Goal: Task Accomplishment & Management: Complete application form

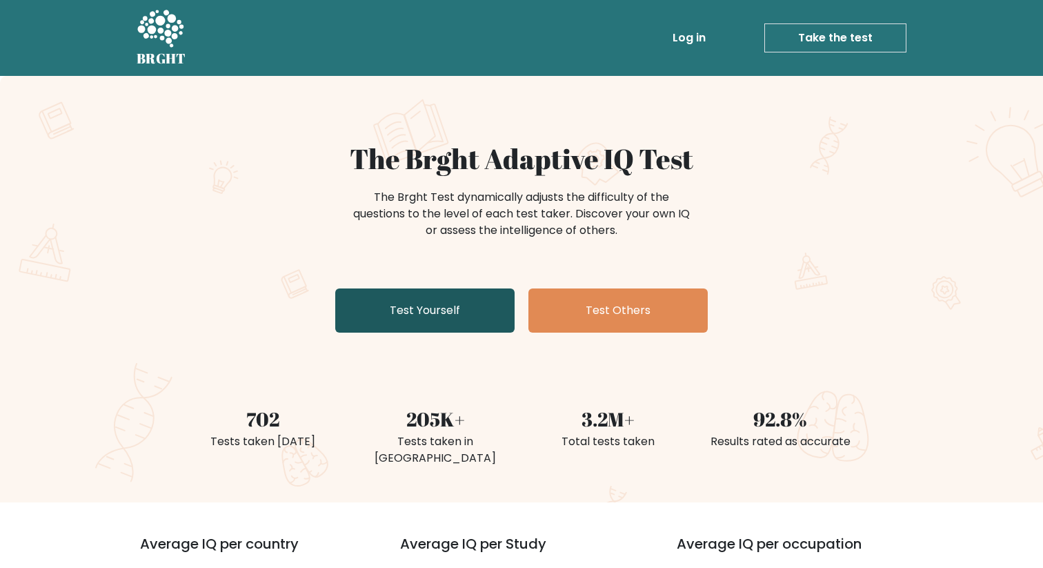
click at [442, 303] on link "Test Yourself" at bounding box center [424, 310] width 179 height 44
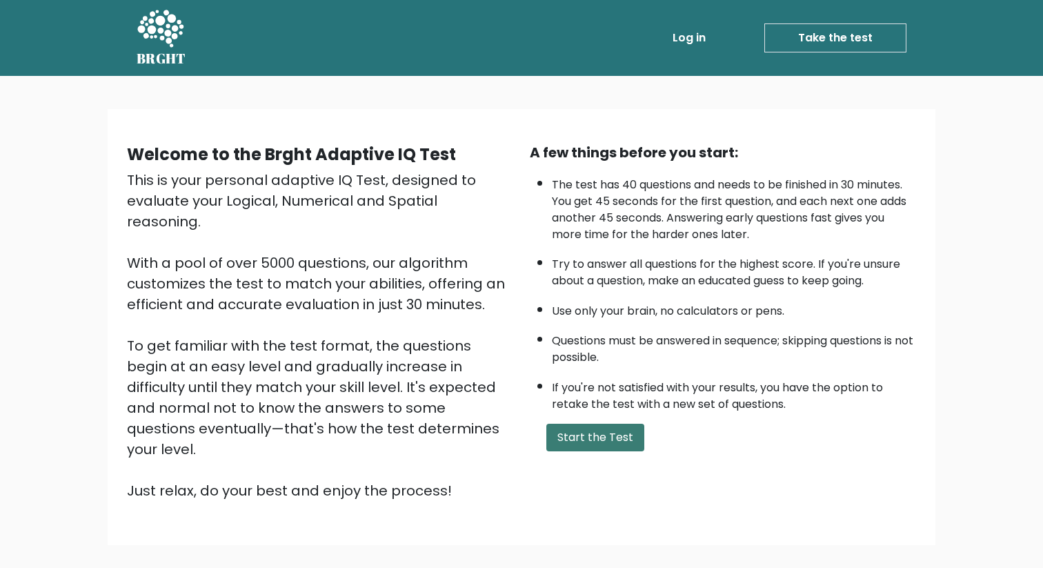
click at [623, 437] on button "Start the Test" at bounding box center [595, 437] width 98 height 28
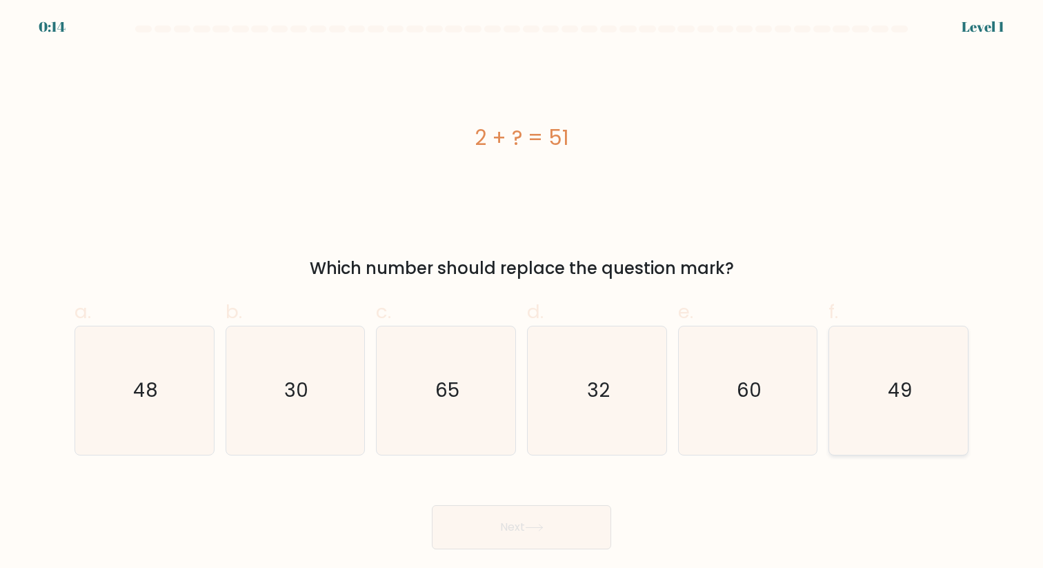
click at [919, 405] on icon "49" at bounding box center [898, 390] width 128 height 128
click at [522, 293] on input "f. 49" at bounding box center [521, 288] width 1 height 9
radio input "true"
click at [567, 518] on button "Next" at bounding box center [521, 527] width 179 height 44
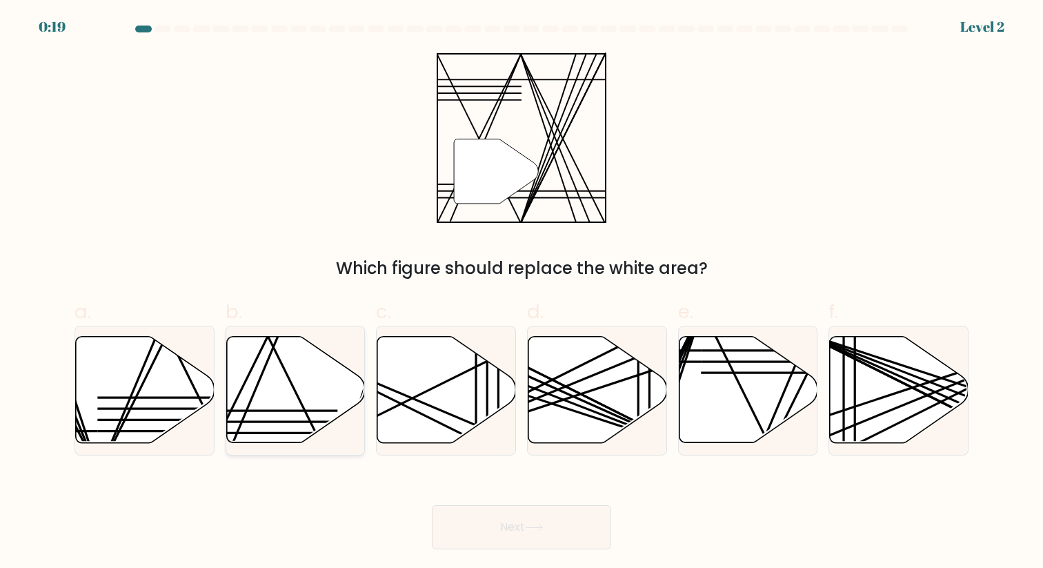
click at [263, 416] on icon at bounding box center [295, 390] width 139 height 106
click at [521, 293] on input "b." at bounding box center [521, 288] width 1 height 9
radio input "true"
click at [495, 540] on button "Next" at bounding box center [521, 527] width 179 height 44
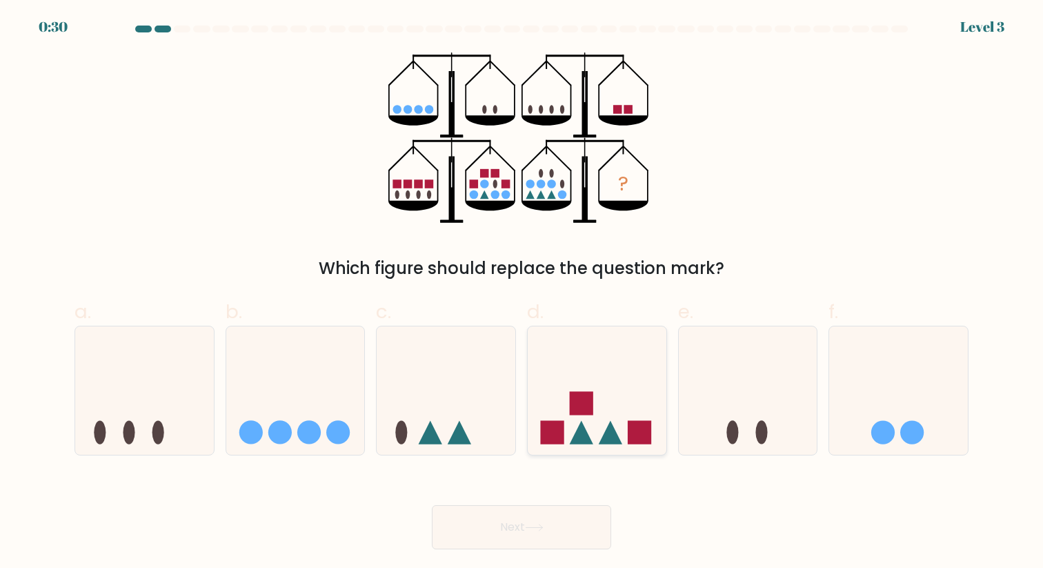
click at [565, 423] on icon at bounding box center [597, 390] width 139 height 114
click at [522, 293] on input "d." at bounding box center [521, 288] width 1 height 9
radio input "true"
click at [539, 533] on button "Next" at bounding box center [521, 527] width 179 height 44
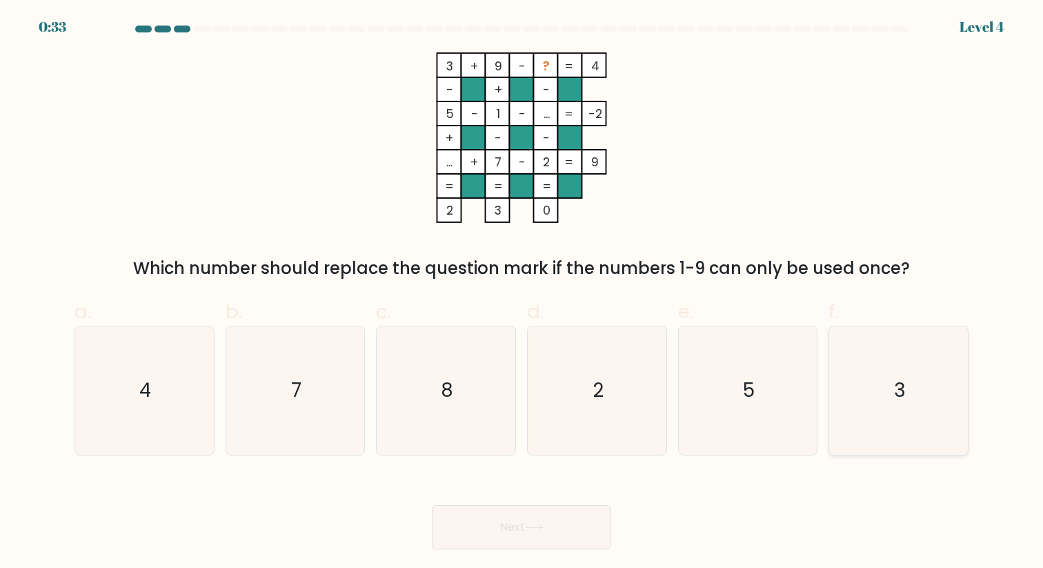
click at [853, 388] on icon "3" at bounding box center [898, 390] width 128 height 128
click at [522, 293] on input "f. 3" at bounding box center [521, 288] width 1 height 9
radio input "true"
click at [548, 526] on button "Next" at bounding box center [521, 527] width 179 height 44
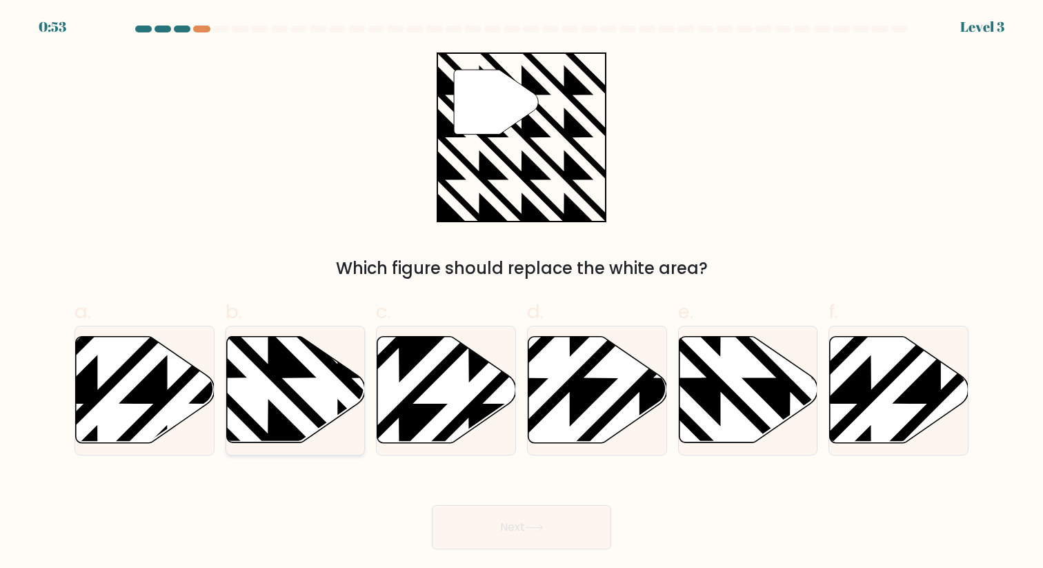
click at [289, 357] on icon at bounding box center [337, 447] width 279 height 279
click at [521, 293] on input "b." at bounding box center [521, 288] width 1 height 9
radio input "true"
click at [710, 410] on icon at bounding box center [789, 447] width 279 height 279
click at [522, 293] on input "e." at bounding box center [521, 288] width 1 height 9
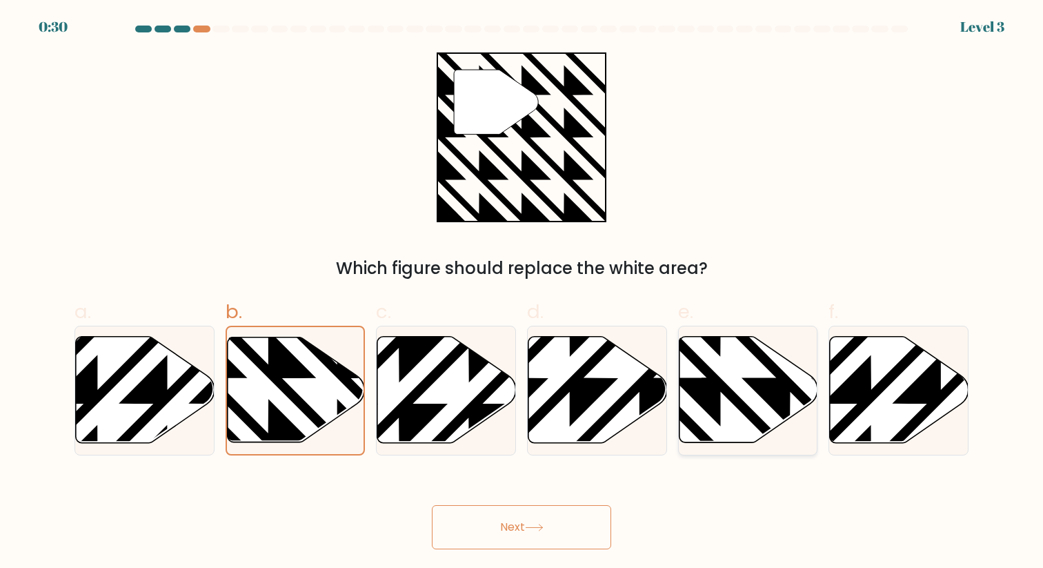
radio input "true"
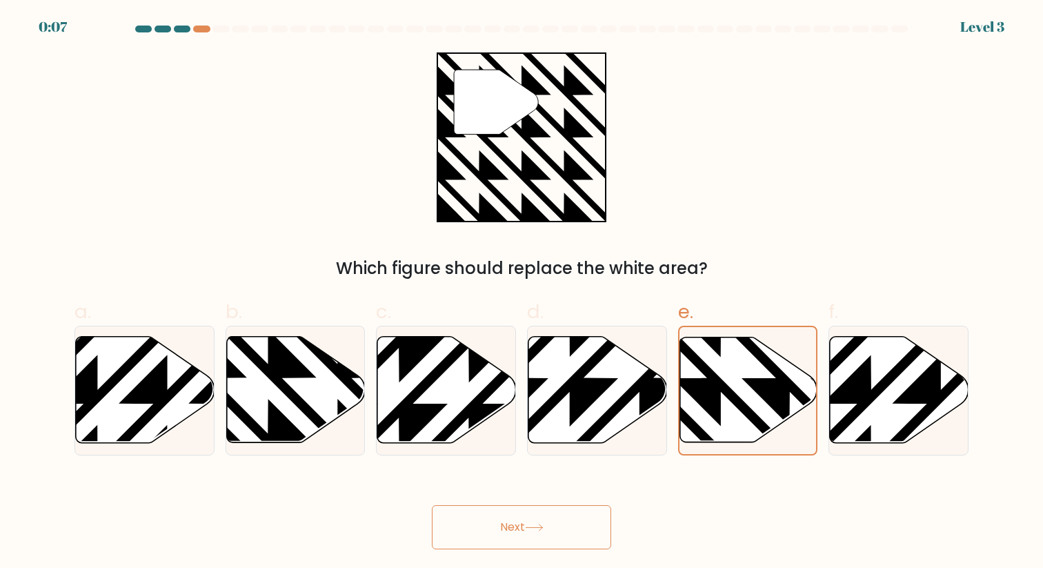
click at [581, 533] on button "Next" at bounding box center [521, 527] width 179 height 44
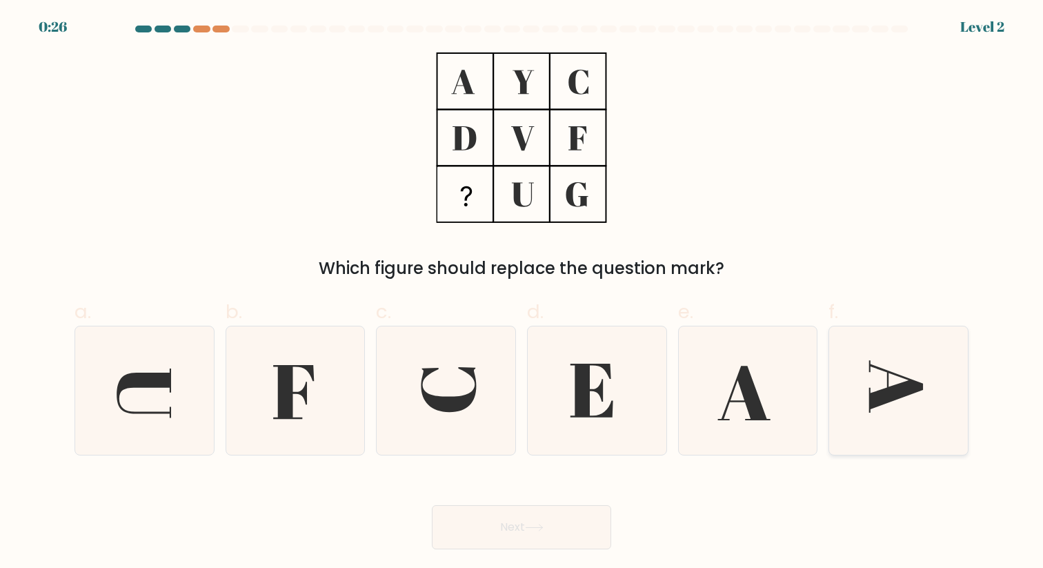
click at [853, 369] on icon at bounding box center [898, 390] width 128 height 128
click at [522, 293] on input "f." at bounding box center [521, 288] width 1 height 9
radio input "true"
click at [498, 528] on button "Next" at bounding box center [521, 527] width 179 height 44
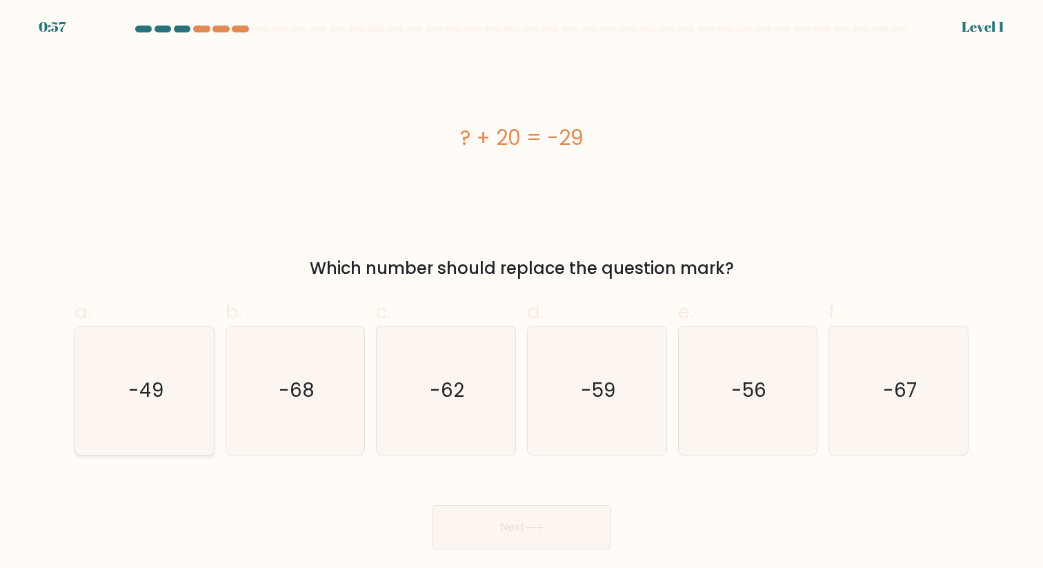
click at [166, 417] on icon "-49" at bounding box center [145, 390] width 128 height 128
click at [521, 293] on input "a. -49" at bounding box center [521, 288] width 1 height 9
radio input "true"
click at [500, 533] on button "Next" at bounding box center [521, 527] width 179 height 44
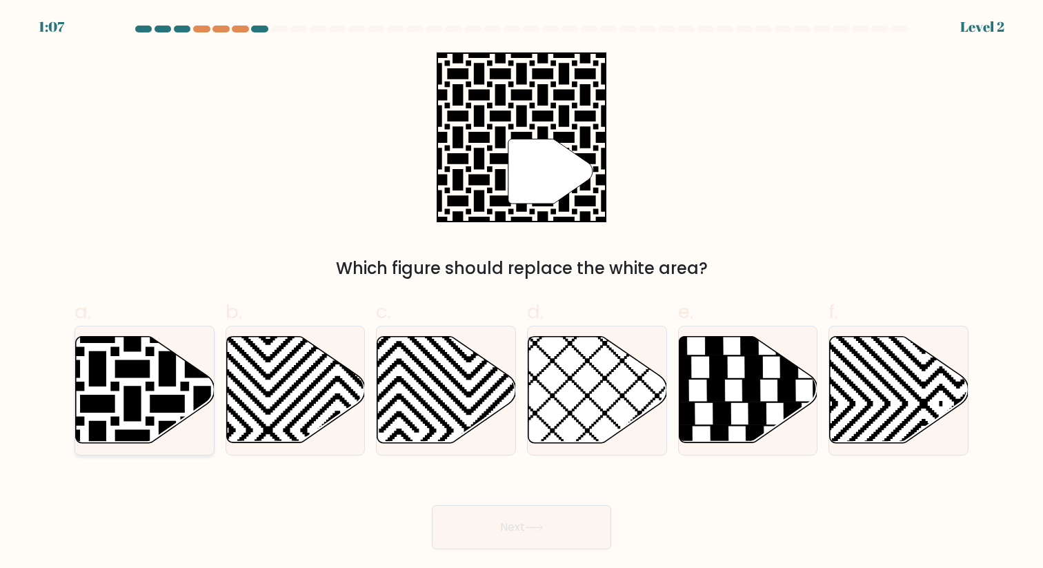
click at [146, 386] on icon at bounding box center [97, 333] width 279 height 279
click at [521, 293] on input "a." at bounding box center [521, 288] width 1 height 9
radio input "true"
click at [584, 534] on button "Next" at bounding box center [521, 527] width 179 height 44
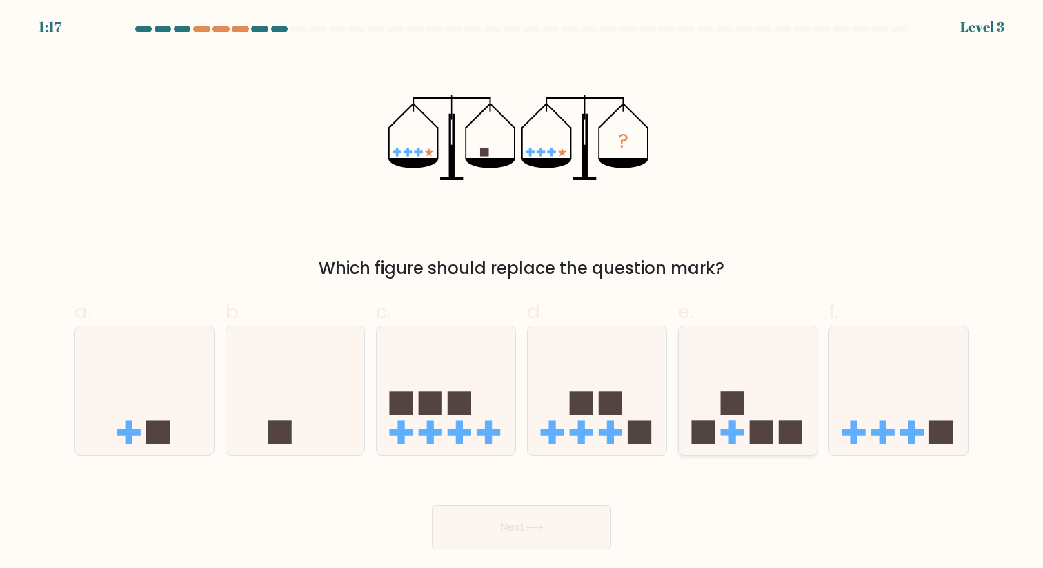
click at [694, 344] on icon at bounding box center [748, 390] width 139 height 114
click at [522, 293] on input "e." at bounding box center [521, 288] width 1 height 9
radio input "true"
click at [521, 530] on button "Next" at bounding box center [521, 527] width 179 height 44
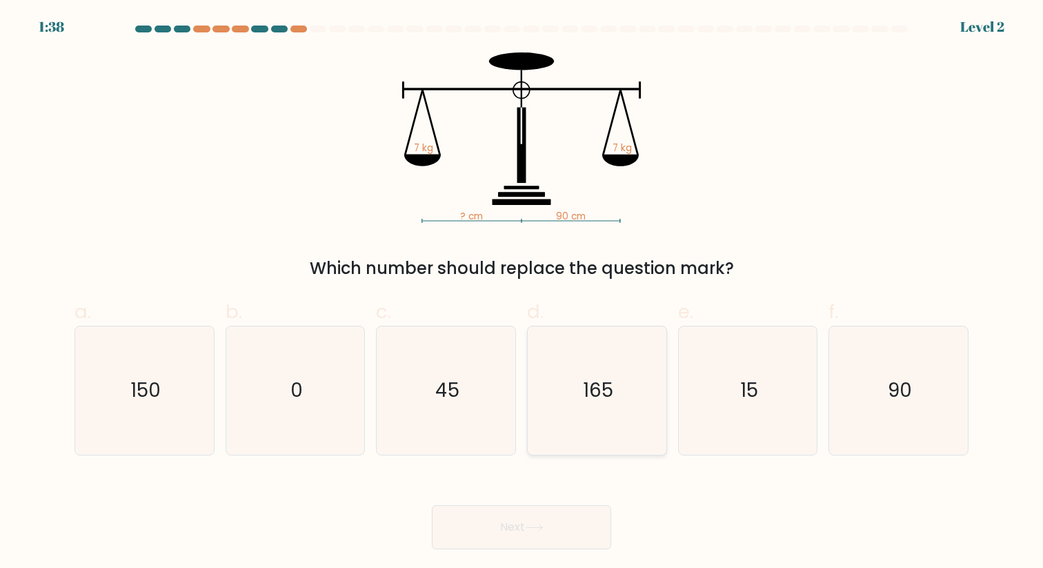
click at [624, 375] on icon "165" at bounding box center [597, 390] width 128 height 128
click at [522, 293] on input "d. 165" at bounding box center [521, 288] width 1 height 9
radio input "true"
click at [476, 390] on icon "45" at bounding box center [446, 390] width 128 height 128
click at [521, 293] on input "c. 45" at bounding box center [521, 288] width 1 height 9
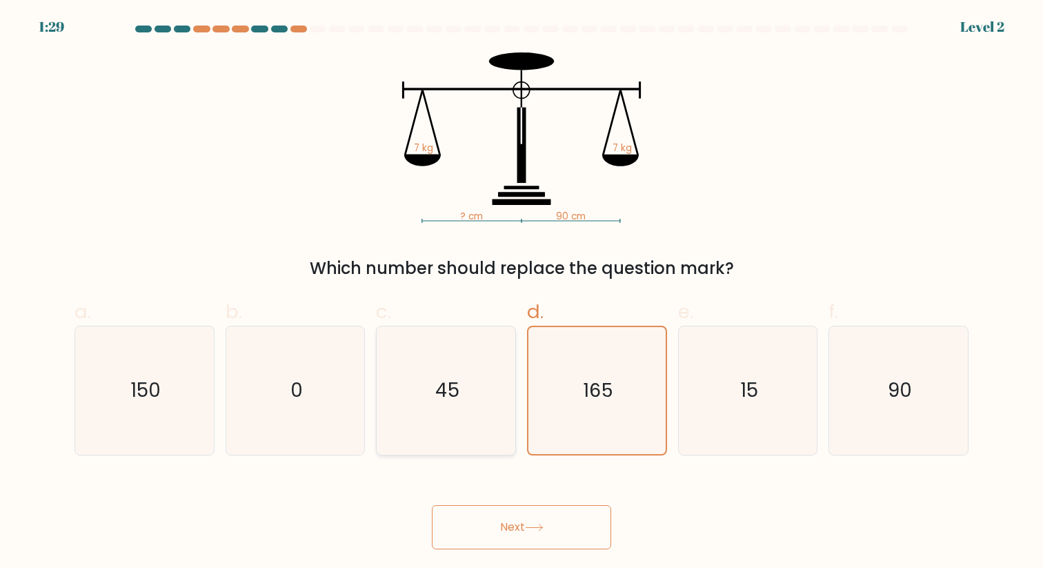
radio input "true"
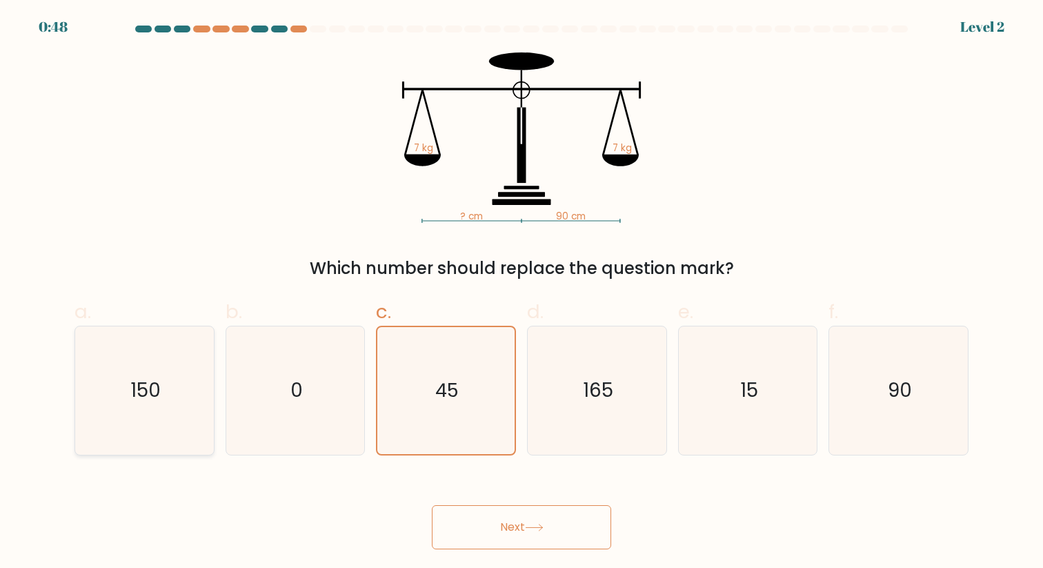
click at [127, 390] on icon "150" at bounding box center [145, 390] width 128 height 128
click at [521, 293] on input "a. 150" at bounding box center [521, 288] width 1 height 9
radio input "true"
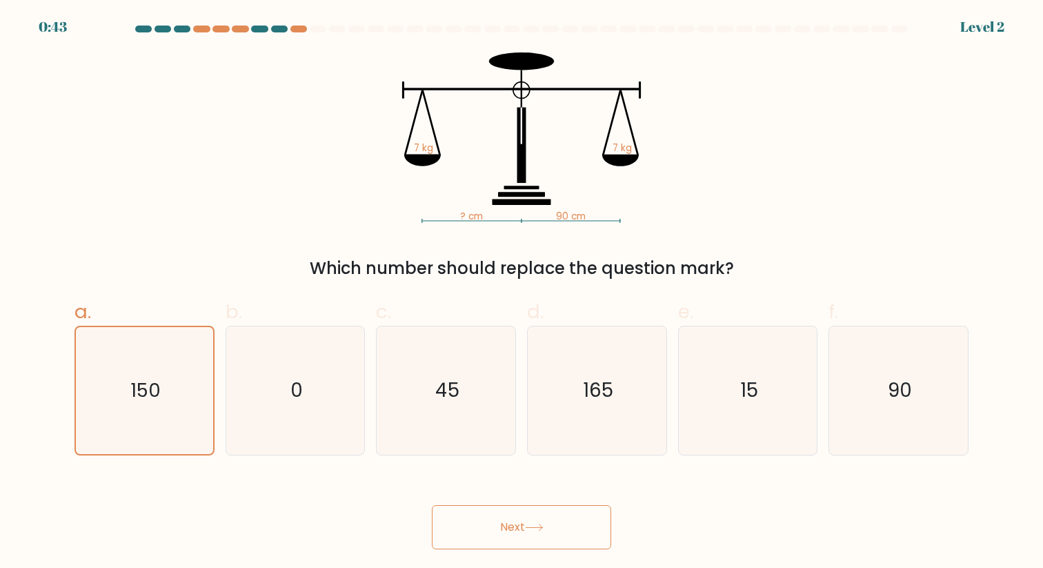
click at [517, 525] on button "Next" at bounding box center [521, 527] width 179 height 44
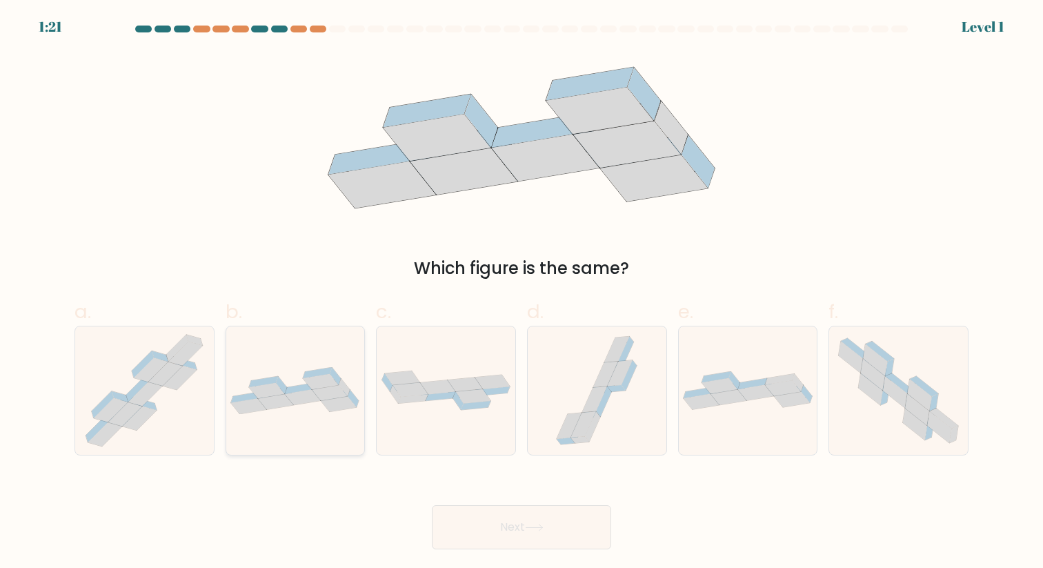
click at [336, 410] on icon at bounding box center [339, 404] width 36 height 16
click at [521, 293] on input "b." at bounding box center [521, 288] width 1 height 9
radio input "true"
click at [547, 516] on button "Next" at bounding box center [521, 527] width 179 height 44
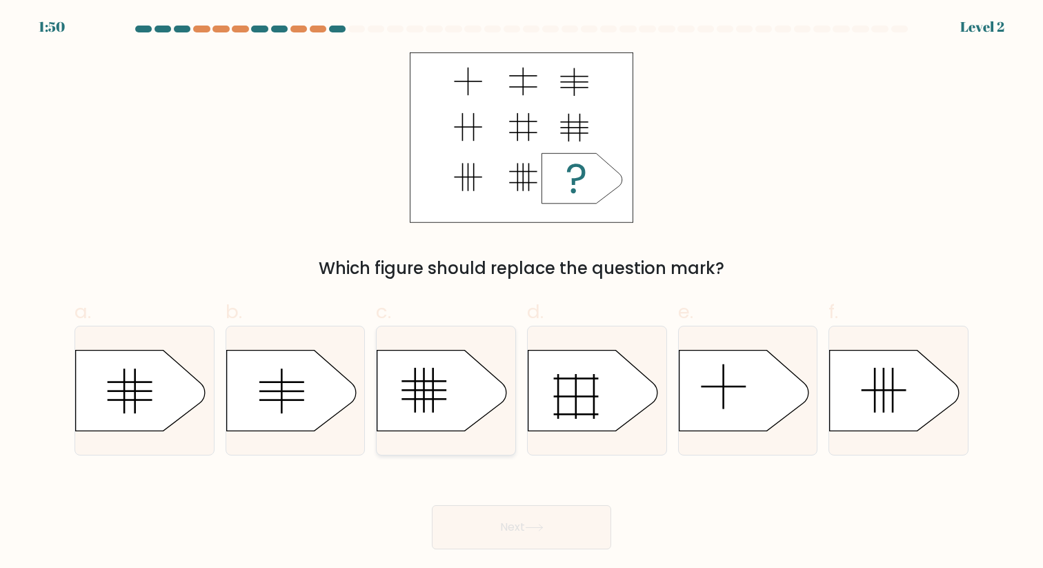
click at [435, 394] on icon at bounding box center [442, 390] width 130 height 81
click at [521, 293] on input "c." at bounding box center [521, 288] width 1 height 9
radio input "true"
click at [516, 528] on button "Next" at bounding box center [521, 527] width 179 height 44
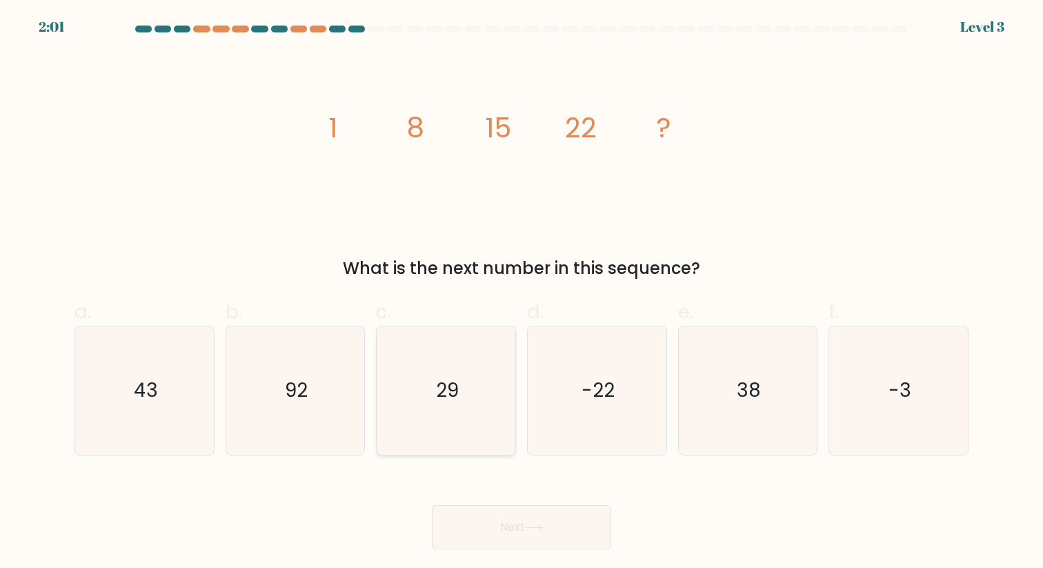
click at [465, 352] on icon "29" at bounding box center [446, 390] width 128 height 128
click at [521, 293] on input "c. 29" at bounding box center [521, 288] width 1 height 9
radio input "true"
click at [526, 531] on button "Next" at bounding box center [521, 527] width 179 height 44
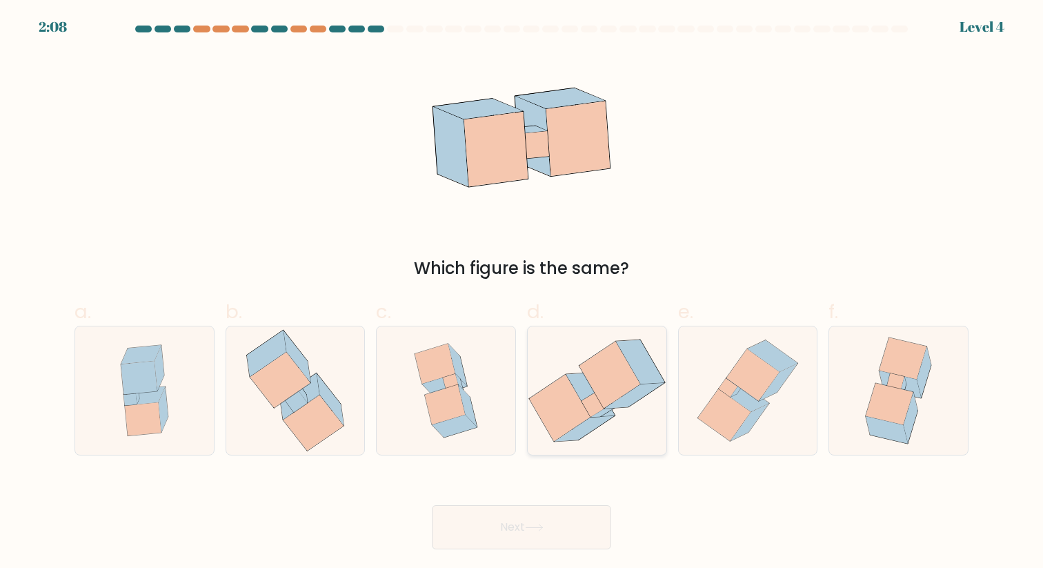
click at [599, 408] on icon at bounding box center [592, 404] width 23 height 25
click at [522, 293] on input "d." at bounding box center [521, 288] width 1 height 9
radio input "true"
click at [574, 523] on button "Next" at bounding box center [521, 527] width 179 height 44
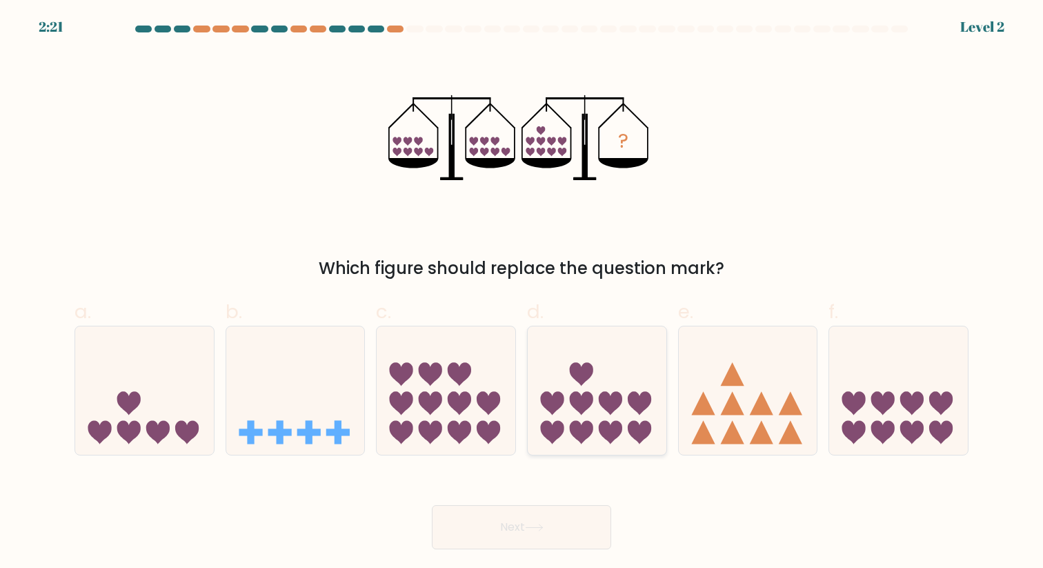
click at [570, 389] on icon at bounding box center [597, 390] width 139 height 114
click at [522, 293] on input "d." at bounding box center [521, 288] width 1 height 9
radio input "true"
click at [565, 525] on button "Next" at bounding box center [521, 527] width 179 height 44
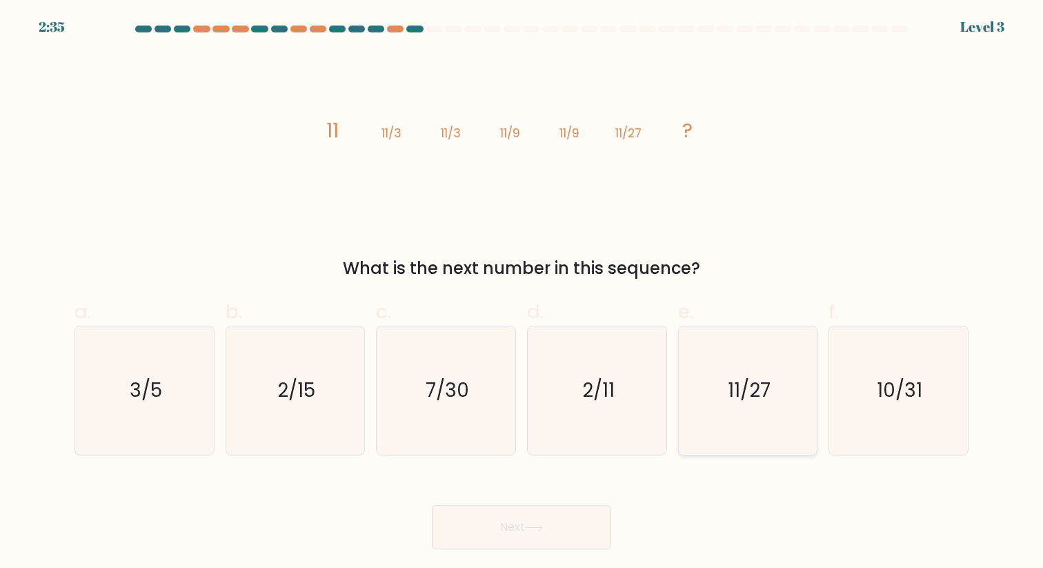
click at [778, 382] on icon "11/27" at bounding box center [747, 390] width 128 height 128
click at [522, 293] on input "e. 11/27" at bounding box center [521, 288] width 1 height 9
radio input "true"
click at [548, 523] on button "Next" at bounding box center [521, 527] width 179 height 44
click at [569, 522] on button "Next" at bounding box center [521, 527] width 179 height 44
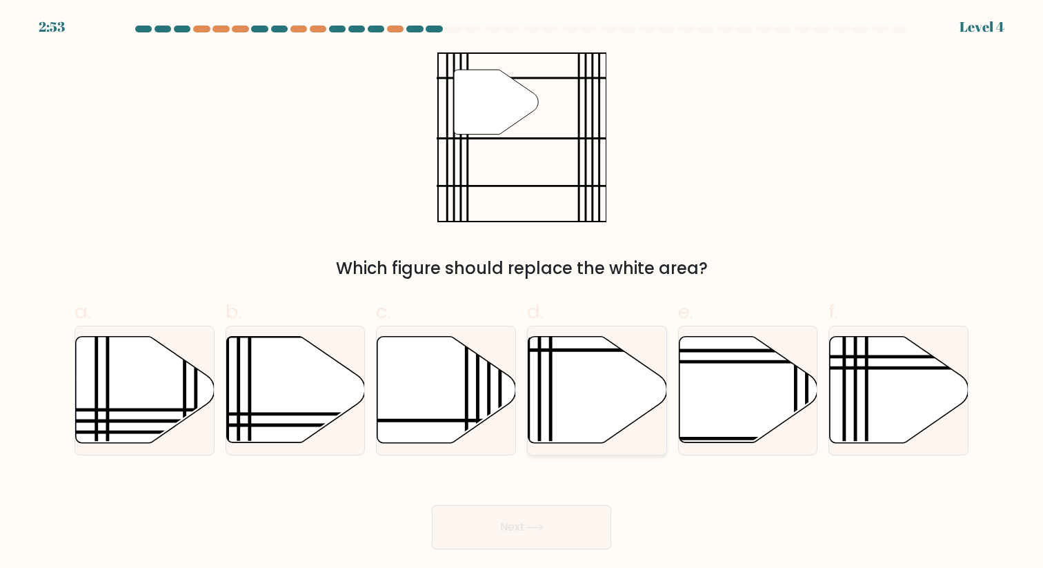
click at [550, 384] on line at bounding box center [550, 447] width 0 height 279
click at [522, 293] on input "d." at bounding box center [521, 288] width 1 height 9
radio input "true"
click at [572, 533] on button "Next" at bounding box center [521, 527] width 179 height 44
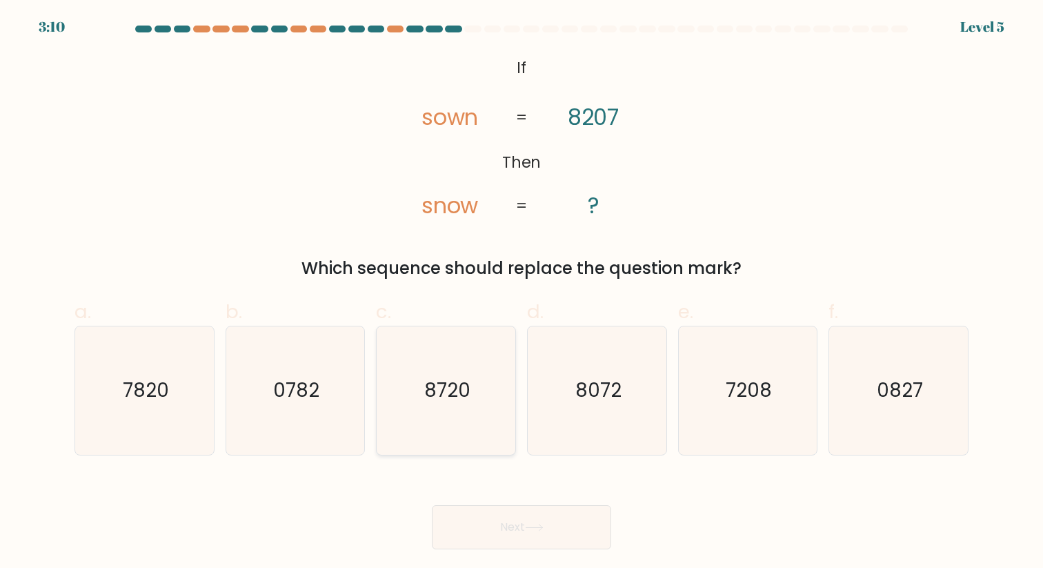
click at [465, 388] on text "8720" at bounding box center [447, 390] width 46 height 27
click at [521, 293] on input "c. 8720" at bounding box center [521, 288] width 1 height 9
radio input "true"
click at [492, 530] on button "Next" at bounding box center [521, 527] width 179 height 44
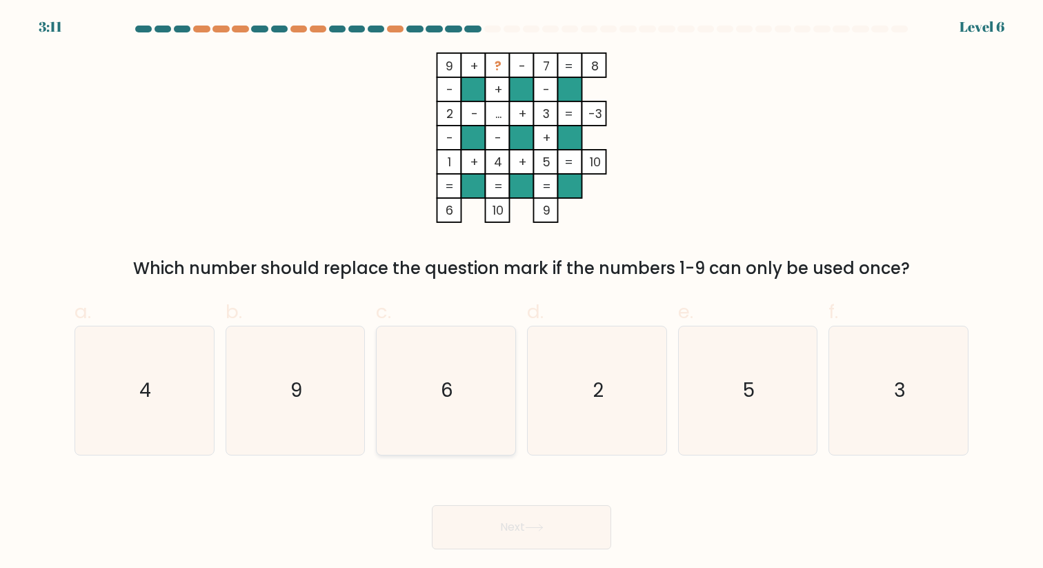
click at [468, 405] on icon "6" at bounding box center [446, 390] width 128 height 128
click at [521, 293] on input "c. 6" at bounding box center [521, 288] width 1 height 9
radio input "true"
click at [522, 534] on button "Next" at bounding box center [521, 527] width 179 height 44
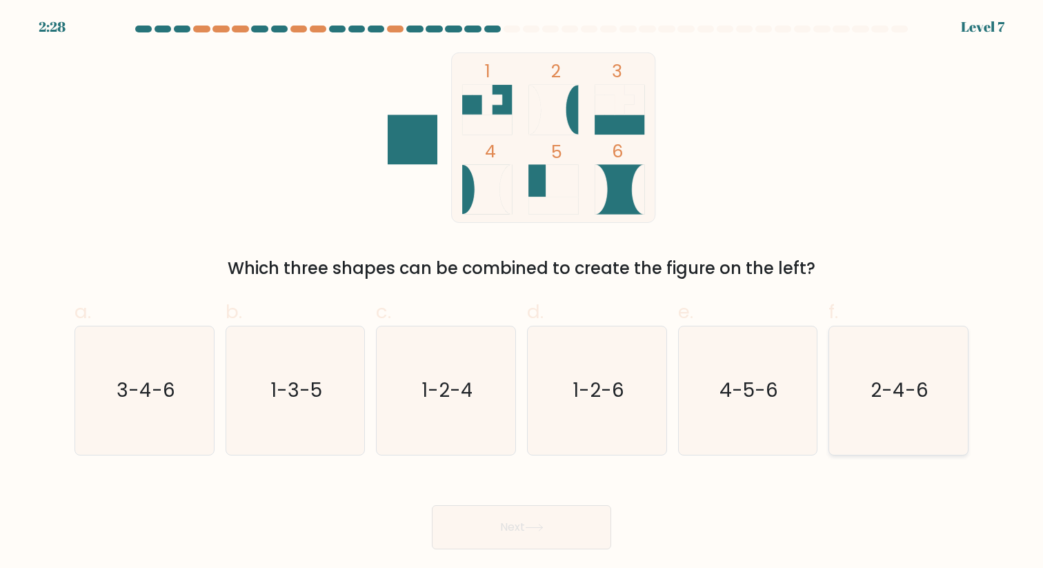
click at [905, 430] on icon "2-4-6" at bounding box center [898, 390] width 128 height 128
click at [522, 293] on input "f. 2-4-6" at bounding box center [521, 288] width 1 height 9
radio input "true"
click at [465, 519] on button "Next" at bounding box center [521, 527] width 179 height 44
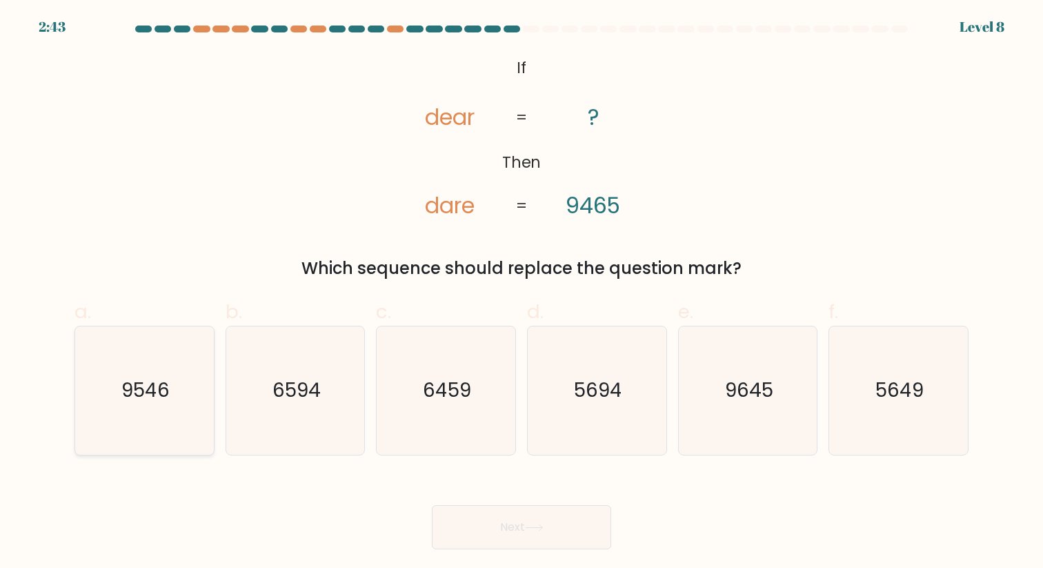
click at [179, 413] on icon "9546" at bounding box center [145, 390] width 128 height 128
click at [521, 293] on input "a. 9546" at bounding box center [521, 288] width 1 height 9
radio input "true"
click at [570, 525] on button "Next" at bounding box center [521, 527] width 179 height 44
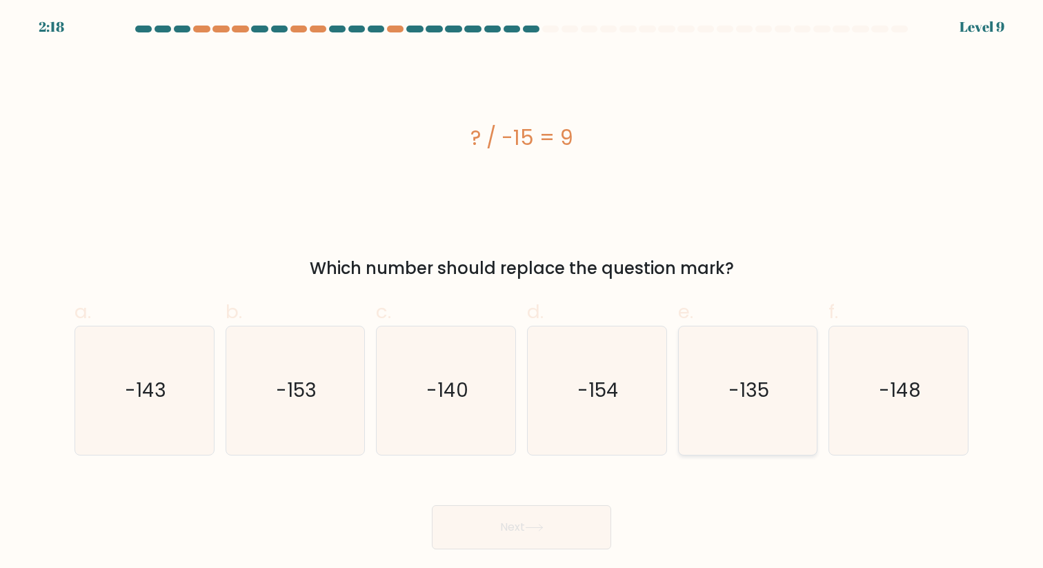
click at [762, 399] on text "-135" at bounding box center [748, 390] width 41 height 27
click at [522, 293] on input "e. -135" at bounding box center [521, 288] width 1 height 9
radio input "true"
click at [561, 535] on button "Next" at bounding box center [521, 527] width 179 height 44
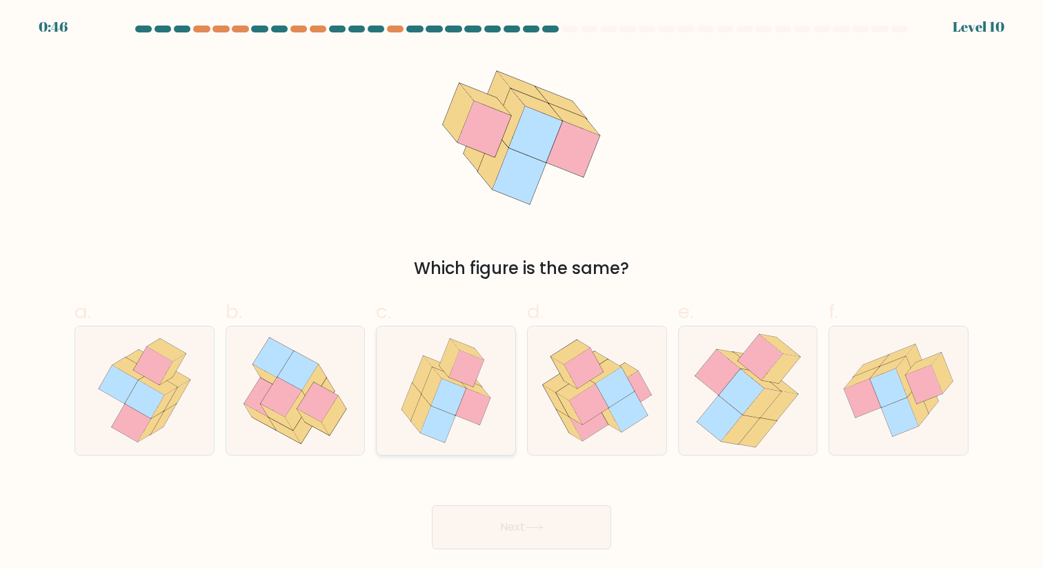
click at [468, 410] on icon at bounding box center [472, 406] width 34 height 37
click at [521, 293] on input "c." at bounding box center [521, 288] width 1 height 9
radio input "true"
click at [578, 537] on button "Next" at bounding box center [521, 527] width 179 height 44
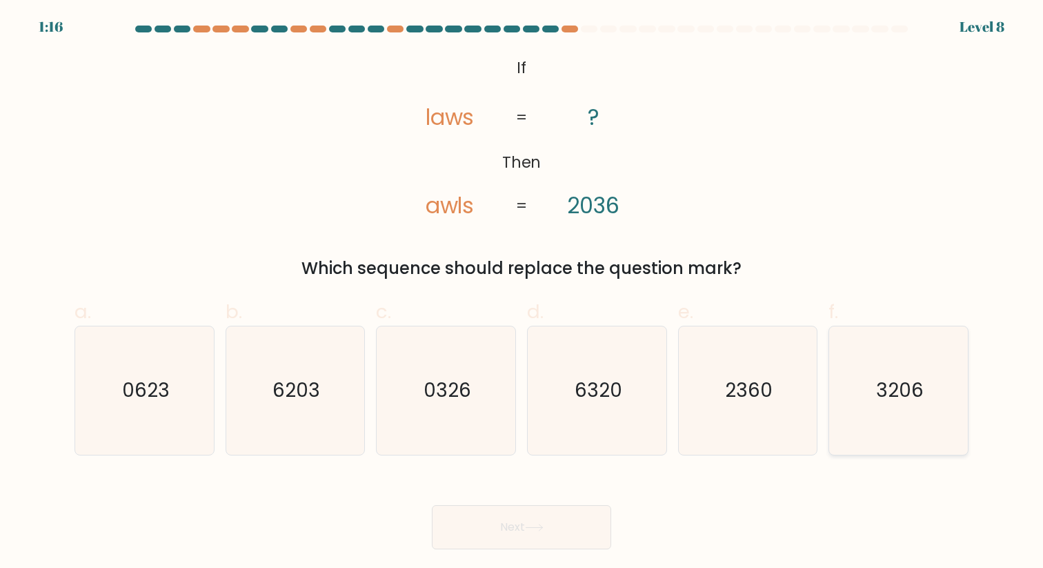
click at [899, 403] on text "3206" at bounding box center [900, 390] width 48 height 27
click at [522, 293] on input "f. 3206" at bounding box center [521, 288] width 1 height 9
radio input "true"
click at [552, 517] on button "Next" at bounding box center [521, 527] width 179 height 44
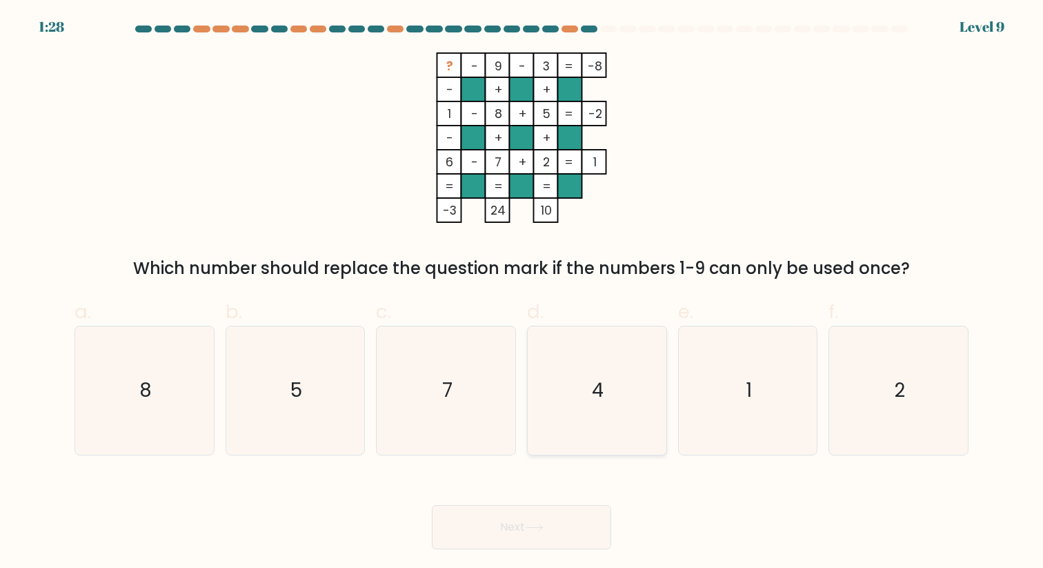
click at [603, 413] on icon "4" at bounding box center [597, 390] width 128 height 128
click at [522, 293] on input "d. 4" at bounding box center [521, 288] width 1 height 9
radio input "true"
click at [538, 533] on button "Next" at bounding box center [521, 527] width 179 height 44
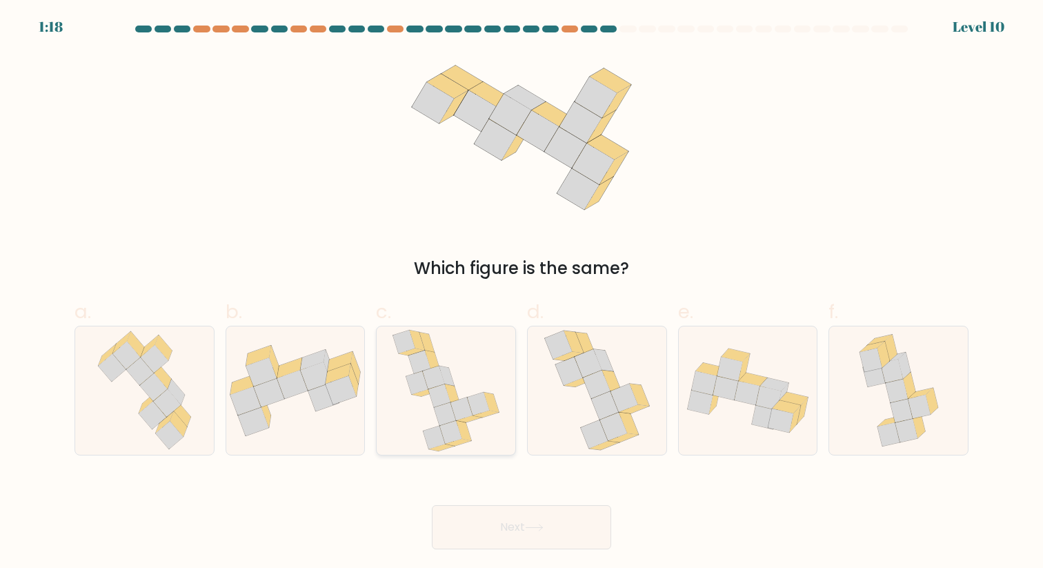
click at [462, 410] on icon at bounding box center [461, 408] width 22 height 23
click at [521, 293] on input "c." at bounding box center [521, 288] width 1 height 9
radio input "true"
click at [519, 523] on button "Next" at bounding box center [521, 527] width 179 height 44
click at [565, 537] on button "Next" at bounding box center [521, 527] width 179 height 44
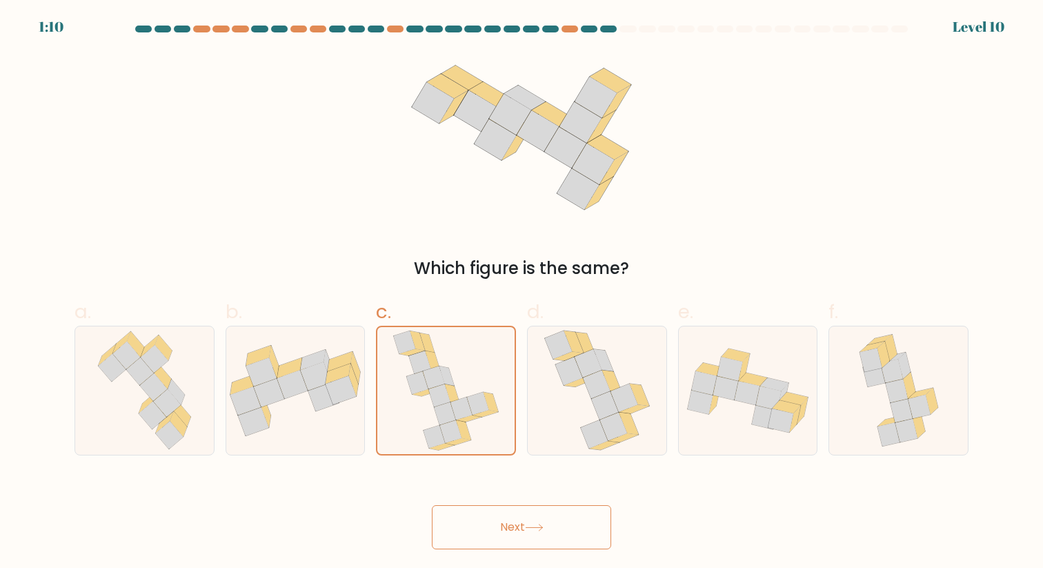
click at [551, 521] on button "Next" at bounding box center [521, 527] width 179 height 44
click at [510, 545] on button "Next" at bounding box center [521, 527] width 179 height 44
click at [519, 530] on button "Next" at bounding box center [521, 527] width 179 height 44
click at [519, 531] on button "Next" at bounding box center [521, 527] width 179 height 44
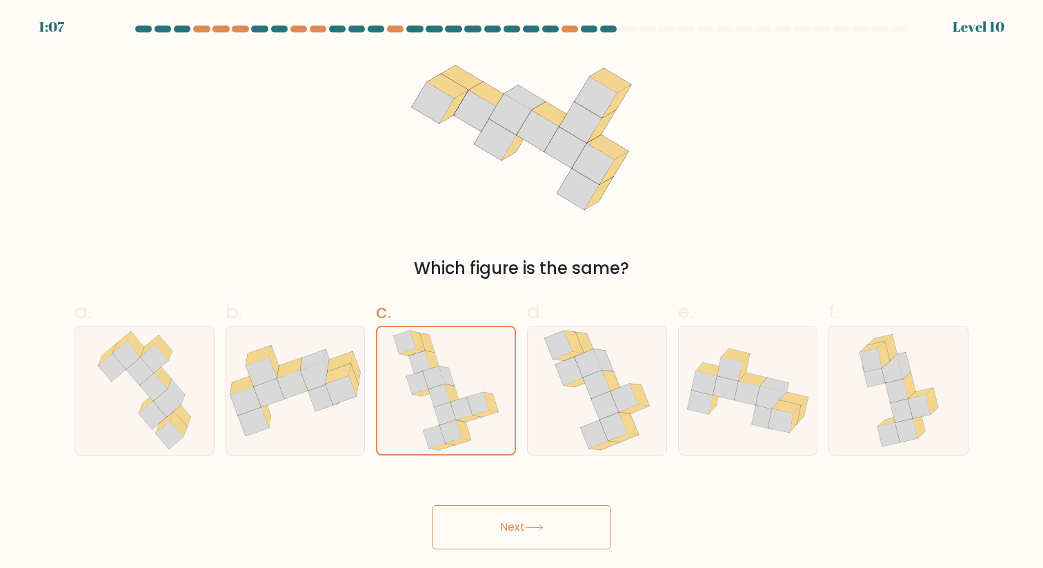
click at [519, 531] on button "Next" at bounding box center [521, 527] width 179 height 44
click at [531, 527] on icon at bounding box center [534, 527] width 19 height 8
click at [527, 527] on button "Next" at bounding box center [521, 527] width 179 height 44
click at [651, 123] on div "Which figure is the same?" at bounding box center [521, 166] width 910 height 228
click at [556, 518] on button "Next" at bounding box center [521, 527] width 179 height 44
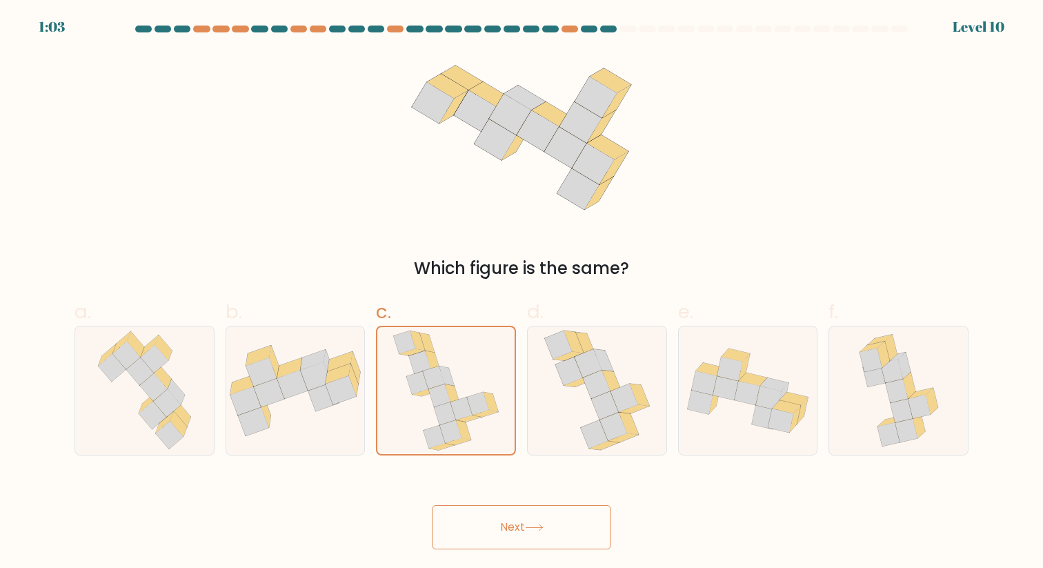
click at [556, 518] on button "Next" at bounding box center [521, 527] width 179 height 44
click at [395, 403] on icon at bounding box center [445, 390] width 107 height 126
click at [521, 293] on input "c." at bounding box center [521, 288] width 1 height 9
click at [534, 399] on div at bounding box center [597, 389] width 140 height 129
click at [522, 293] on input "d." at bounding box center [521, 288] width 1 height 9
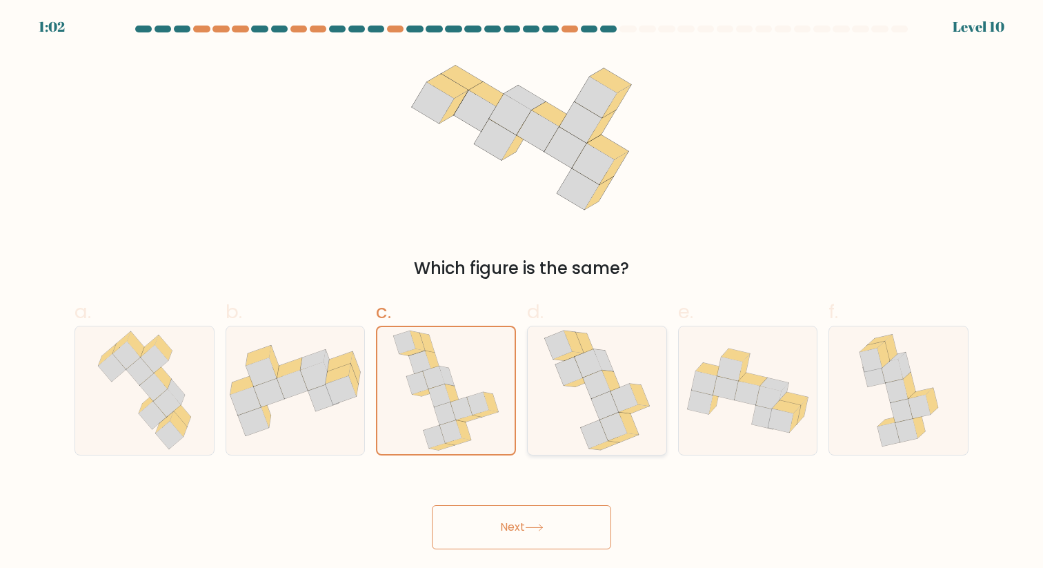
radio input "true"
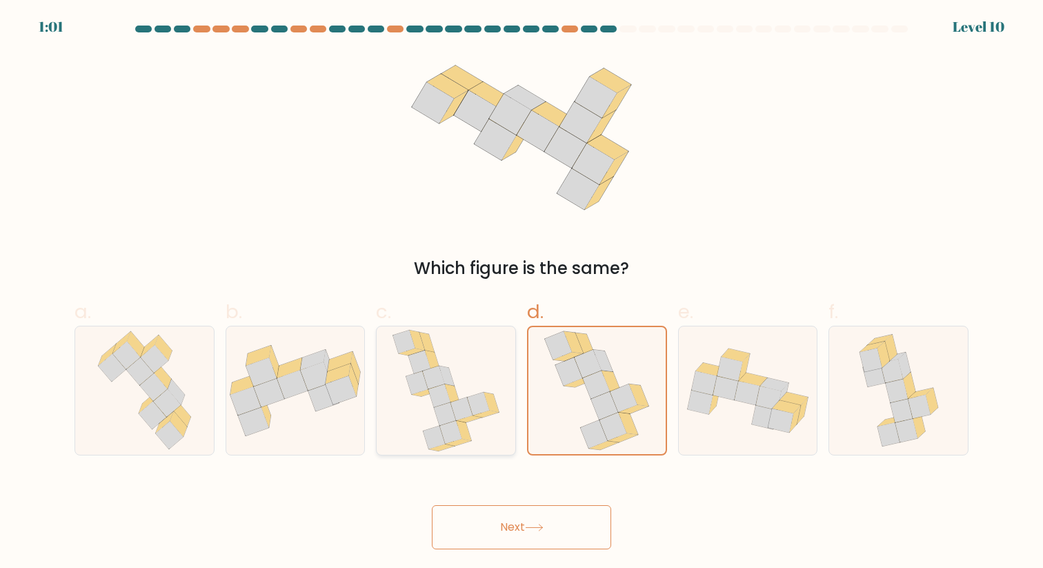
click at [423, 401] on icon at bounding box center [446, 390] width 108 height 128
click at [521, 293] on input "c." at bounding box center [521, 288] width 1 height 9
radio input "true"
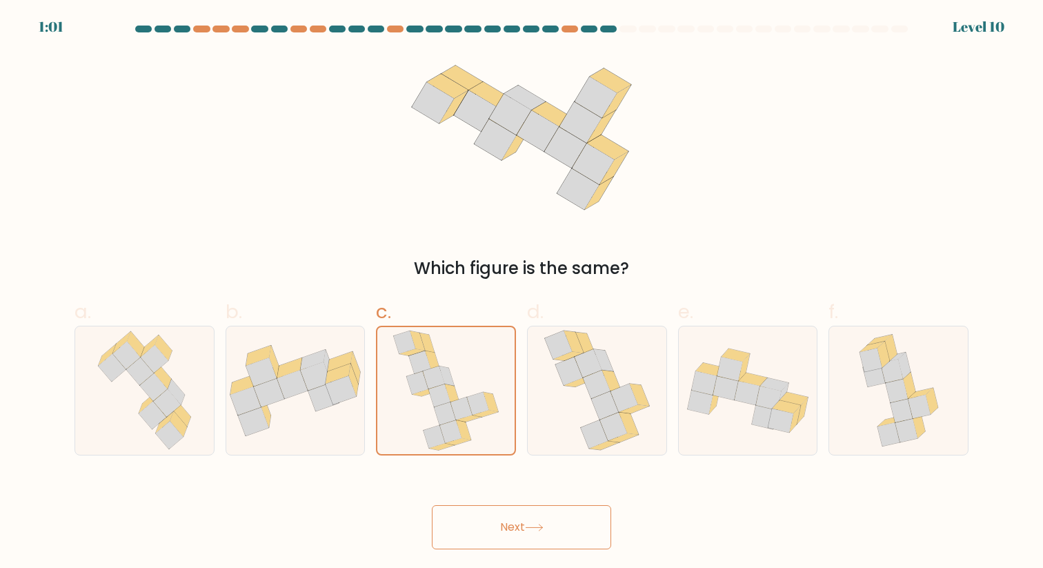
click at [553, 499] on div "Next" at bounding box center [521, 510] width 910 height 77
click at [552, 528] on button "Next" at bounding box center [521, 527] width 179 height 44
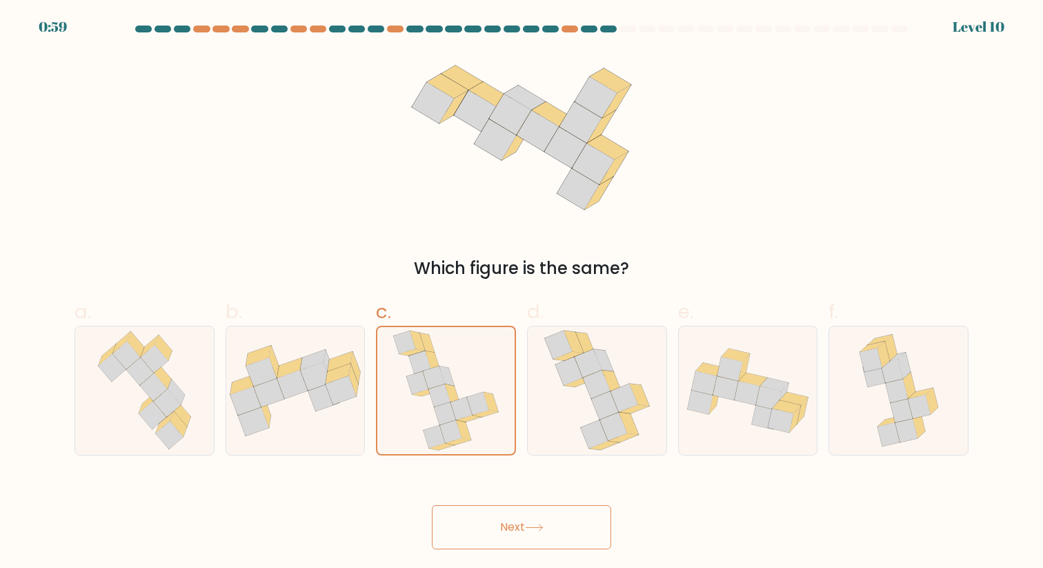
click at [553, 528] on button "Next" at bounding box center [521, 527] width 179 height 44
click at [552, 529] on button "Next" at bounding box center [521, 527] width 179 height 44
click at [551, 530] on button "Next" at bounding box center [521, 527] width 179 height 44
click at [550, 530] on button "Next" at bounding box center [521, 527] width 179 height 44
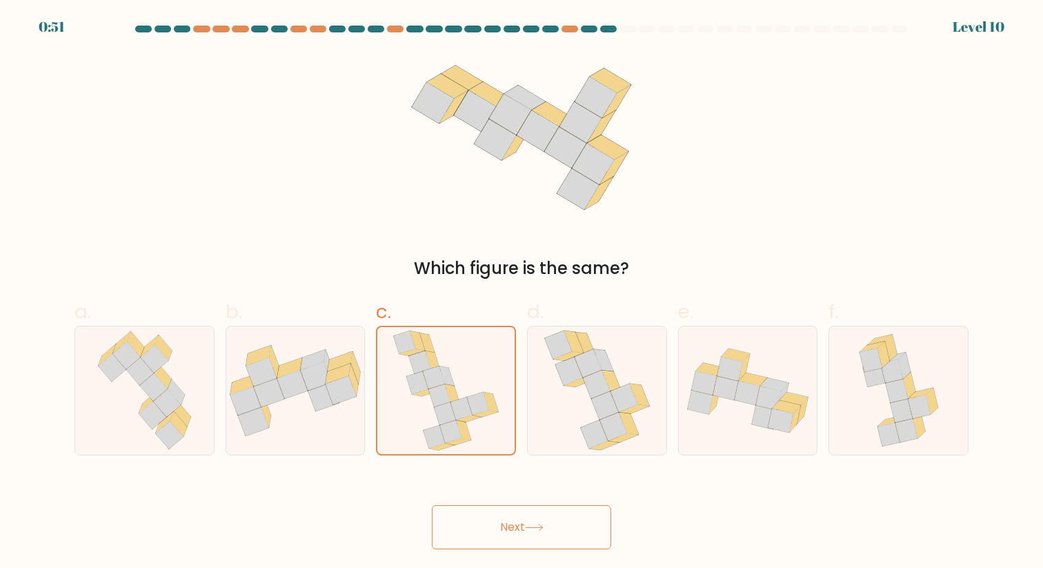
click at [563, 535] on button "Next" at bounding box center [521, 527] width 179 height 44
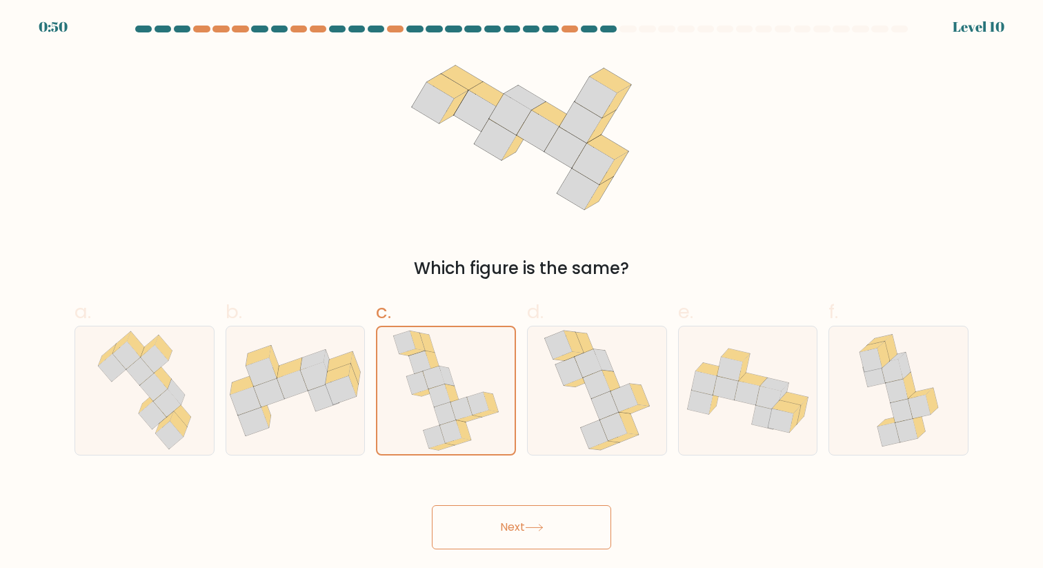
click at [563, 535] on button "Next" at bounding box center [521, 527] width 179 height 44
click at [563, 536] on button "Next" at bounding box center [521, 527] width 179 height 44
click at [563, 535] on button "Next" at bounding box center [521, 527] width 179 height 44
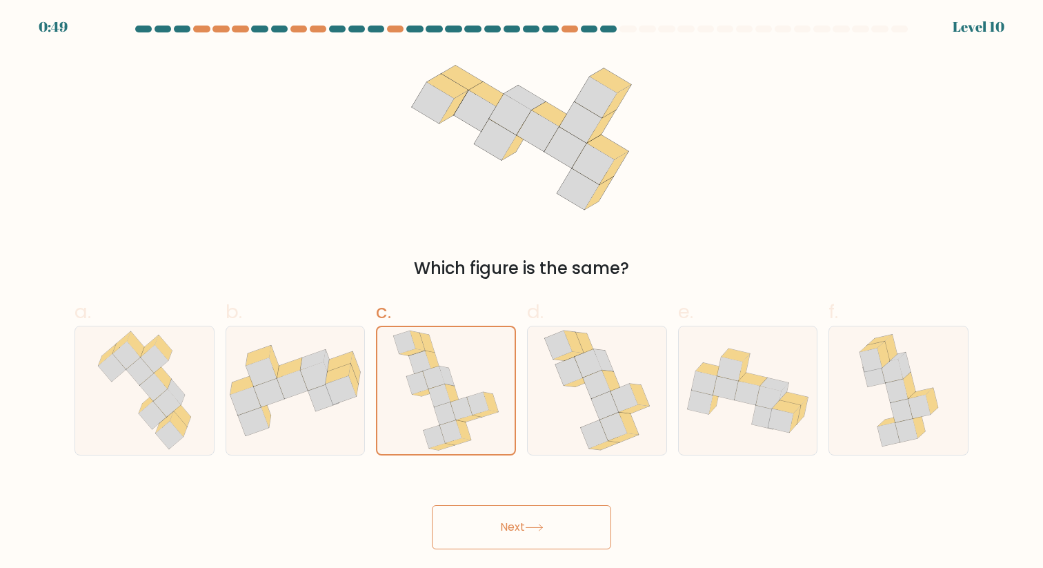
click at [558, 539] on button "Next" at bounding box center [521, 527] width 179 height 44
click at [549, 544] on button "Next" at bounding box center [521, 527] width 179 height 44
click at [432, 505] on button "Next" at bounding box center [521, 527] width 179 height 44
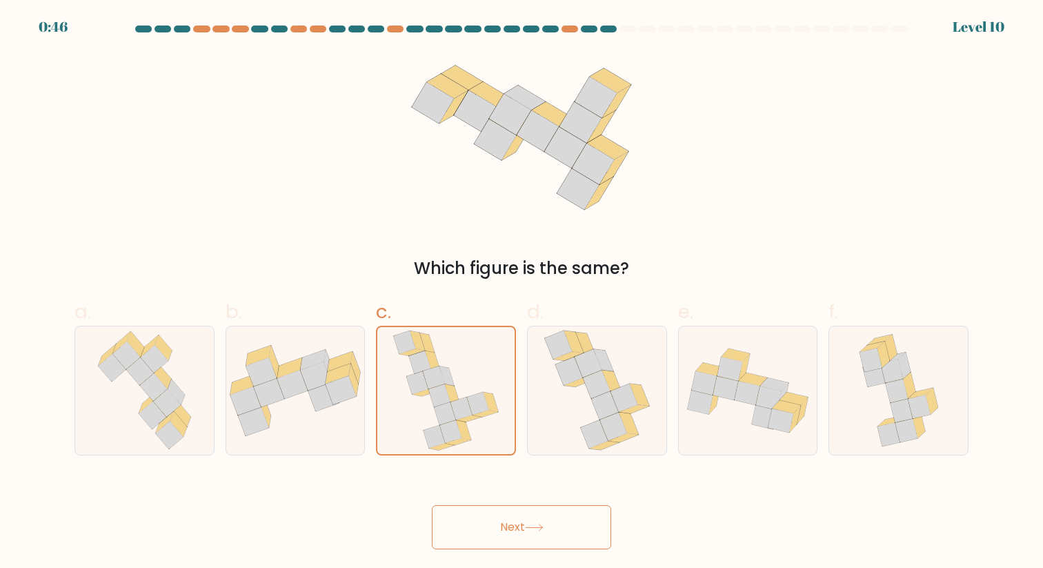
click at [432, 505] on button "Next" at bounding box center [521, 527] width 179 height 44
click at [549, 544] on button "Next" at bounding box center [521, 527] width 179 height 44
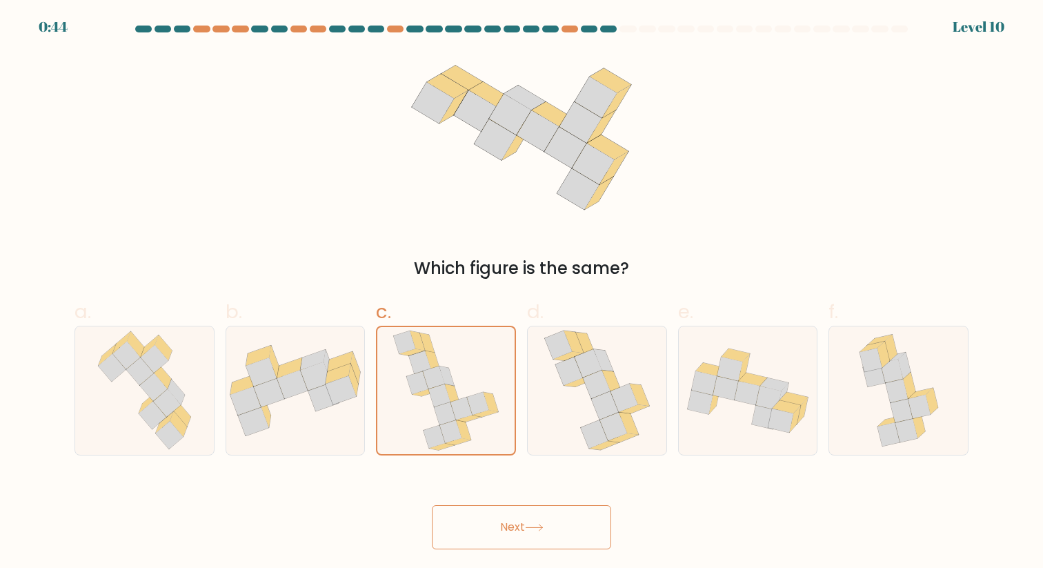
click at [549, 545] on button "Next" at bounding box center [521, 527] width 179 height 44
drag, startPoint x: 313, startPoint y: 376, endPoint x: 408, endPoint y: 388, distance: 96.0
click at [325, 378] on icon at bounding box center [316, 375] width 31 height 29
click at [521, 293] on input "b." at bounding box center [521, 288] width 1 height 9
radio input "true"
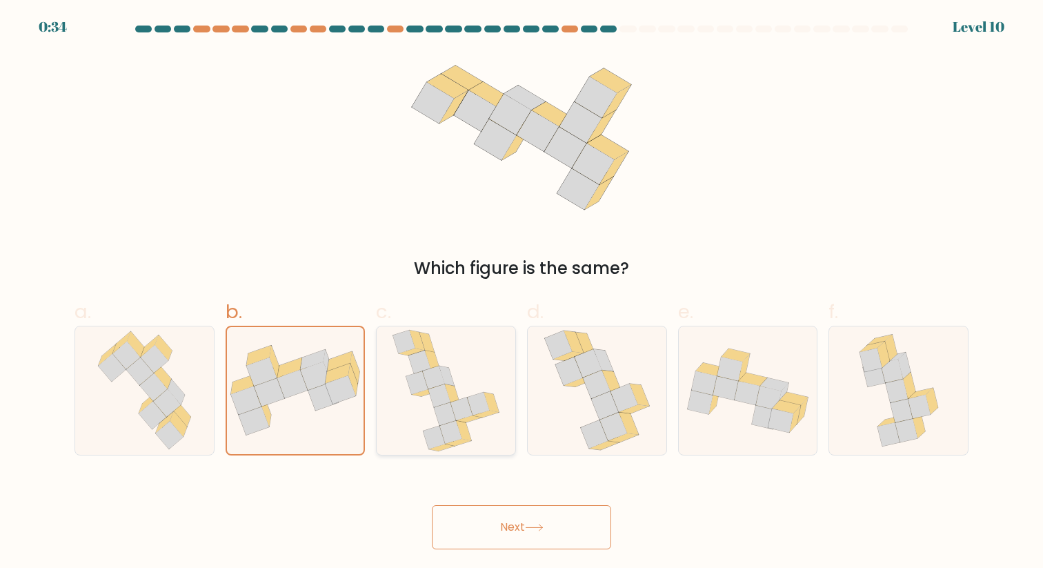
click at [408, 388] on icon at bounding box center [446, 390] width 108 height 128
click at [521, 293] on input "c." at bounding box center [521, 288] width 1 height 9
radio input "true"
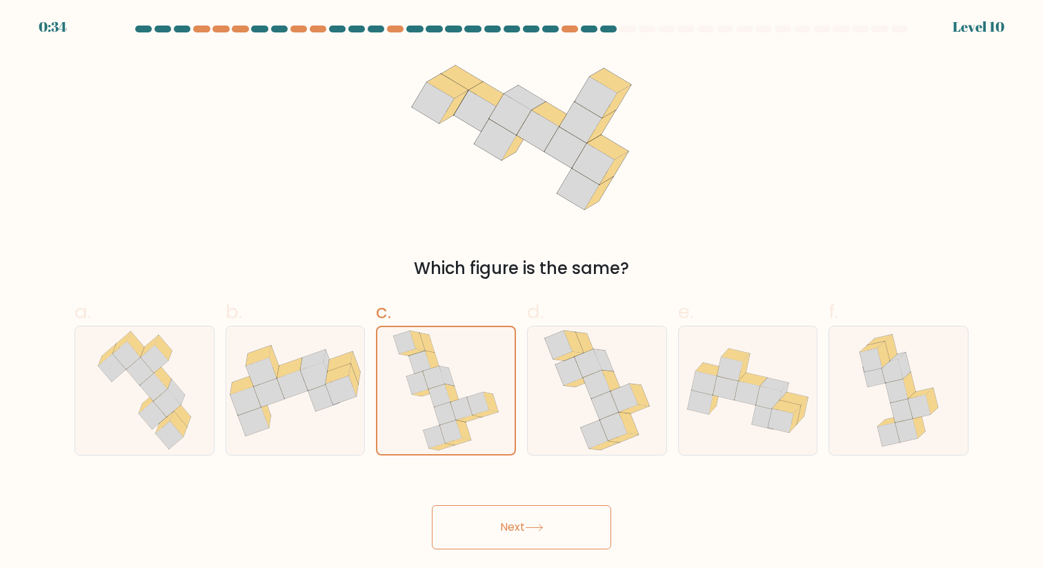
click at [497, 540] on button "Next" at bounding box center [521, 527] width 179 height 44
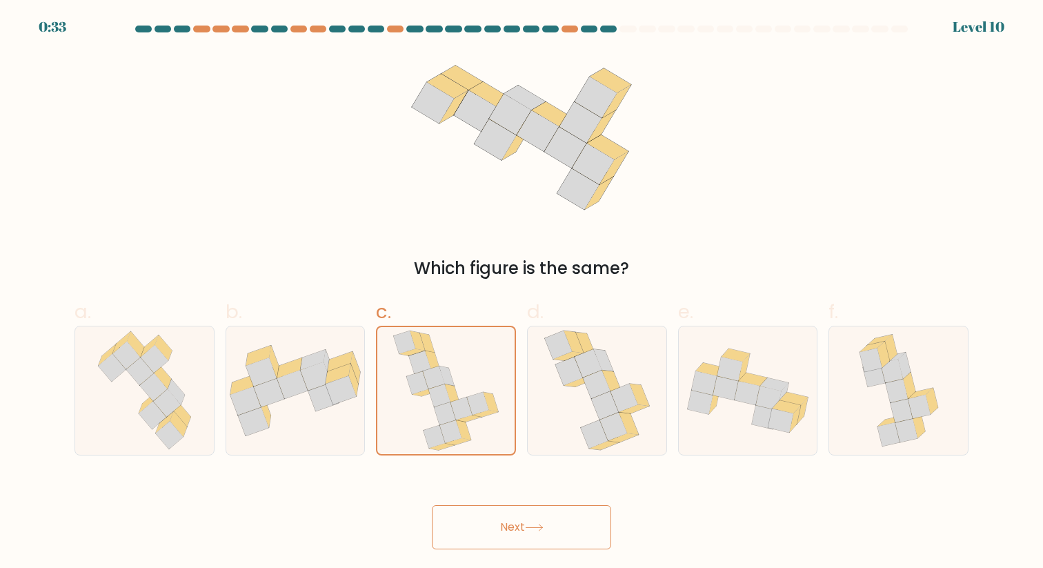
click at [497, 540] on button "Next" at bounding box center [521, 527] width 179 height 44
click at [498, 540] on button "Next" at bounding box center [521, 527] width 179 height 44
click at [498, 541] on button "Next" at bounding box center [521, 527] width 179 height 44
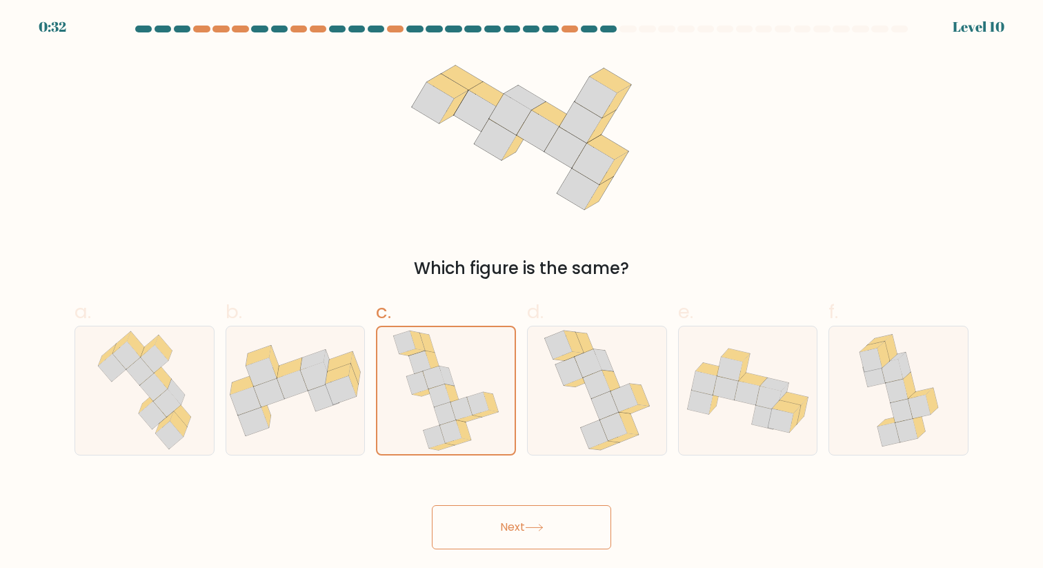
click at [499, 541] on button "Next" at bounding box center [521, 527] width 179 height 44
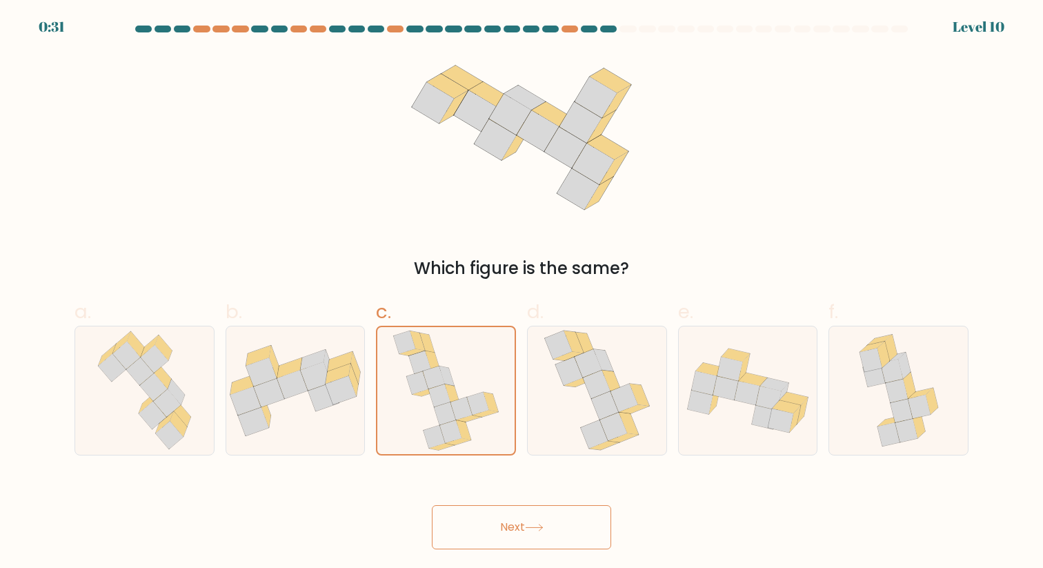
click at [499, 541] on button "Next" at bounding box center [521, 527] width 179 height 44
click at [500, 541] on button "Next" at bounding box center [521, 527] width 179 height 44
click at [501, 541] on button "Next" at bounding box center [521, 527] width 179 height 44
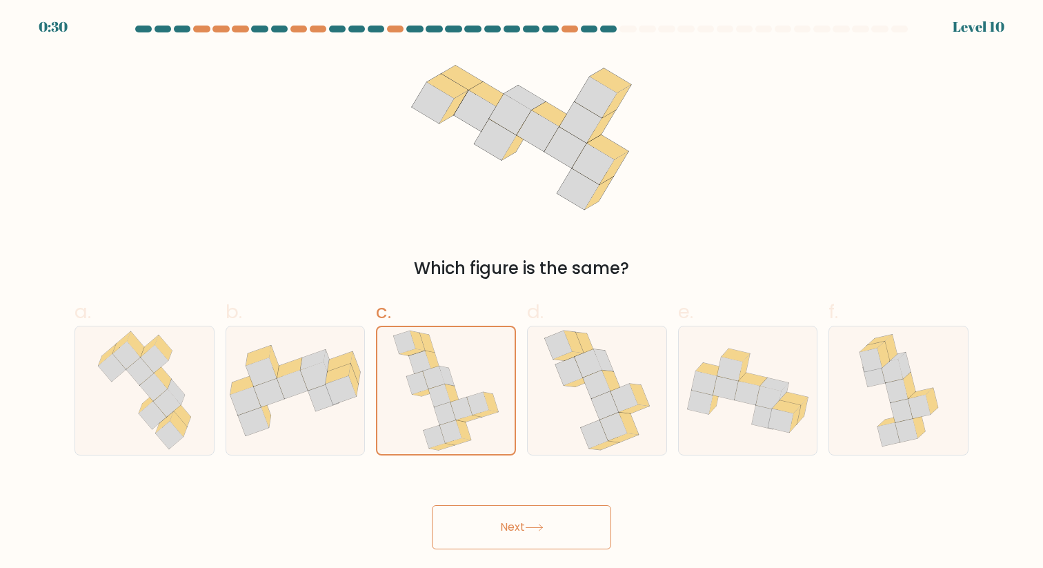
click at [501, 541] on button "Next" at bounding box center [521, 527] width 179 height 44
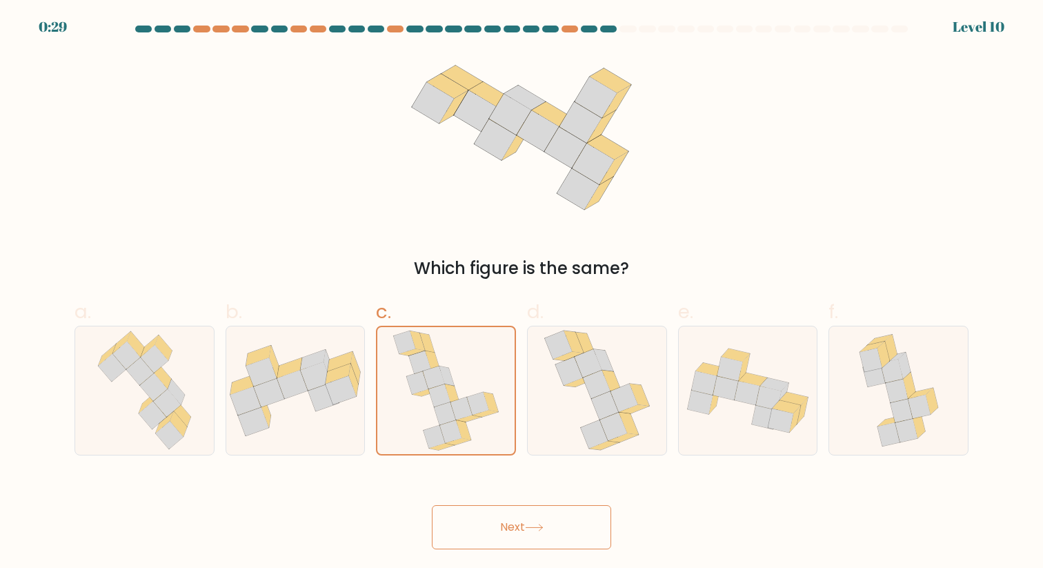
click at [501, 541] on button "Next" at bounding box center [521, 527] width 179 height 44
click at [502, 530] on button "Next" at bounding box center [521, 527] width 179 height 44
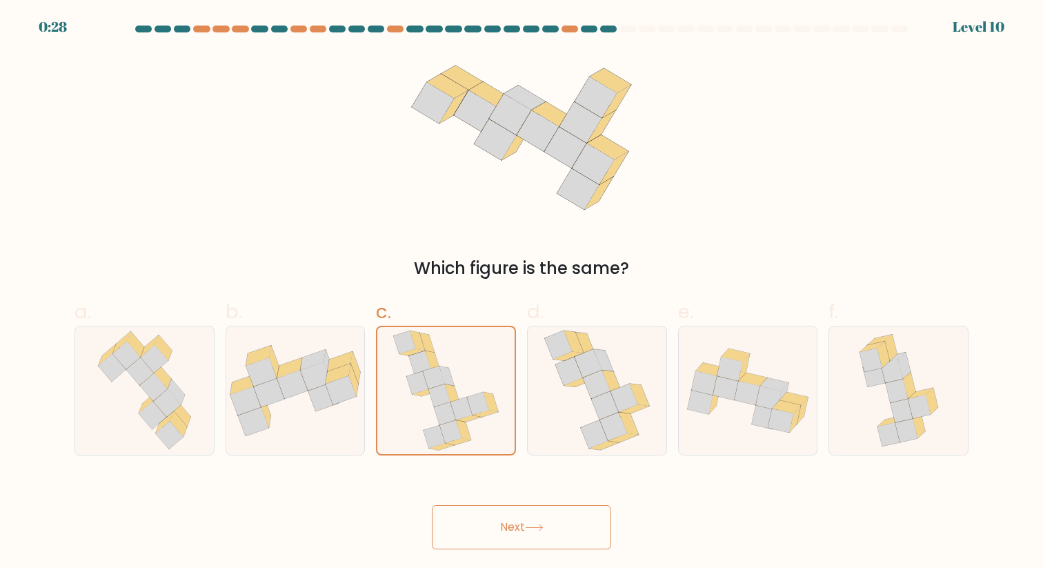
click at [502, 530] on button "Next" at bounding box center [521, 527] width 179 height 44
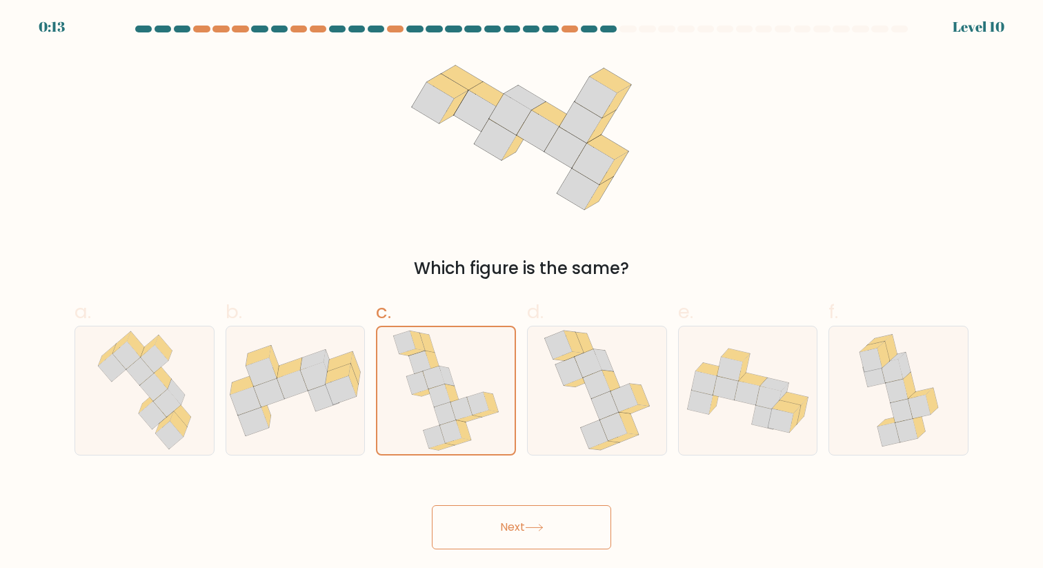
click at [502, 530] on button "Next" at bounding box center [521, 527] width 179 height 44
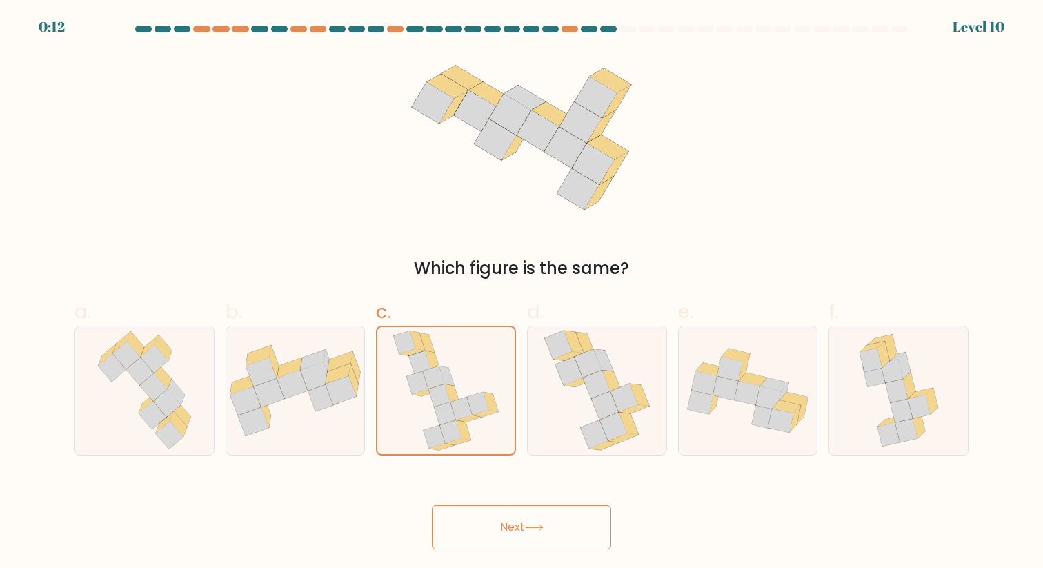
click at [502, 530] on button "Next" at bounding box center [521, 527] width 179 height 44
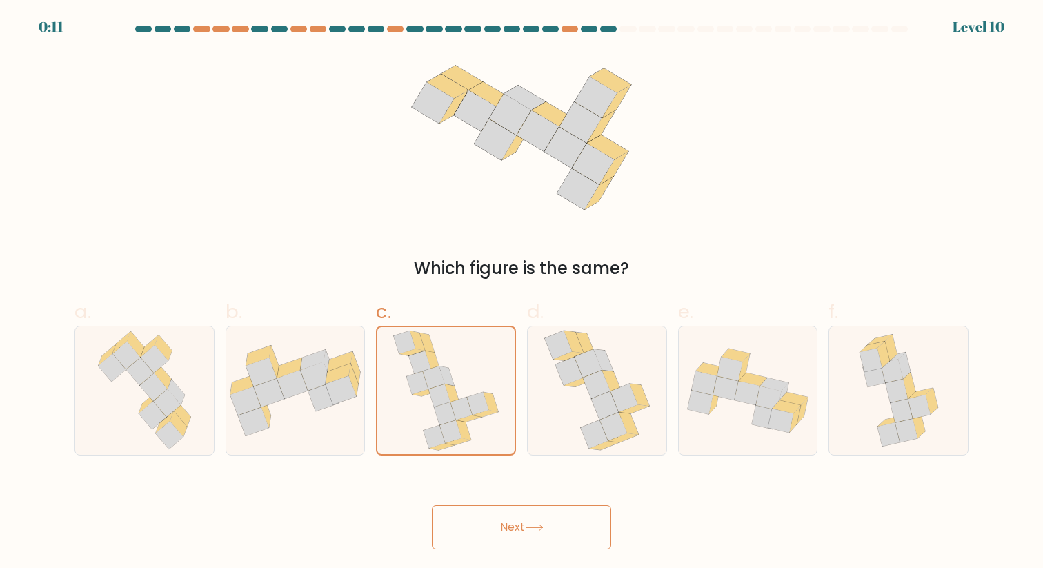
click at [502, 530] on button "Next" at bounding box center [521, 527] width 179 height 44
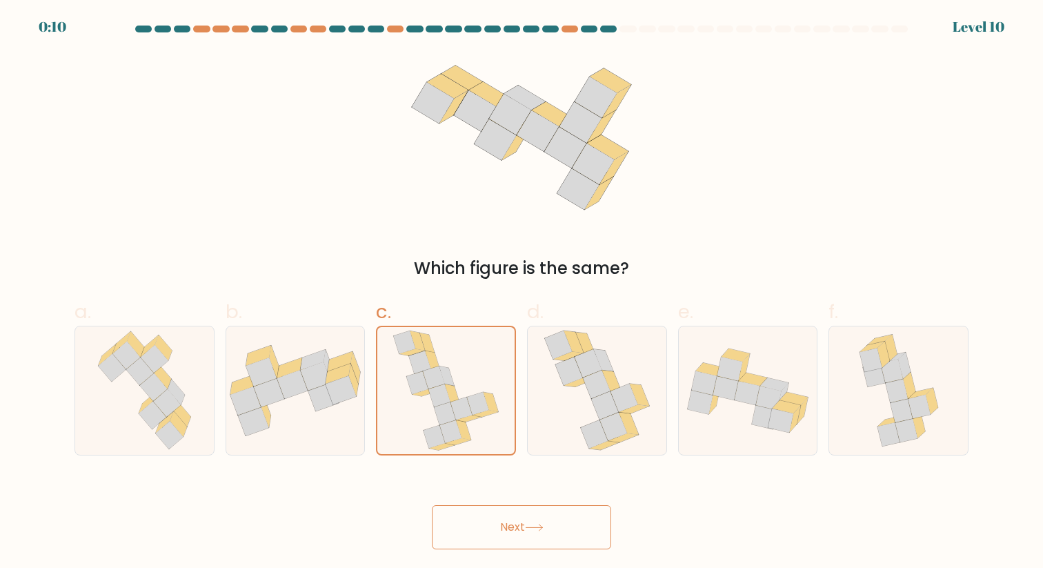
click at [502, 530] on button "Next" at bounding box center [521, 527] width 179 height 44
click at [501, 530] on button "Next" at bounding box center [521, 527] width 179 height 44
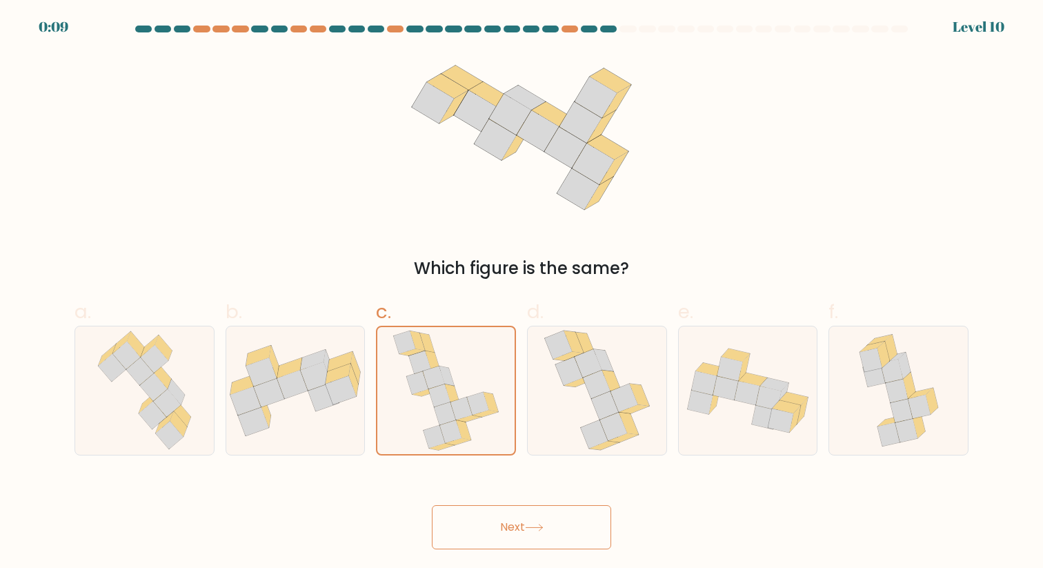
click at [502, 530] on button "Next" at bounding box center [521, 527] width 179 height 44
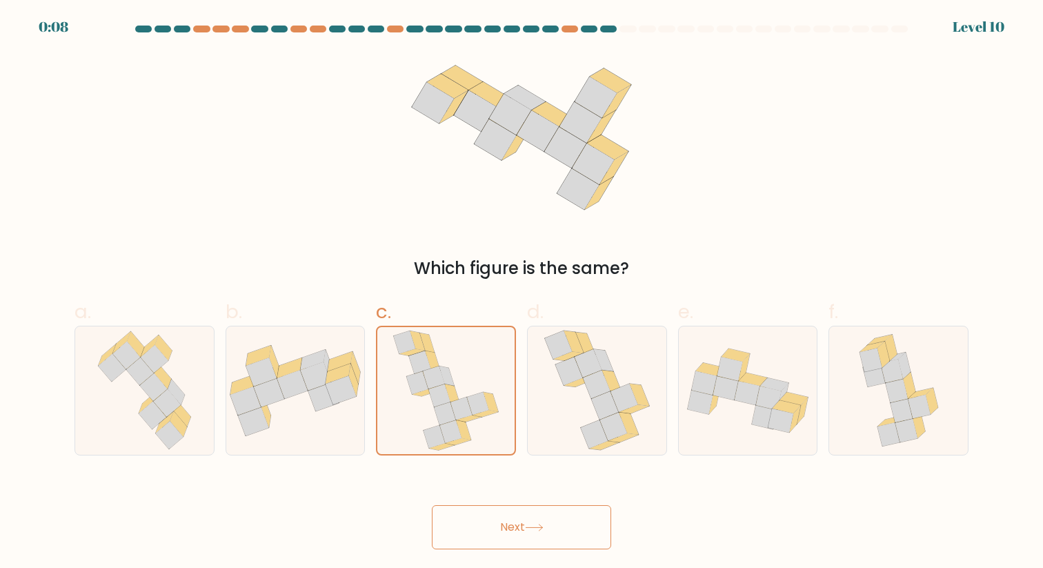
click at [502, 530] on button "Next" at bounding box center [521, 527] width 179 height 44
click at [501, 530] on button "Next" at bounding box center [521, 527] width 179 height 44
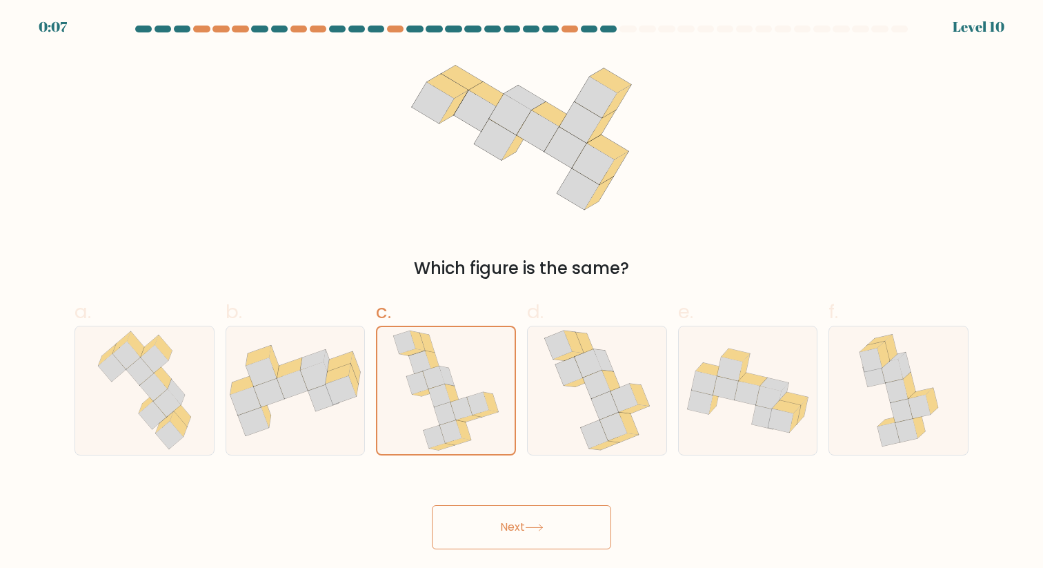
click at [501, 530] on button "Next" at bounding box center [521, 527] width 179 height 44
click at [502, 530] on button "Next" at bounding box center [521, 527] width 179 height 44
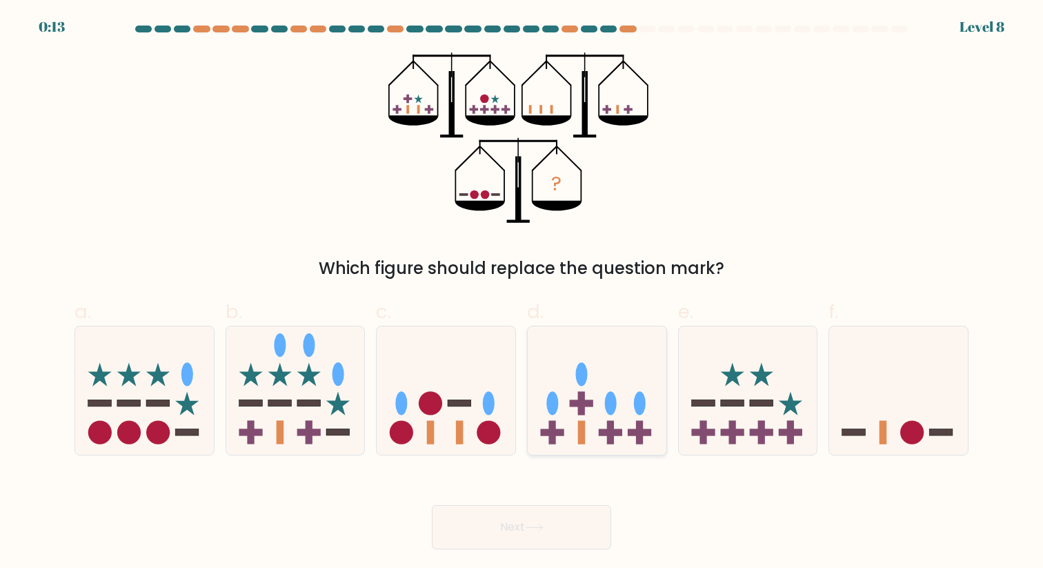
click at [615, 382] on icon at bounding box center [597, 390] width 139 height 114
click at [522, 293] on input "d." at bounding box center [521, 288] width 1 height 9
radio input "true"
click at [543, 530] on icon at bounding box center [534, 527] width 19 height 8
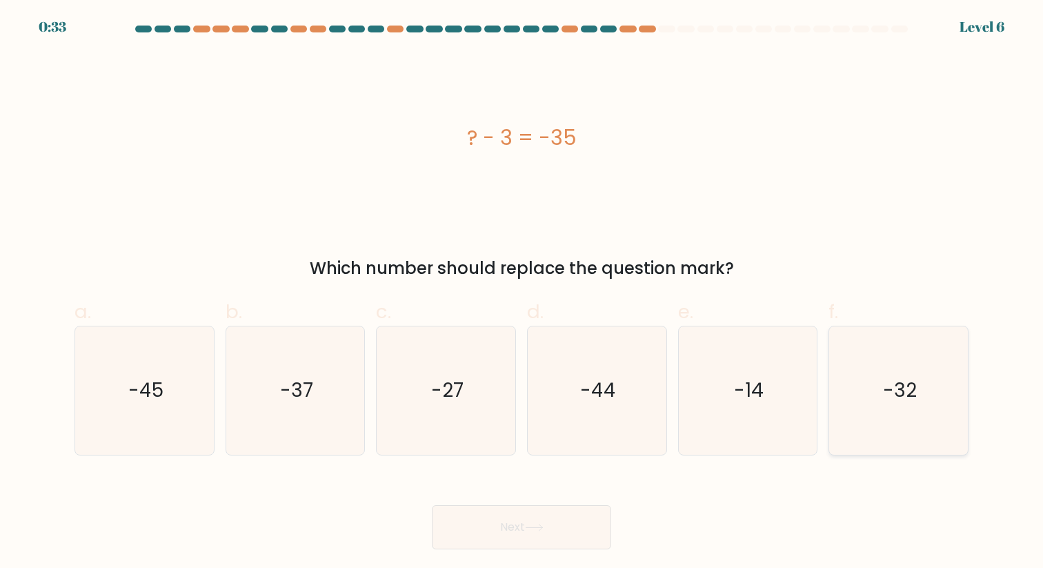
click at [916, 390] on icon "-32" at bounding box center [898, 390] width 128 height 128
click at [522, 293] on input "f. -32" at bounding box center [521, 288] width 1 height 9
radio input "true"
click at [548, 530] on button "Next" at bounding box center [521, 527] width 179 height 44
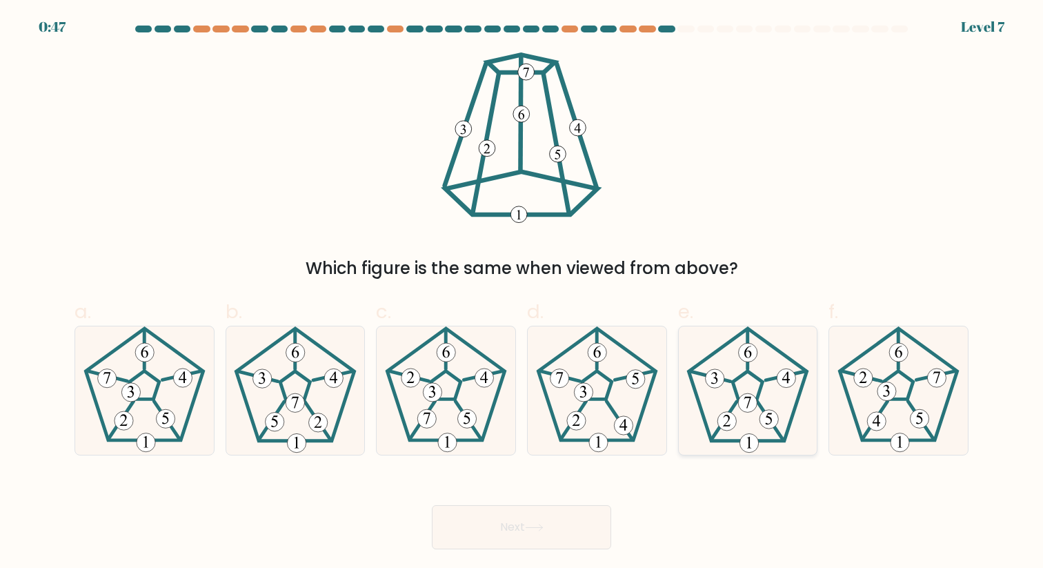
click at [730, 425] on icon at bounding box center [727, 420] width 8 height 12
click at [522, 293] on input "e." at bounding box center [521, 288] width 1 height 9
radio input "true"
click at [585, 525] on button "Next" at bounding box center [521, 527] width 179 height 44
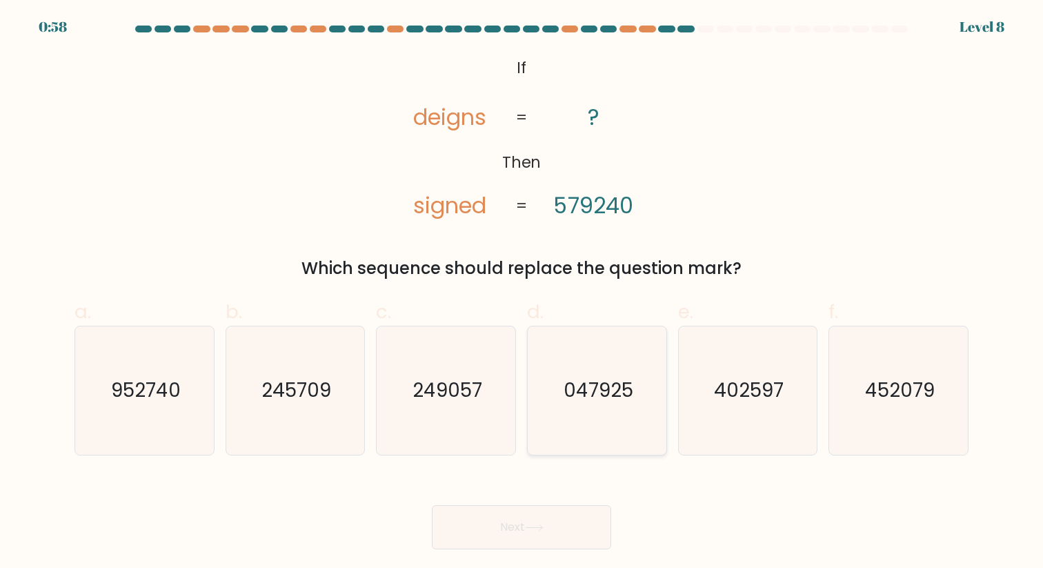
click at [595, 392] on text "047925" at bounding box center [598, 390] width 70 height 27
click at [522, 293] on input "d. 047925" at bounding box center [521, 288] width 1 height 9
radio input "true"
click at [572, 525] on button "Next" at bounding box center [521, 527] width 179 height 44
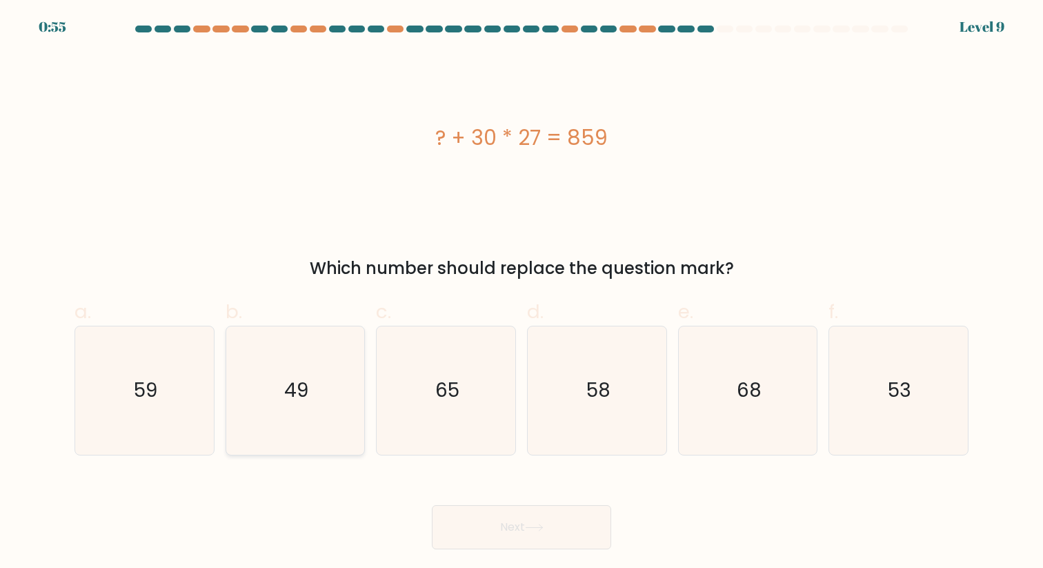
drag, startPoint x: 309, startPoint y: 377, endPoint x: 329, endPoint y: 390, distance: 23.9
click at [309, 377] on icon "49" at bounding box center [295, 390] width 128 height 128
click at [521, 293] on input "b. 49" at bounding box center [521, 288] width 1 height 9
radio input "true"
click at [545, 521] on button "Next" at bounding box center [521, 527] width 179 height 44
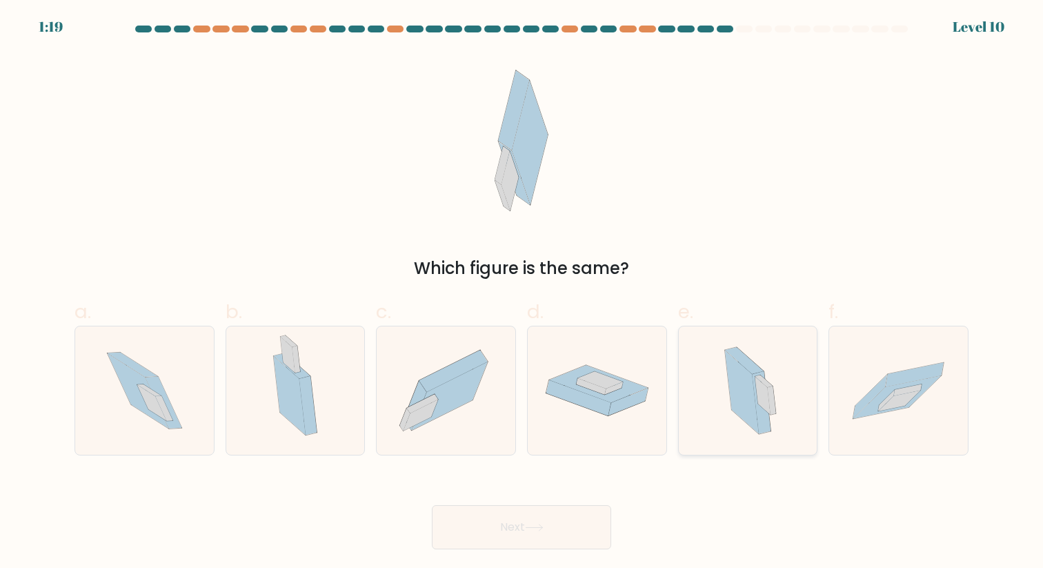
click at [745, 397] on icon at bounding box center [742, 391] width 34 height 83
click at [522, 293] on input "e." at bounding box center [521, 288] width 1 height 9
radio input "true"
click at [563, 530] on button "Next" at bounding box center [521, 527] width 179 height 44
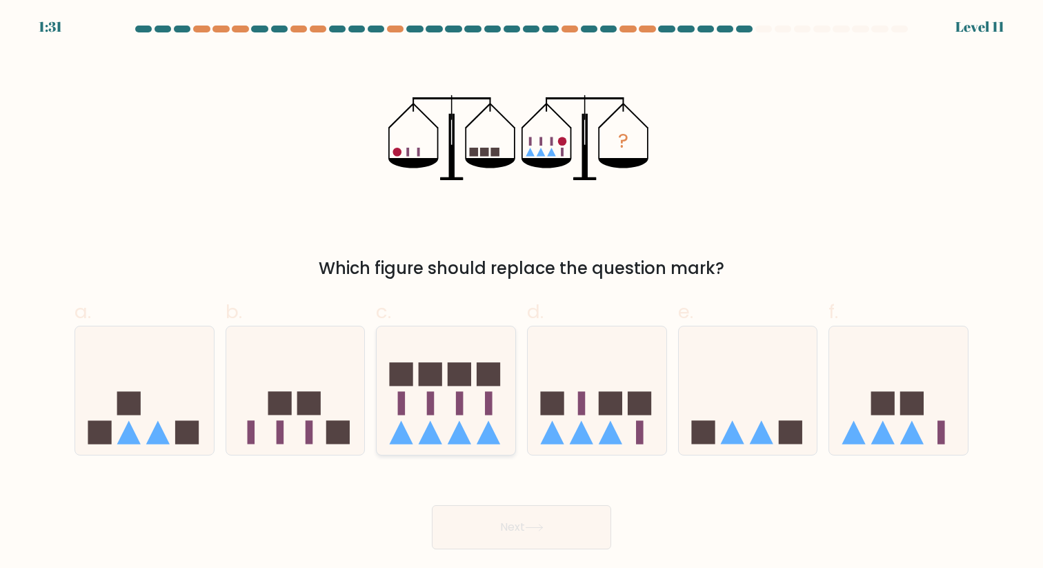
click at [478, 405] on icon at bounding box center [446, 390] width 139 height 114
click at [521, 293] on input "c." at bounding box center [521, 288] width 1 height 9
radio input "true"
click at [513, 525] on button "Next" at bounding box center [521, 527] width 179 height 44
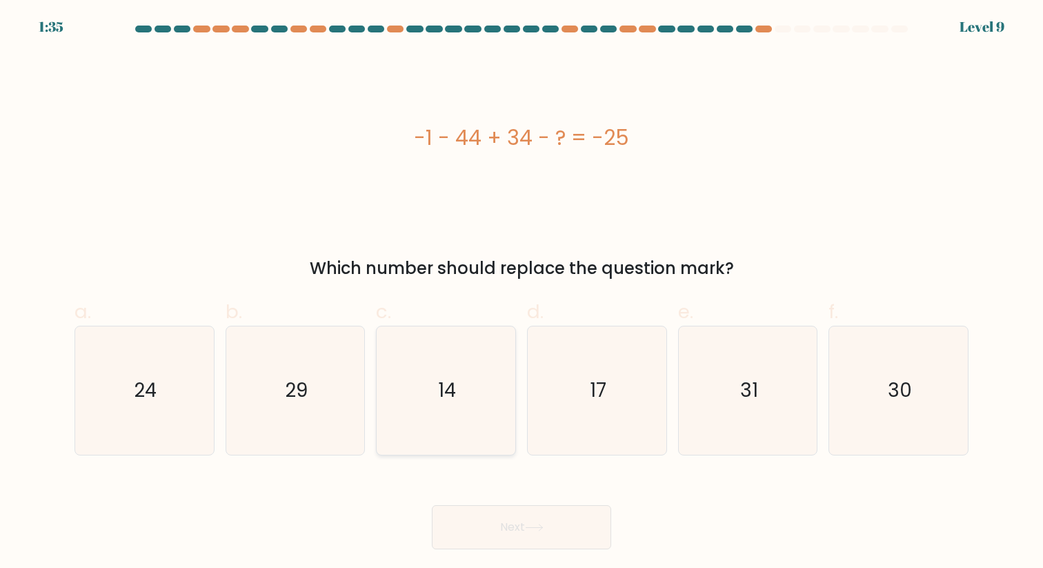
click at [477, 414] on icon "14" at bounding box center [446, 390] width 128 height 128
click at [521, 293] on input "c. 14" at bounding box center [521, 288] width 1 height 9
radio input "true"
click at [573, 516] on button "Next" at bounding box center [521, 527] width 179 height 44
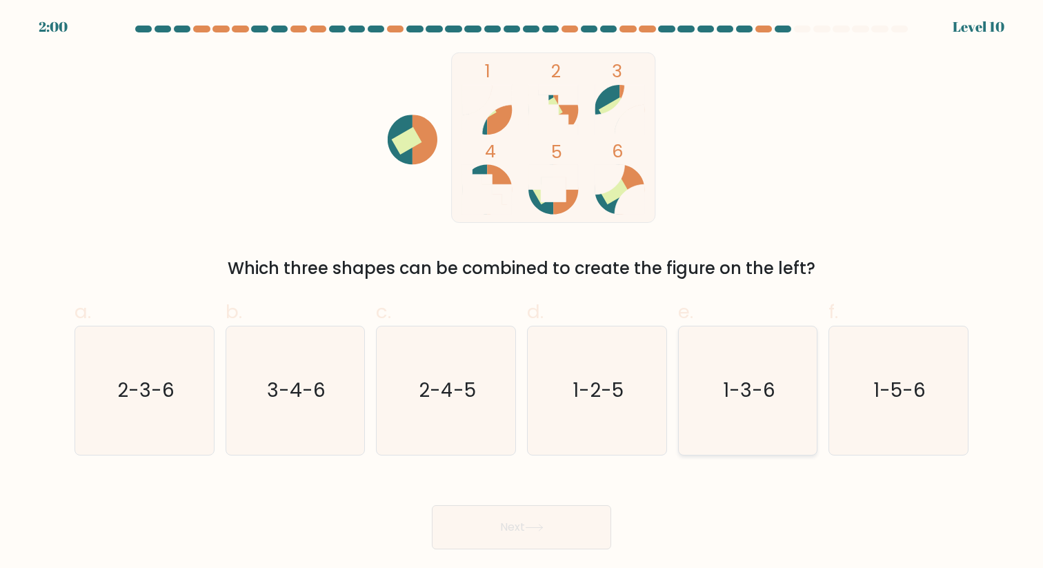
click at [739, 391] on text "1-3-6" at bounding box center [749, 390] width 52 height 27
click at [522, 293] on input "e. 1-3-6" at bounding box center [521, 288] width 1 height 9
radio input "true"
click at [507, 530] on button "Next" at bounding box center [521, 527] width 179 height 44
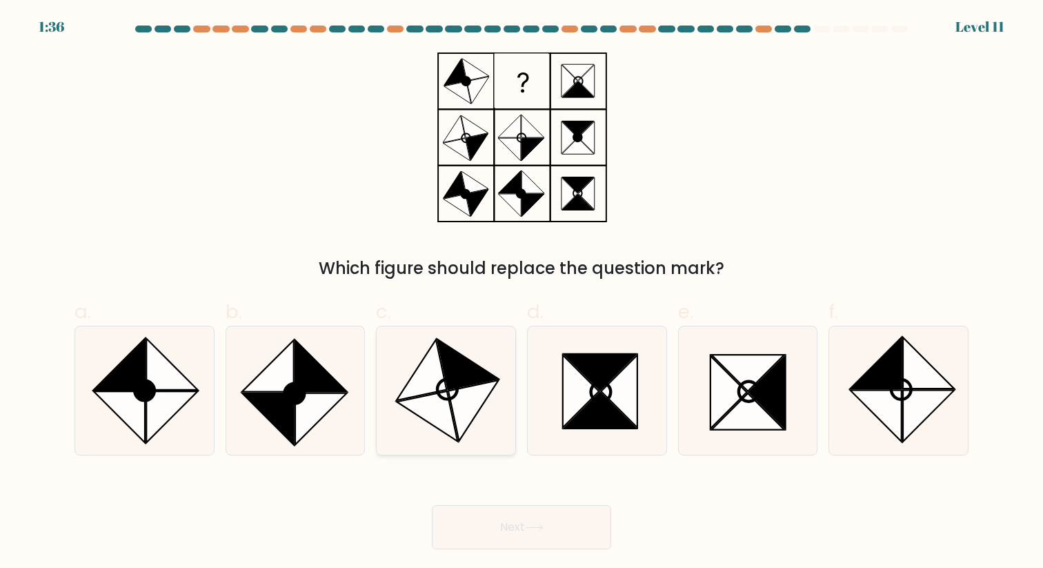
click at [474, 381] on icon at bounding box center [467, 364] width 61 height 50
click at [521, 293] on input "c." at bounding box center [521, 288] width 1 height 9
radio input "true"
click at [485, 393] on icon at bounding box center [473, 411] width 50 height 60
click at [521, 293] on input "c." at bounding box center [521, 288] width 1 height 9
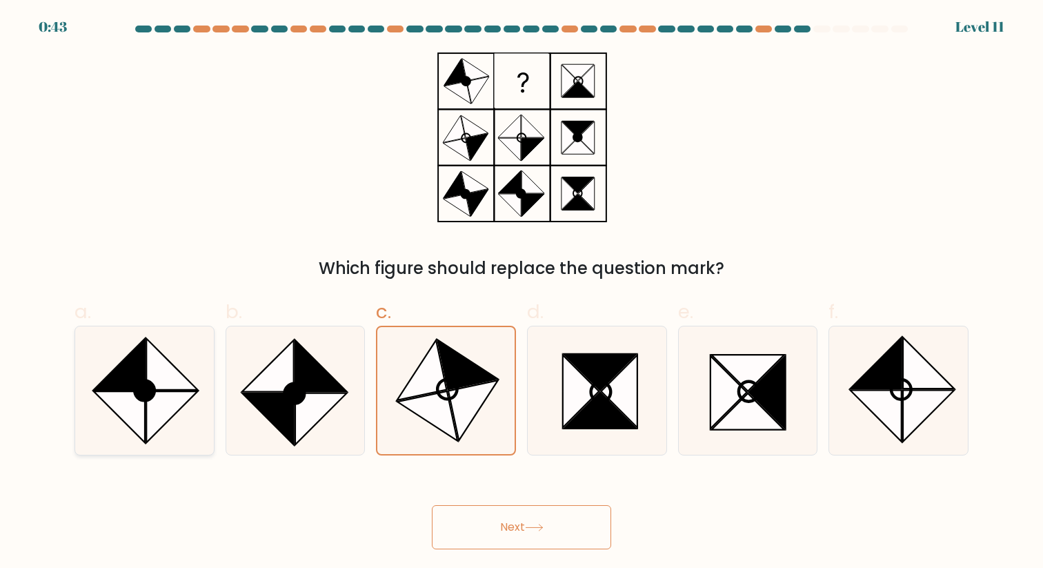
click at [155, 359] on icon at bounding box center [171, 364] width 51 height 51
click at [521, 293] on input "a." at bounding box center [521, 288] width 1 height 9
radio input "true"
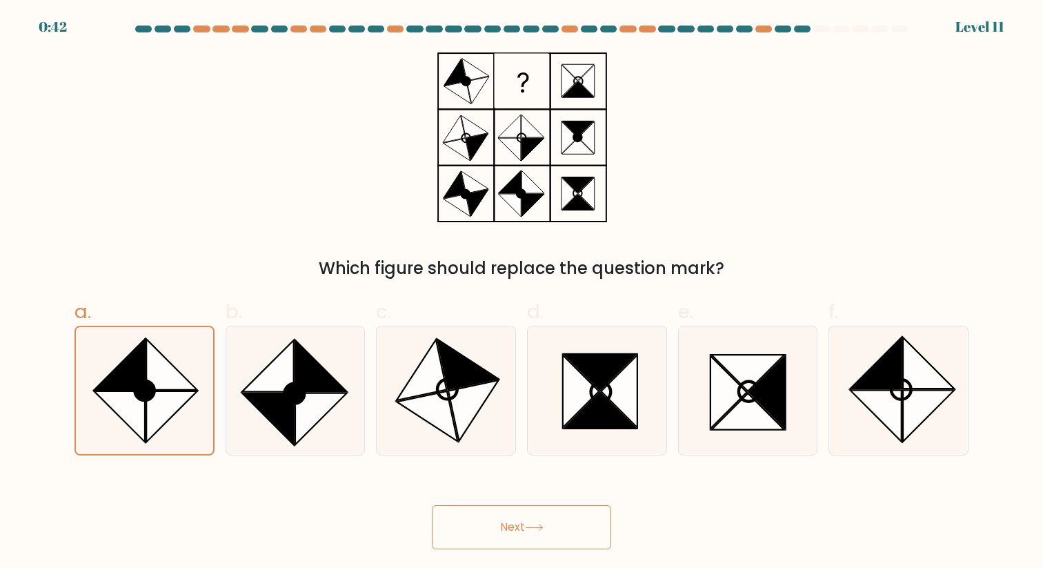
click at [483, 514] on button "Next" at bounding box center [521, 527] width 179 height 44
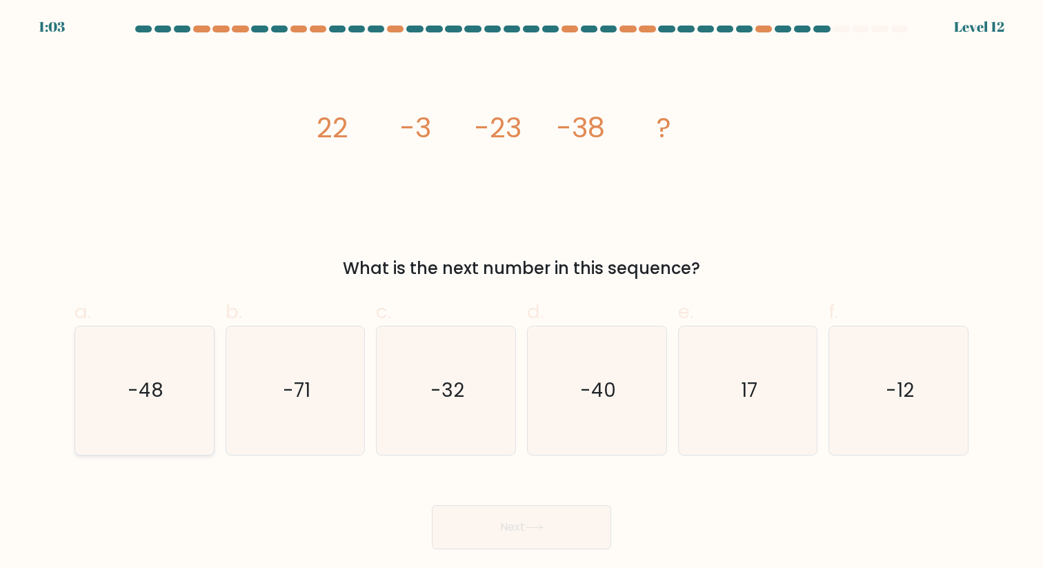
click at [173, 377] on icon "-48" at bounding box center [145, 390] width 128 height 128
click at [521, 293] on input "a. -48" at bounding box center [521, 288] width 1 height 9
radio input "true"
click at [543, 522] on button "Next" at bounding box center [521, 527] width 179 height 44
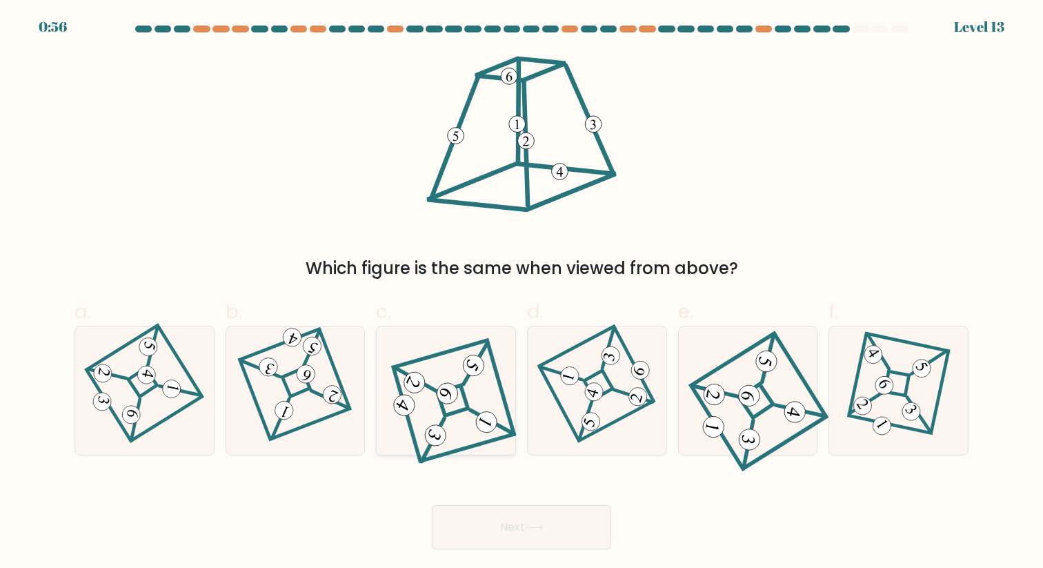
click at [475, 365] on g at bounding box center [446, 403] width 135 height 126
click at [521, 293] on input "c." at bounding box center [521, 288] width 1 height 9
radio input "true"
click at [565, 521] on button "Next" at bounding box center [521, 527] width 179 height 44
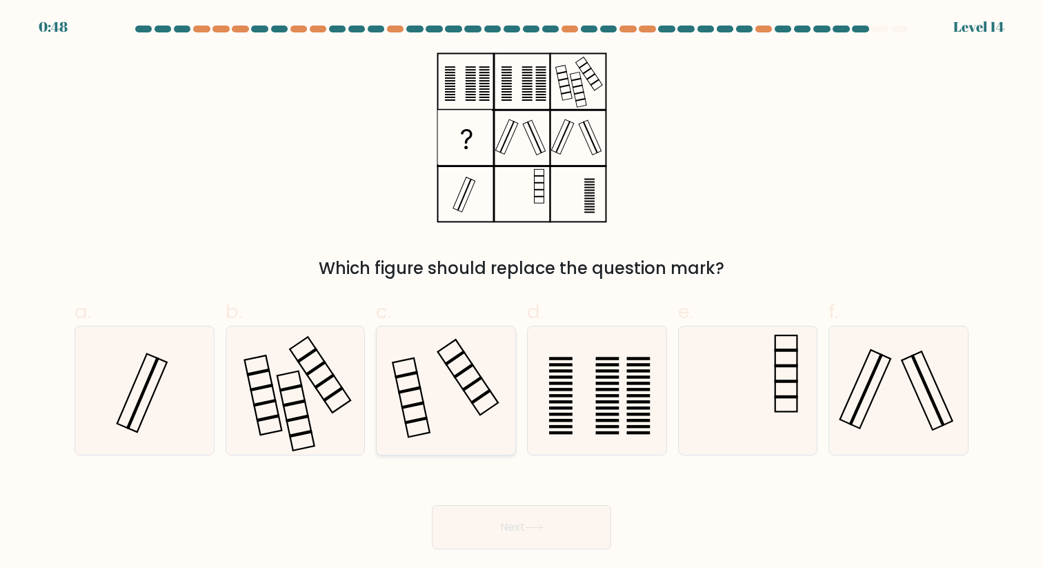
click at [451, 385] on icon at bounding box center [446, 390] width 128 height 128
click at [521, 293] on input "c." at bounding box center [521, 288] width 1 height 9
radio input "true"
click at [511, 521] on button "Next" at bounding box center [521, 527] width 179 height 44
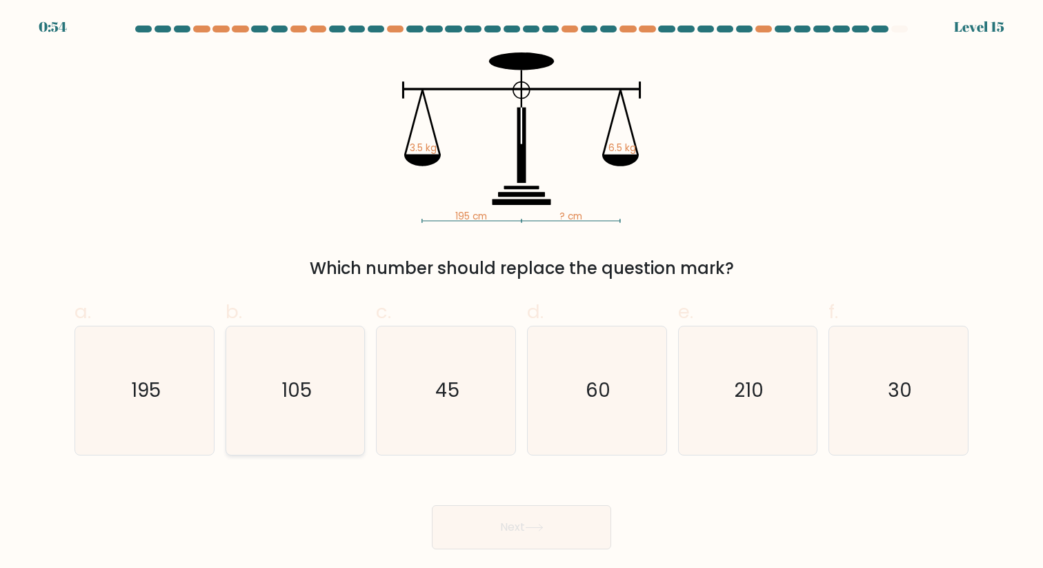
click at [317, 376] on icon "105" at bounding box center [295, 390] width 128 height 128
click at [521, 293] on input "b. 105" at bounding box center [521, 288] width 1 height 9
radio input "true"
click at [556, 531] on button "Next" at bounding box center [521, 527] width 179 height 44
click at [547, 532] on button "Next" at bounding box center [521, 527] width 179 height 44
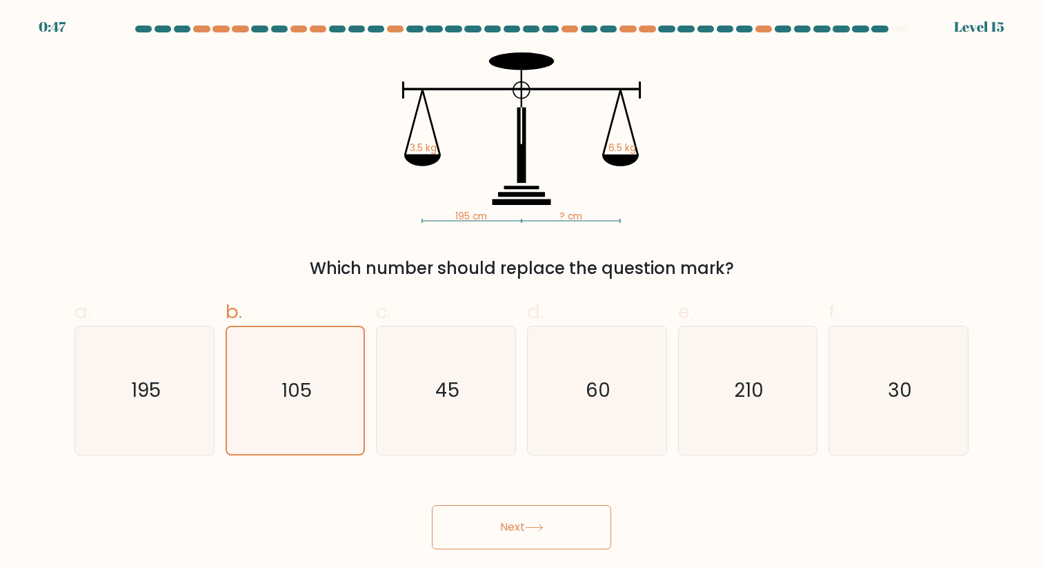
click at [547, 532] on button "Next" at bounding box center [521, 527] width 179 height 44
click at [547, 533] on button "Next" at bounding box center [521, 527] width 179 height 44
click at [547, 532] on button "Next" at bounding box center [521, 527] width 179 height 44
click at [547, 533] on button "Next" at bounding box center [521, 527] width 179 height 44
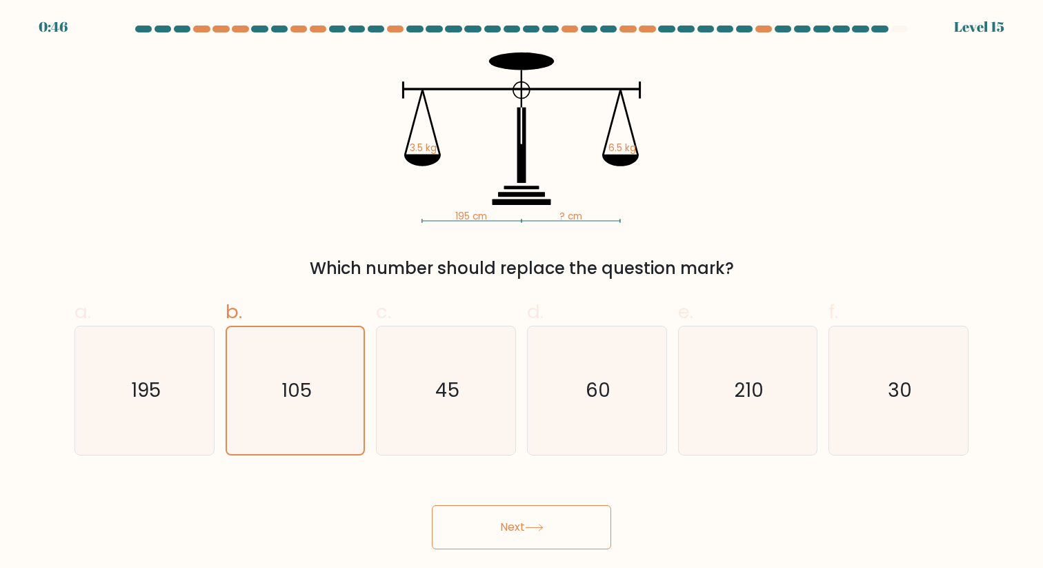
click at [547, 533] on button "Next" at bounding box center [521, 527] width 179 height 44
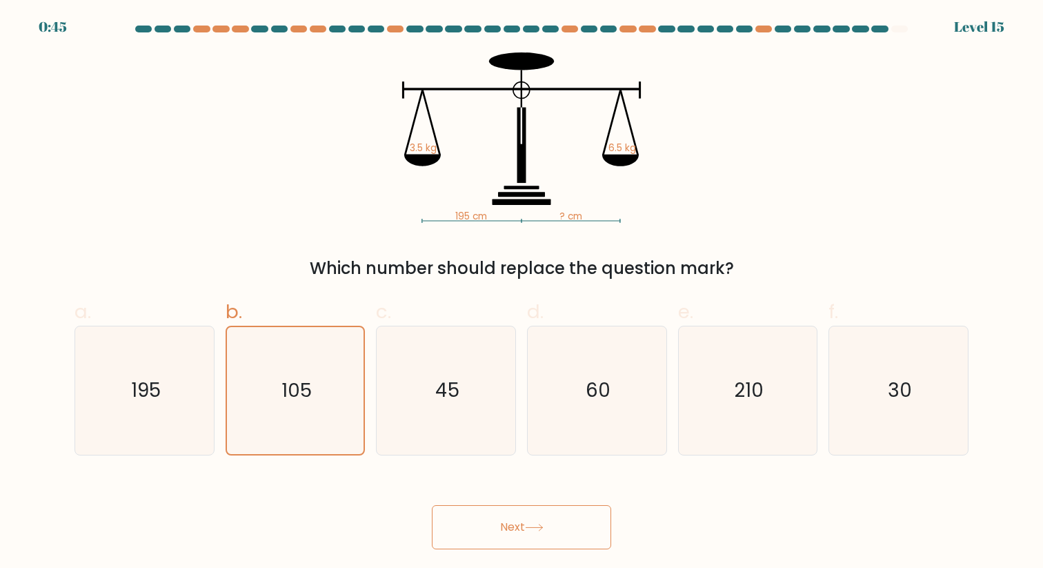
click at [547, 533] on button "Next" at bounding box center [521, 527] width 179 height 44
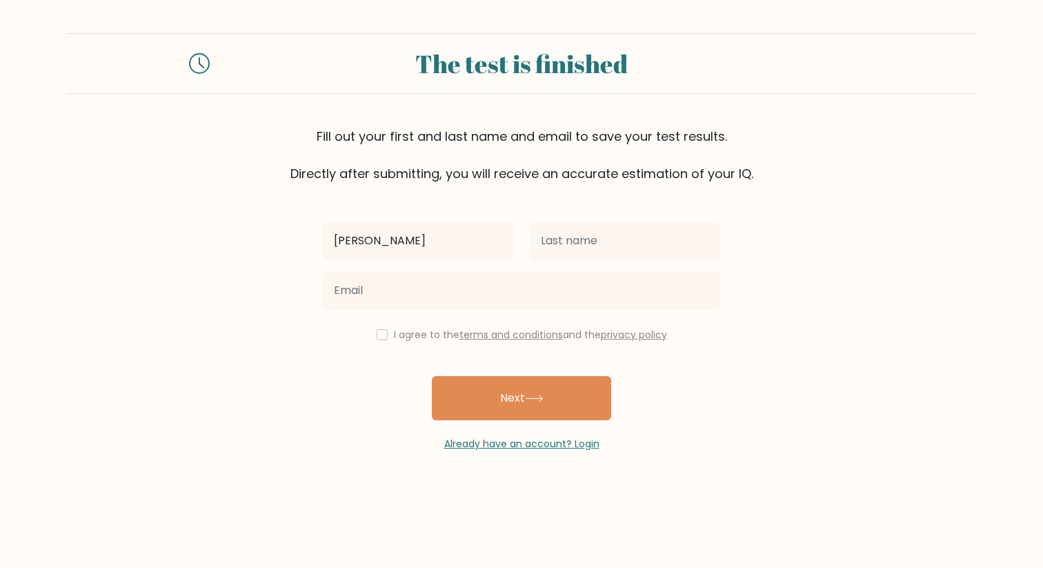
type input "[PERSON_NAME]"
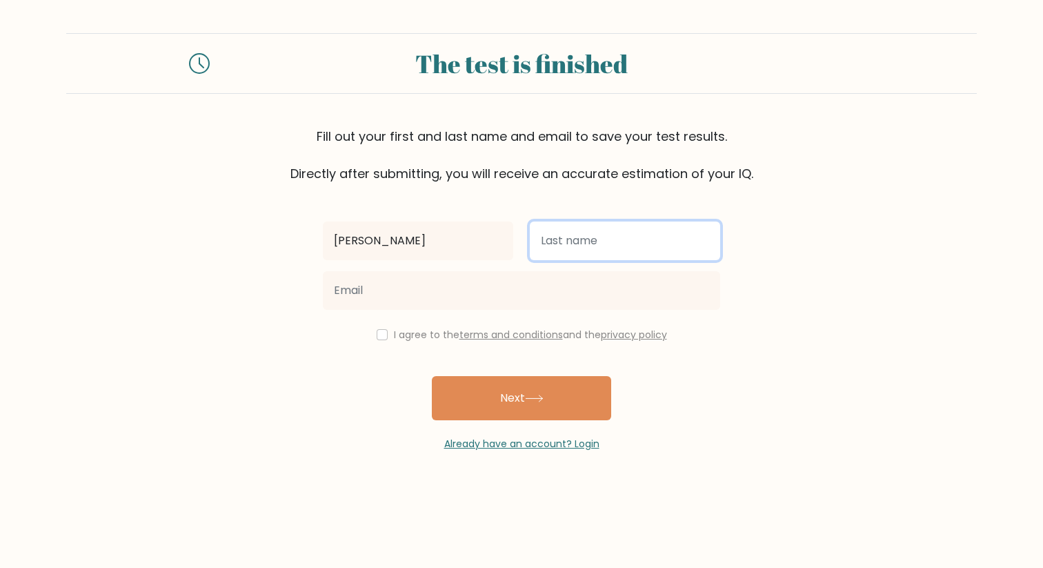
click at [558, 239] on input "text" at bounding box center [625, 240] width 190 height 39
type input "Isidera"
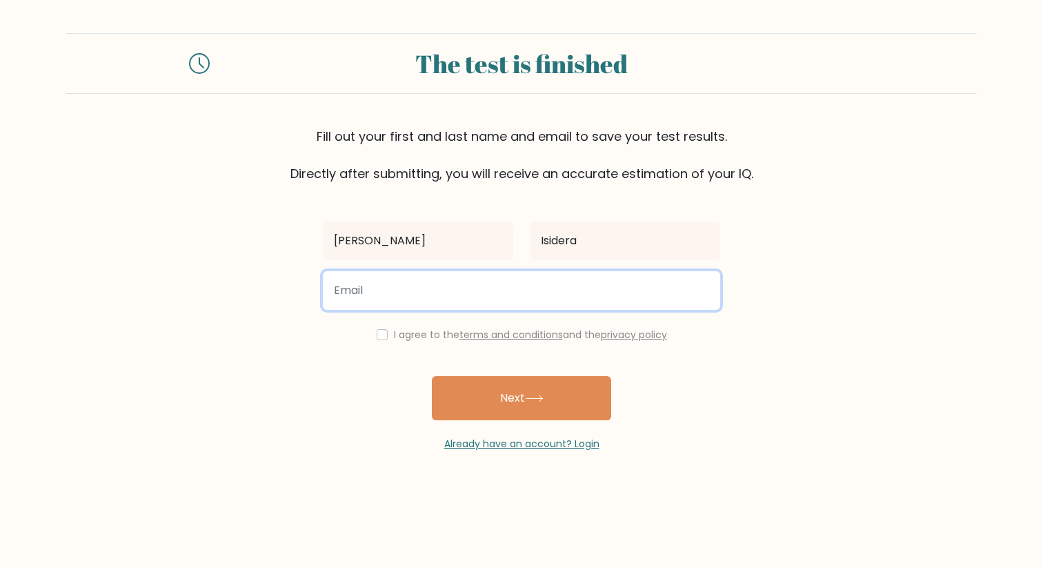
click at [557, 279] on input "email" at bounding box center [521, 290] width 397 height 39
type input "kolleenisidera@gmail.com"
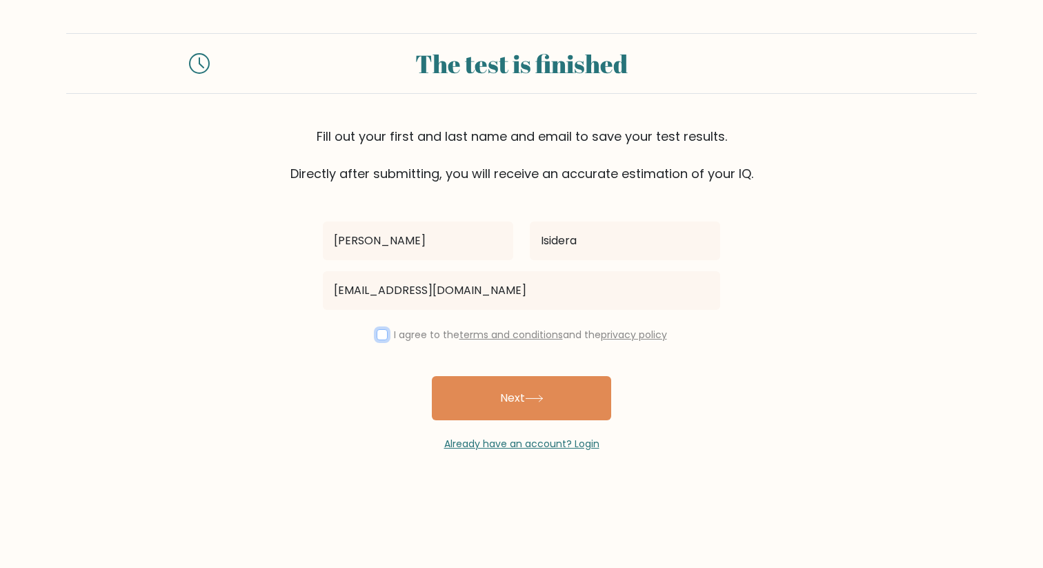
drag, startPoint x: 381, startPoint y: 334, endPoint x: 419, endPoint y: 355, distance: 43.5
click at [381, 334] on input "checkbox" at bounding box center [382, 334] width 11 height 11
checkbox input "true"
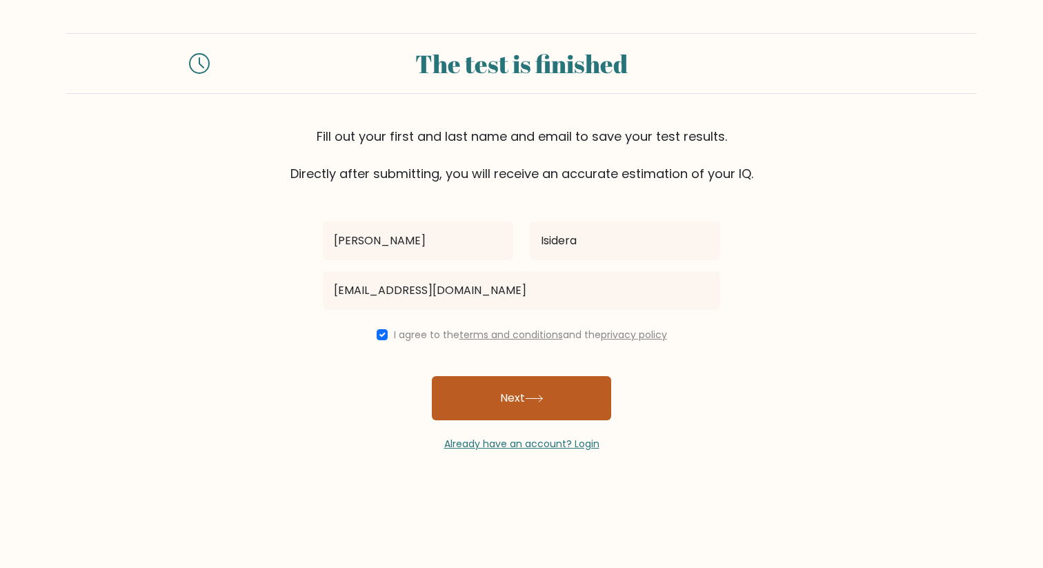
click at [528, 394] on icon at bounding box center [534, 398] width 19 height 8
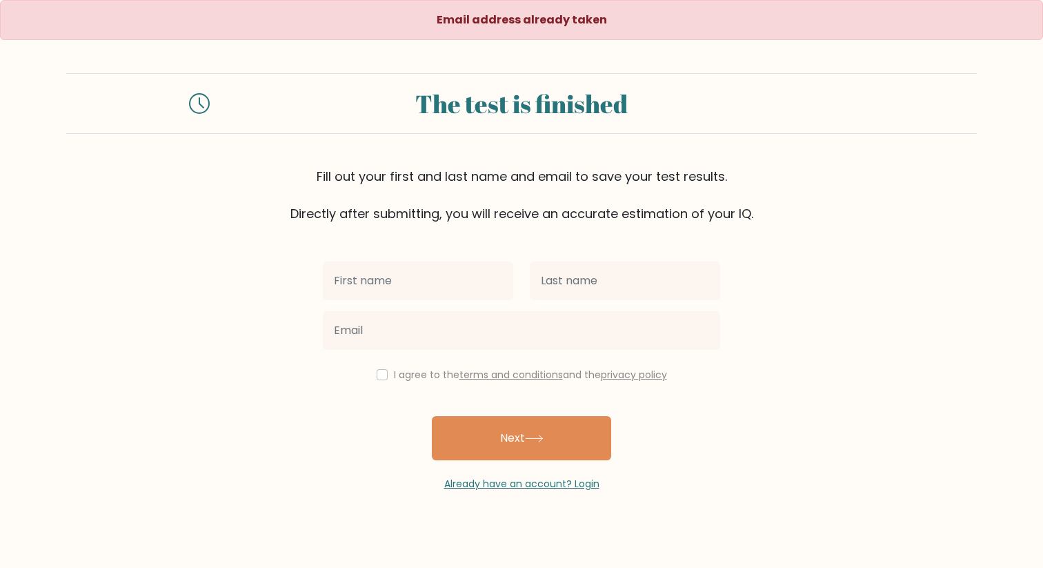
click at [404, 285] on input "text" at bounding box center [418, 280] width 190 height 39
type input "[PERSON_NAME]"
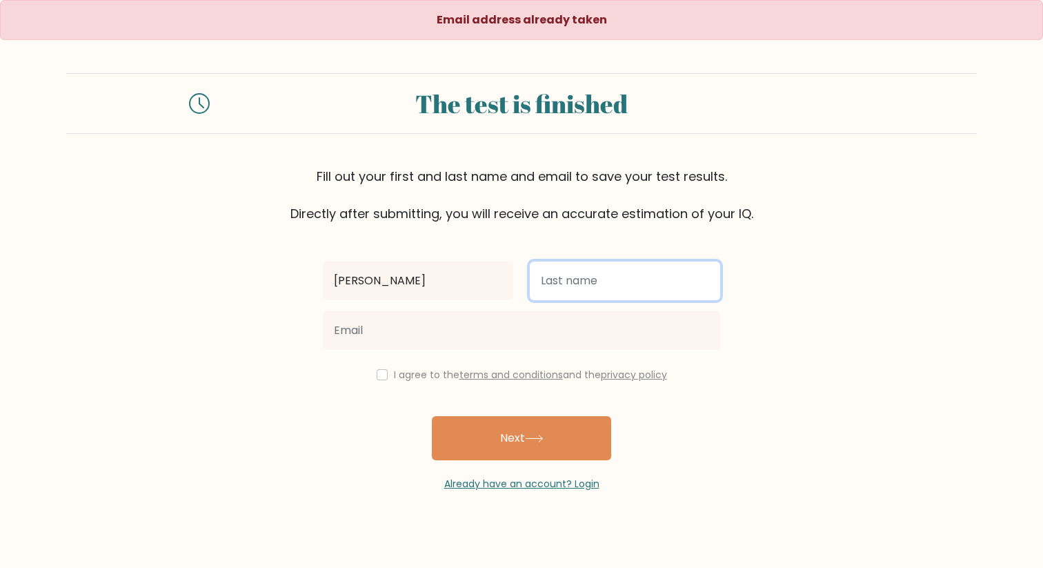
click at [552, 292] on input "text" at bounding box center [625, 280] width 190 height 39
type input "Isidera"
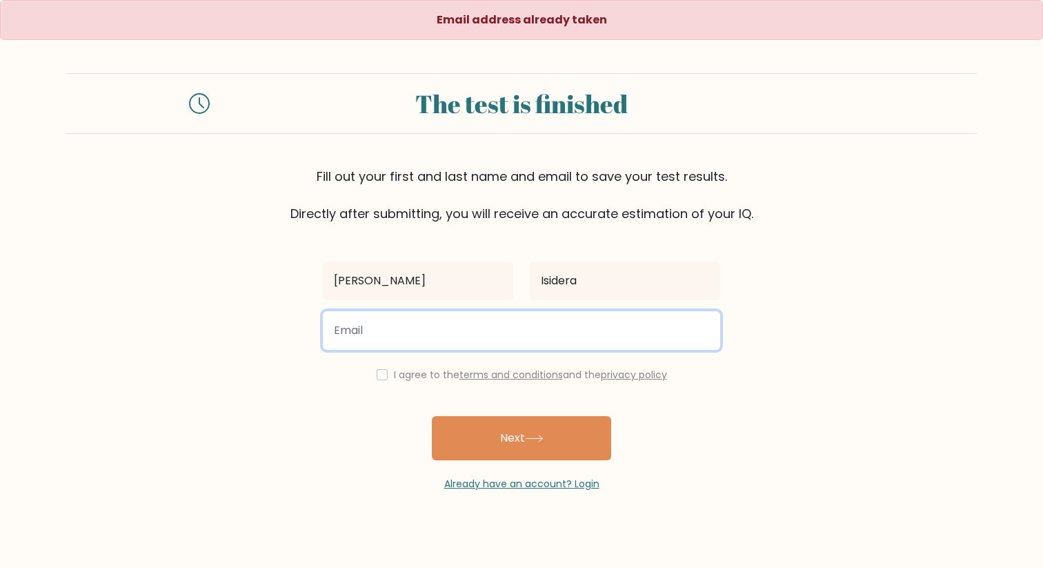
click at [534, 334] on input "email" at bounding box center [521, 330] width 397 height 39
type input "[EMAIL_ADDRESS][DOMAIN_NAME]"
click at [432, 416] on button "Next" at bounding box center [521, 438] width 179 height 44
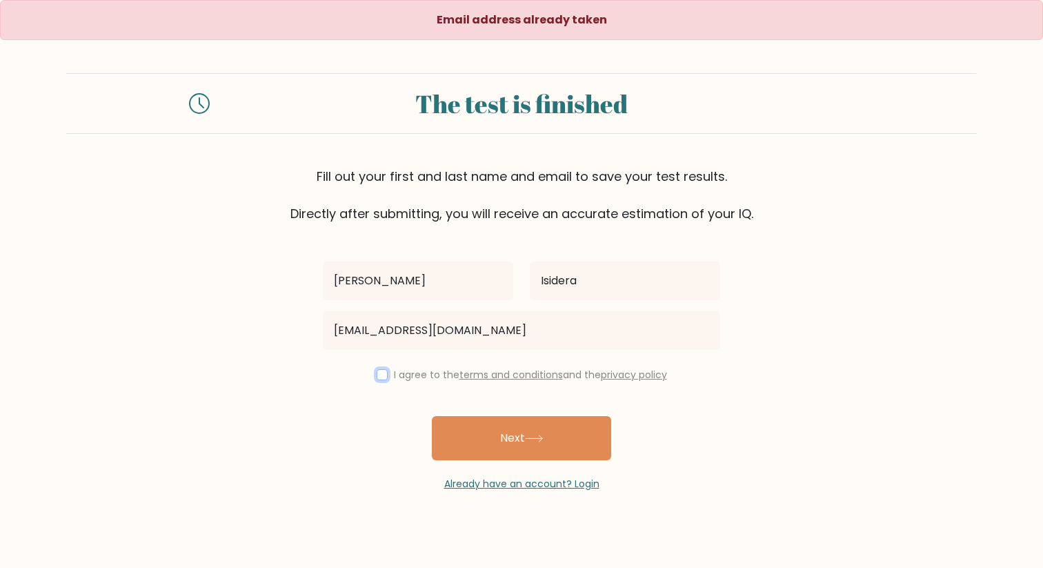
click at [379, 373] on input "checkbox" at bounding box center [382, 374] width 11 height 11
checkbox input "true"
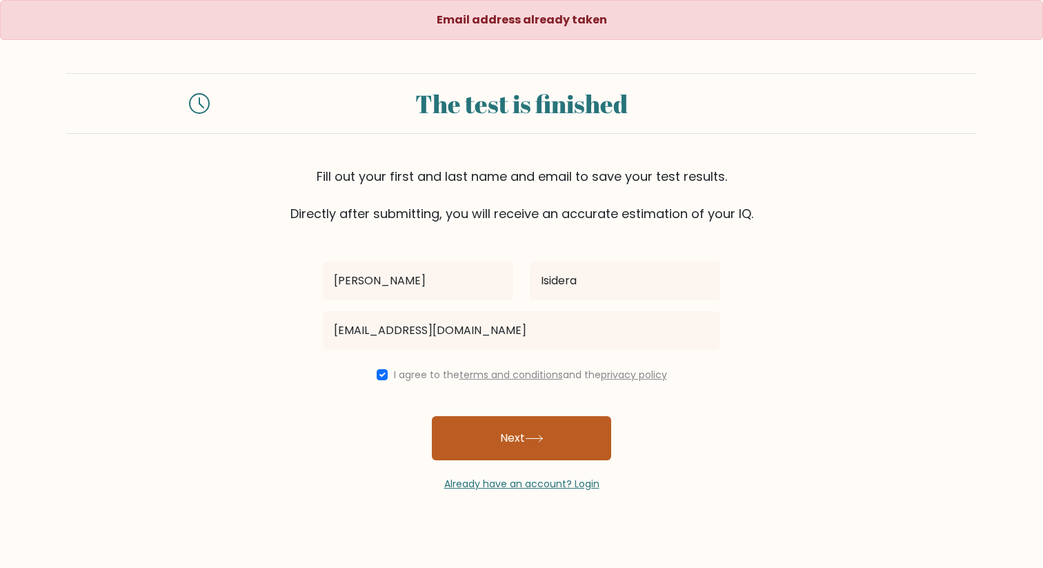
click at [501, 433] on button "Next" at bounding box center [521, 438] width 179 height 44
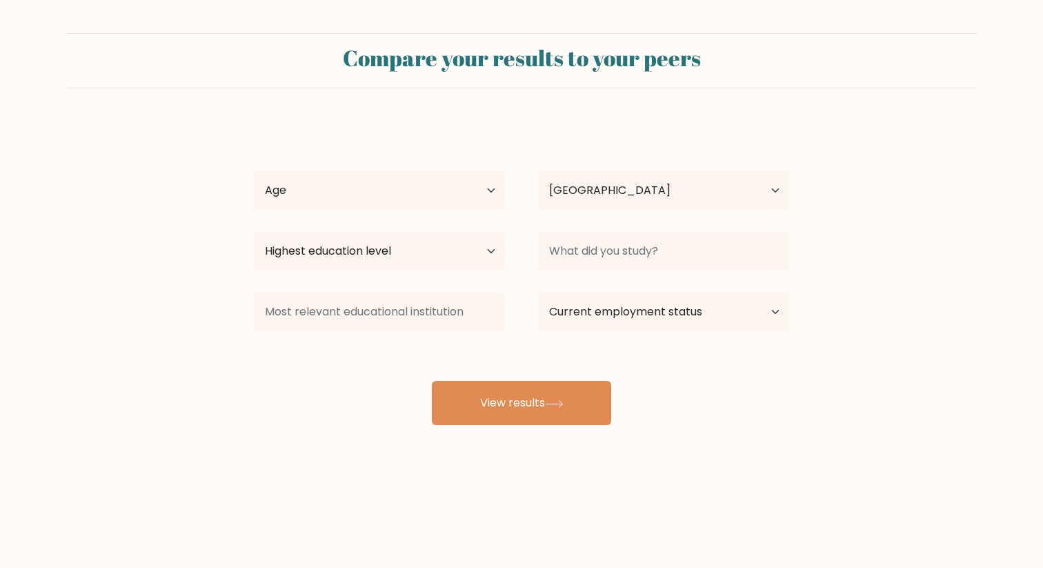
select select "PH"
click at [473, 192] on select "Age Under [DEMOGRAPHIC_DATA] [DEMOGRAPHIC_DATA] [DEMOGRAPHIC_DATA] [DEMOGRAPHIC…" at bounding box center [379, 190] width 251 height 39
select select "25_34"
click at [254, 171] on select "Age Under [DEMOGRAPHIC_DATA] [DEMOGRAPHIC_DATA] [DEMOGRAPHIC_DATA] [DEMOGRAPHIC…" at bounding box center [379, 190] width 251 height 39
click at [450, 254] on select "Highest education level No schooling Primary Lower Secondary Upper Secondary Oc…" at bounding box center [379, 251] width 251 height 39
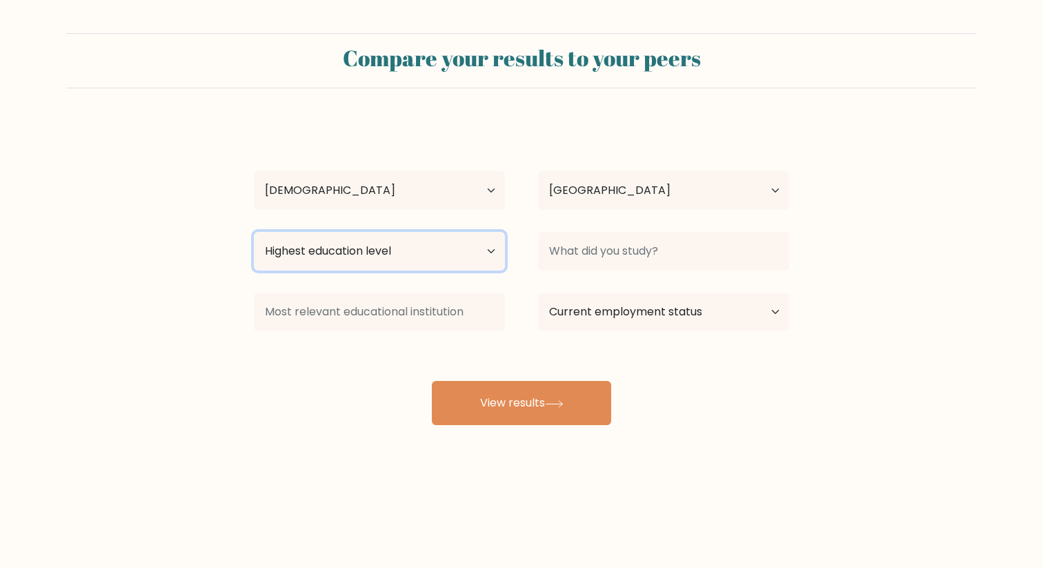
select select "upper_secondary"
click at [254, 232] on select "Highest education level No schooling Primary Lower Secondary Upper Secondary Oc…" at bounding box center [379, 251] width 251 height 39
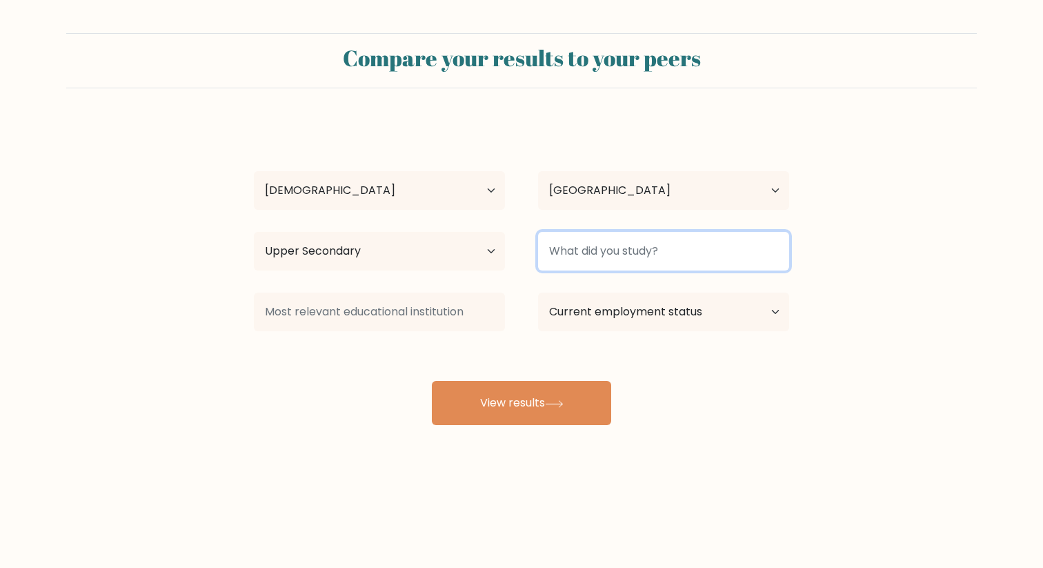
click at [696, 259] on input at bounding box center [663, 251] width 251 height 39
type input "ABM"
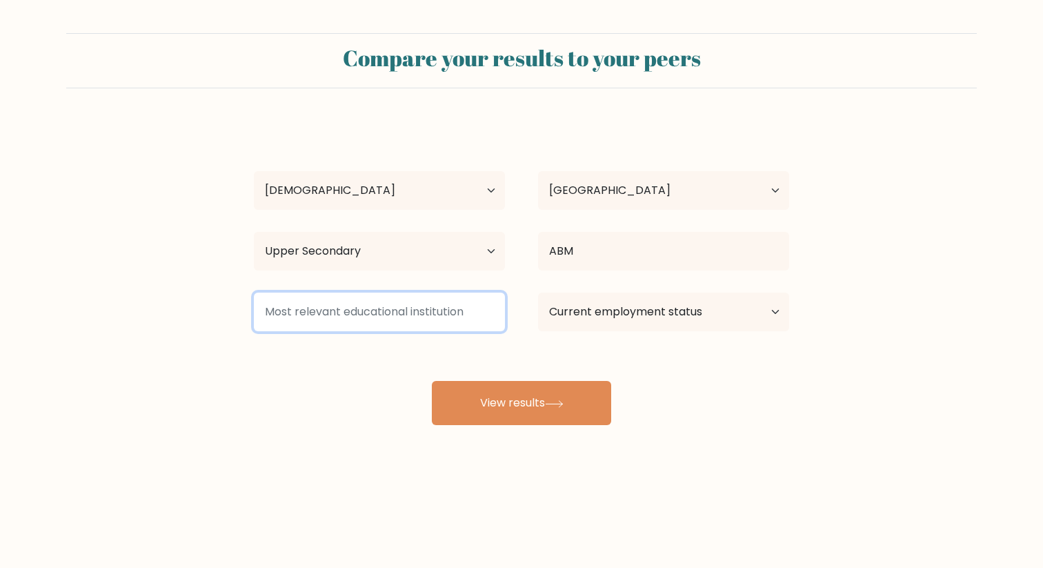
click at [439, 312] on input at bounding box center [379, 311] width 251 height 39
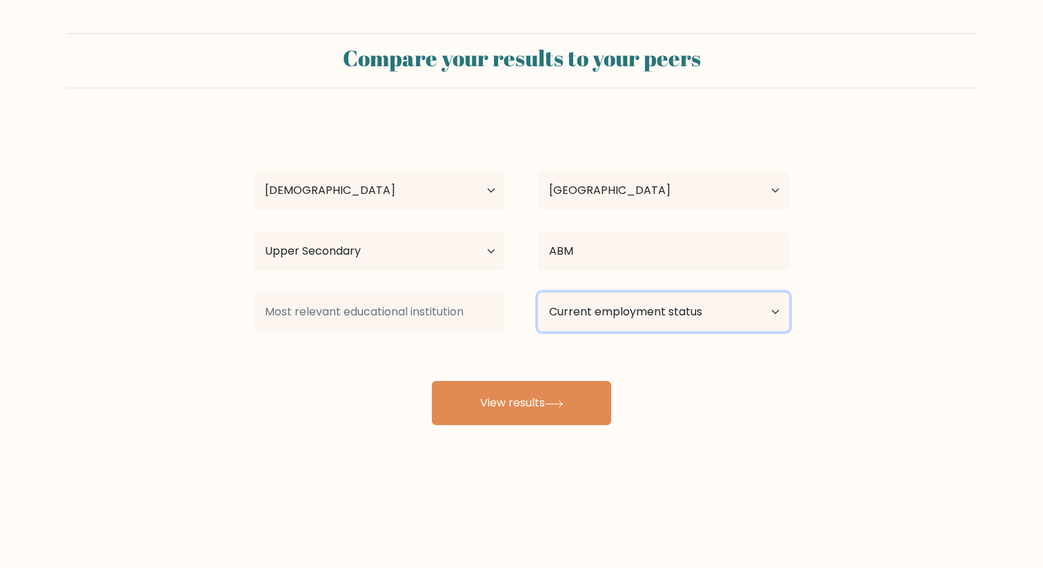
click at [622, 312] on select "Current employment status Employed Student Retired Other / prefer not to answer" at bounding box center [663, 311] width 251 height 39
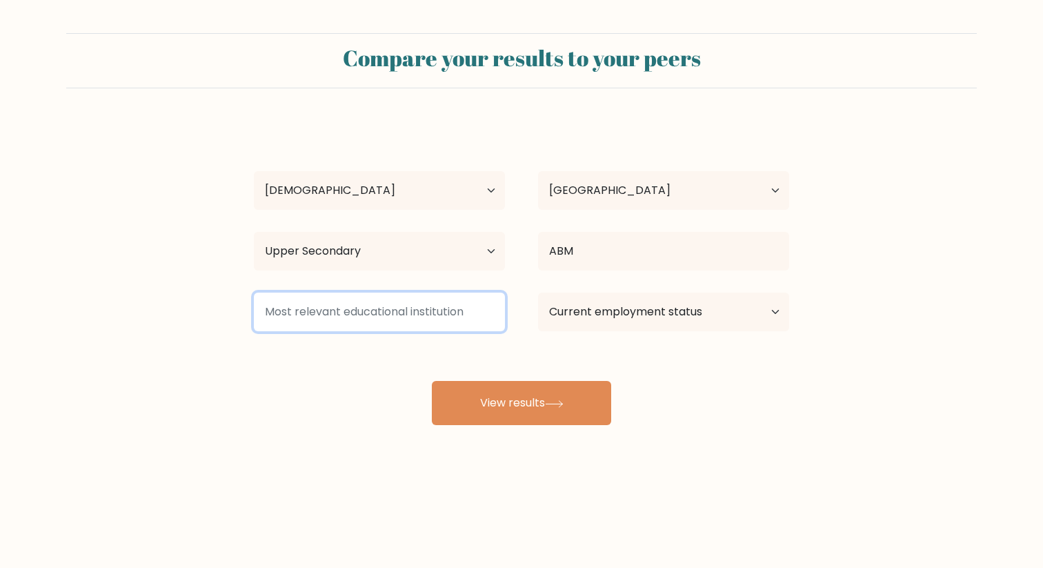
click at [359, 319] on input at bounding box center [379, 311] width 251 height 39
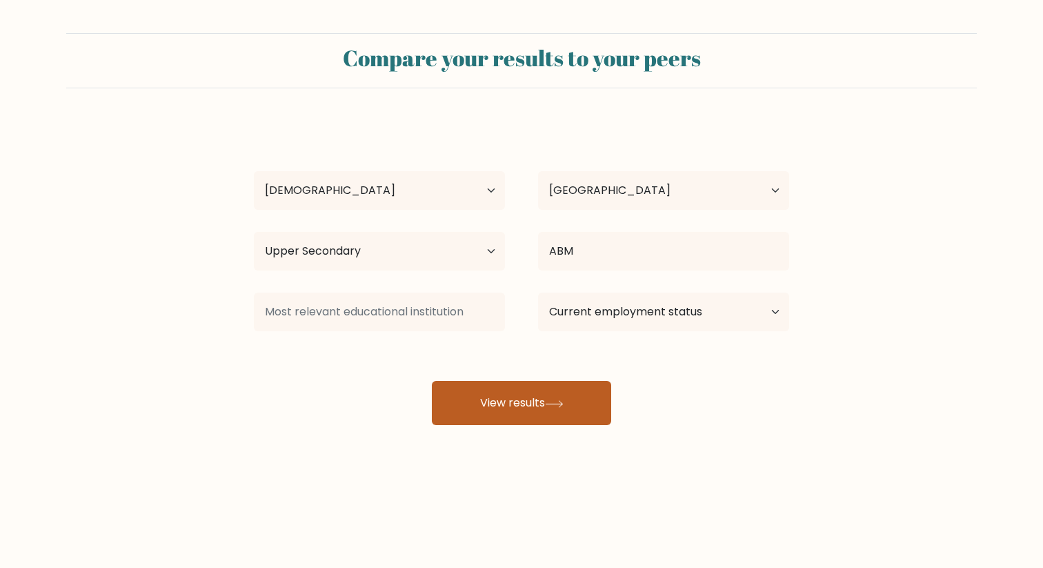
click at [480, 387] on button "View results" at bounding box center [521, 403] width 179 height 44
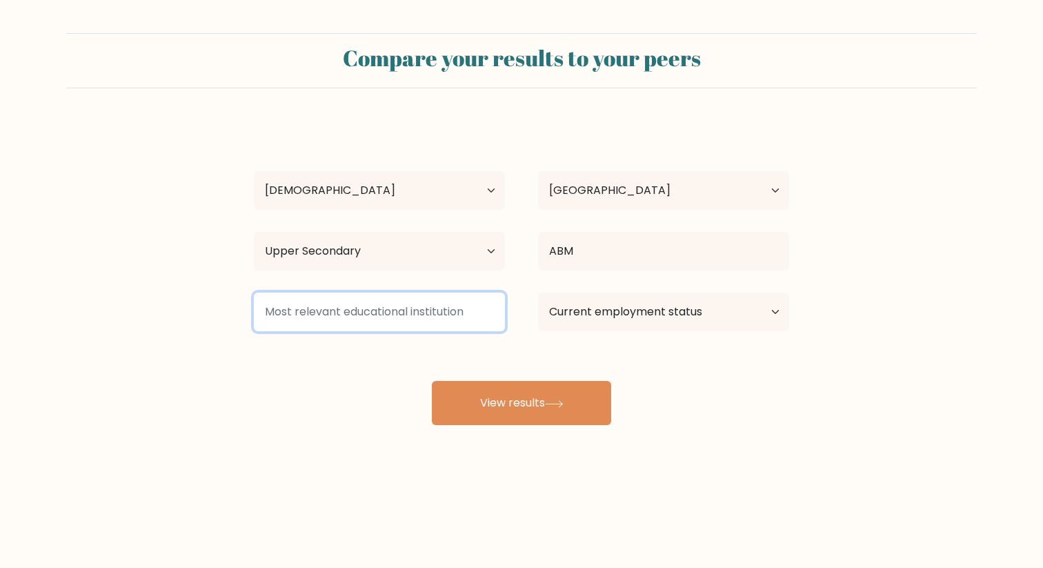
click at [417, 316] on input at bounding box center [379, 311] width 251 height 39
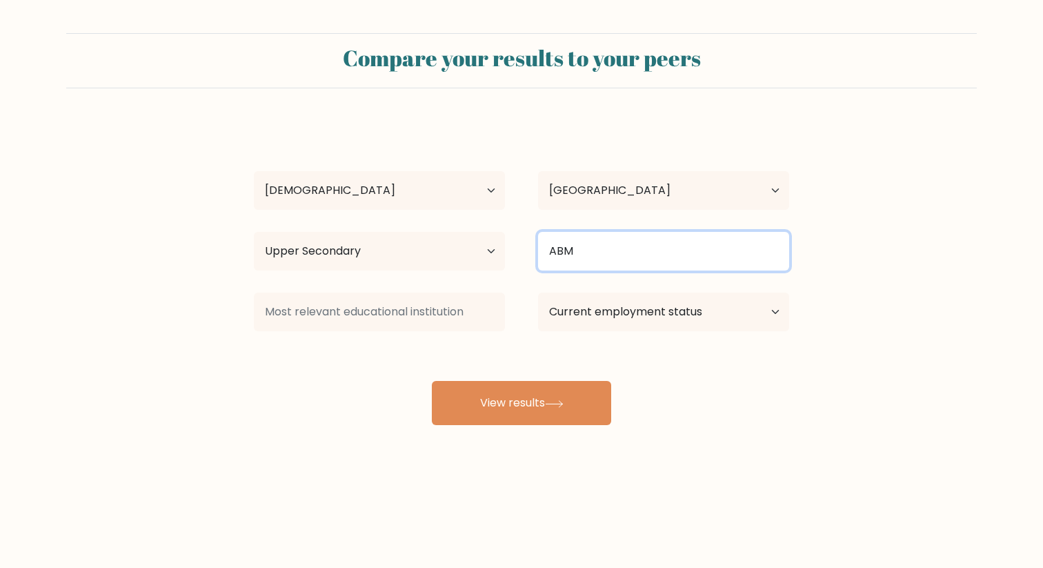
drag, startPoint x: 614, startPoint y: 252, endPoint x: 544, endPoint y: 255, distance: 69.7
click at [544, 255] on input "ABM" at bounding box center [663, 251] width 251 height 39
click at [596, 253] on input at bounding box center [663, 251] width 251 height 39
type input "ABM"
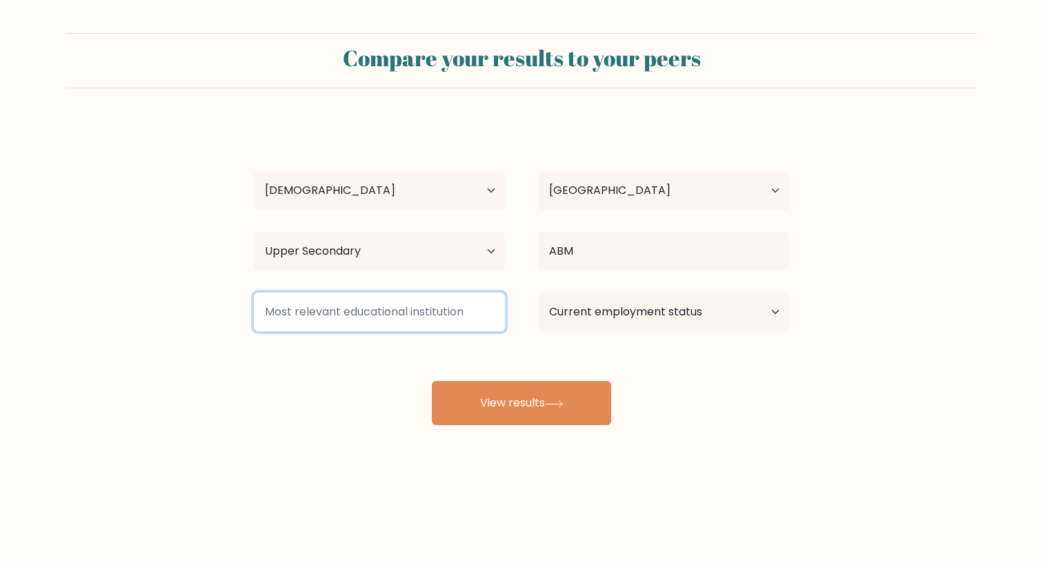
click at [313, 329] on input at bounding box center [379, 311] width 251 height 39
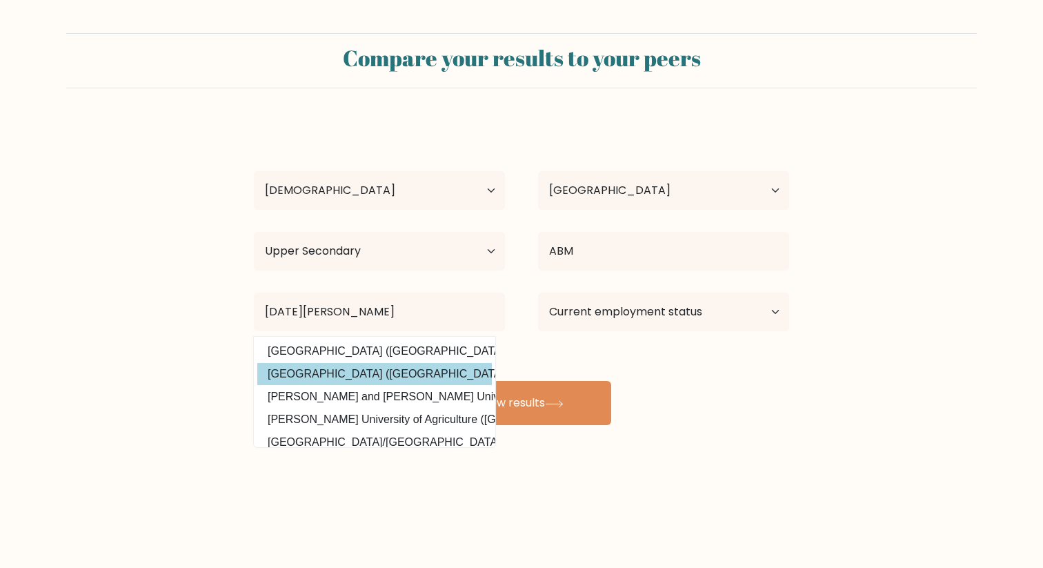
click at [279, 381] on option "Saint Michael's College of Laguna (Philippines)" at bounding box center [374, 374] width 234 height 22
type input "[GEOGRAPHIC_DATA]"
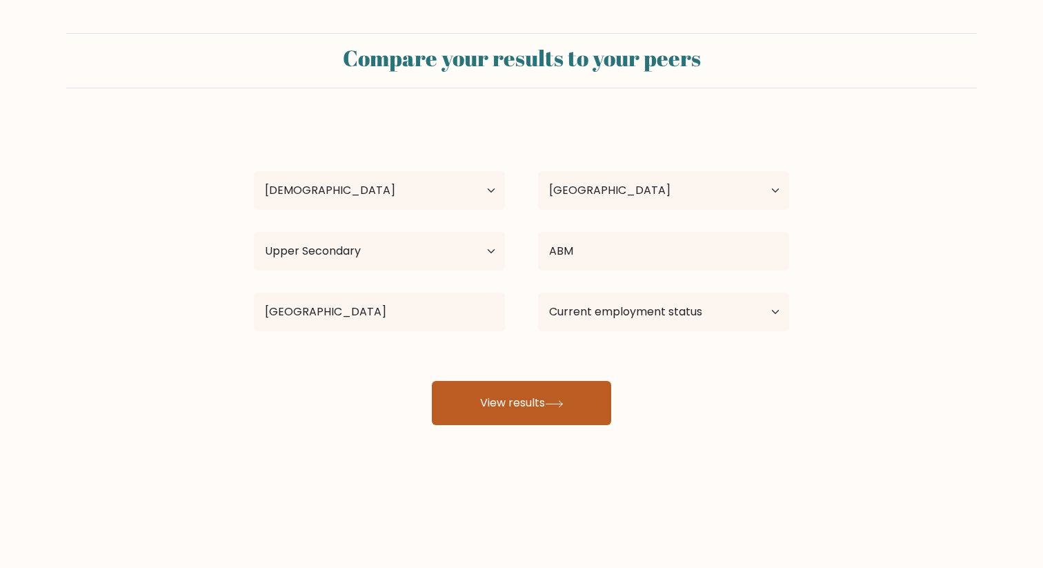
click at [545, 397] on button "View results" at bounding box center [521, 403] width 179 height 44
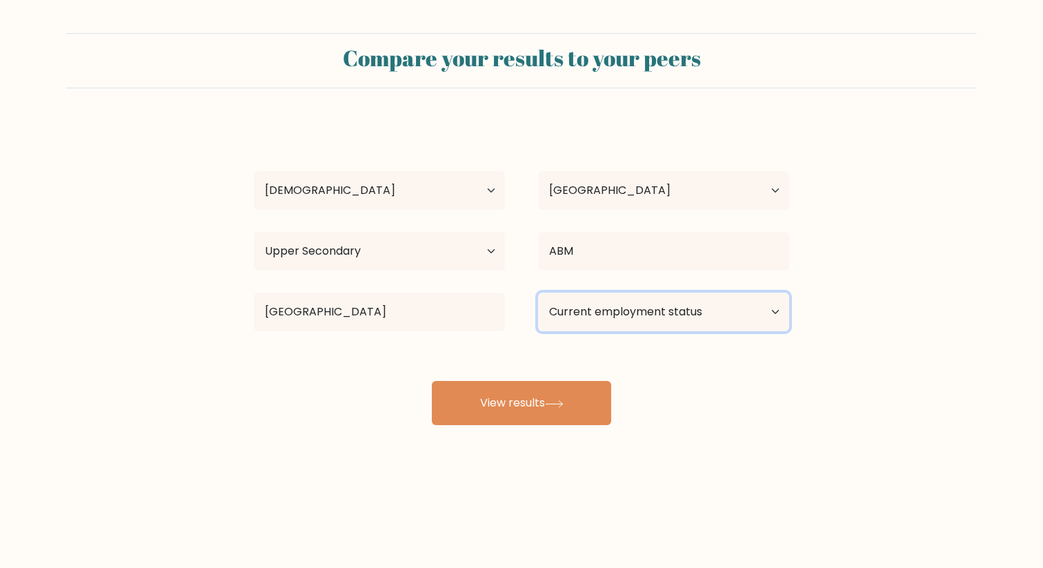
click at [647, 306] on select "Current employment status Employed Student Retired Other / prefer not to answer" at bounding box center [663, 311] width 251 height 39
select select "employed"
click at [538, 292] on select "Current employment status Employed Student Retired Other / prefer not to answer" at bounding box center [663, 311] width 251 height 39
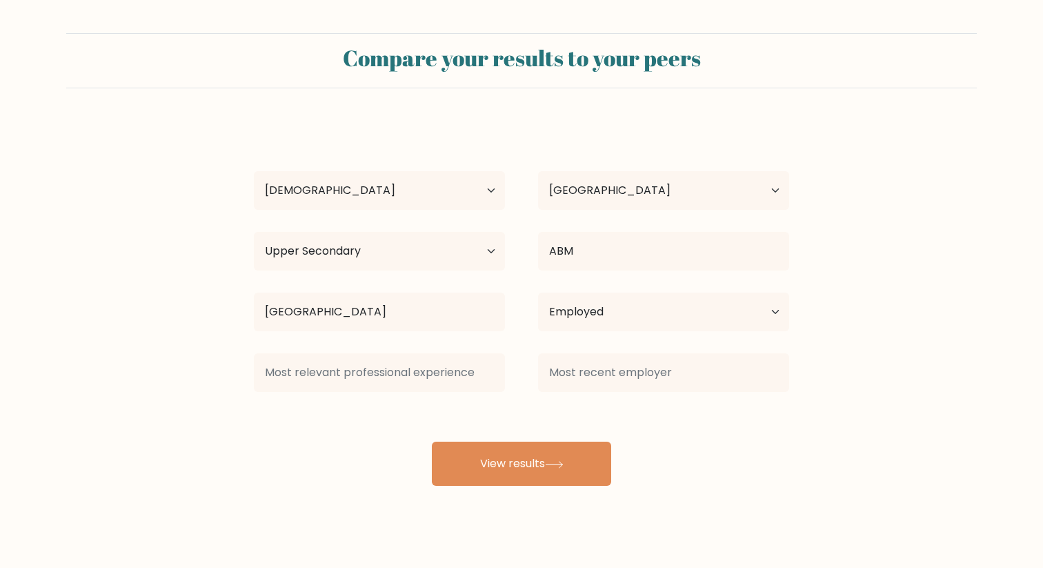
click at [570, 401] on div "Kolleen Isidera Age Under 18 years old 18-24 years old 25-34 years old 35-44 ye…" at bounding box center [521, 303] width 552 height 364
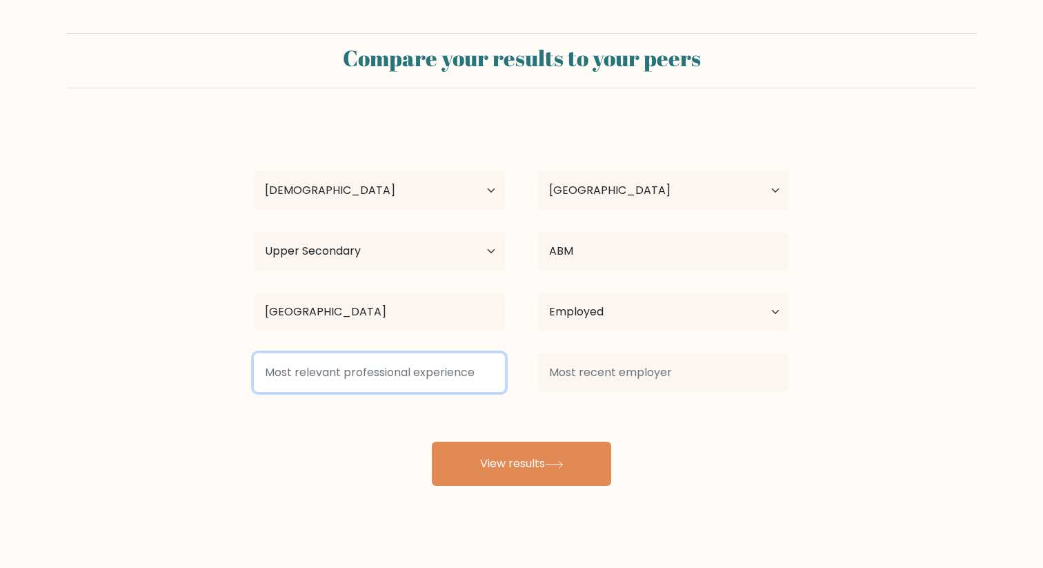
click at [399, 379] on input at bounding box center [379, 372] width 251 height 39
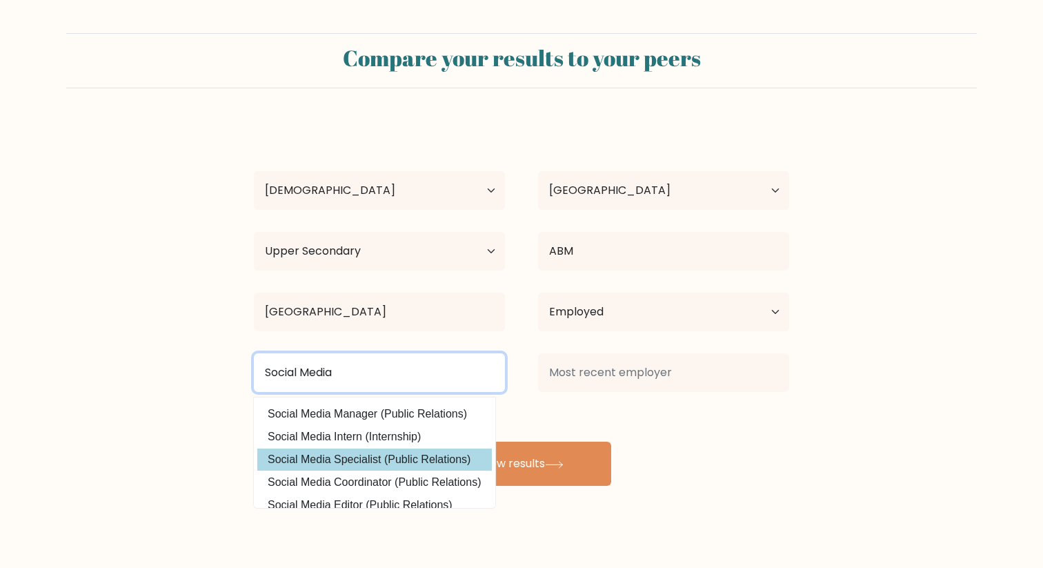
scroll to position [15, 0]
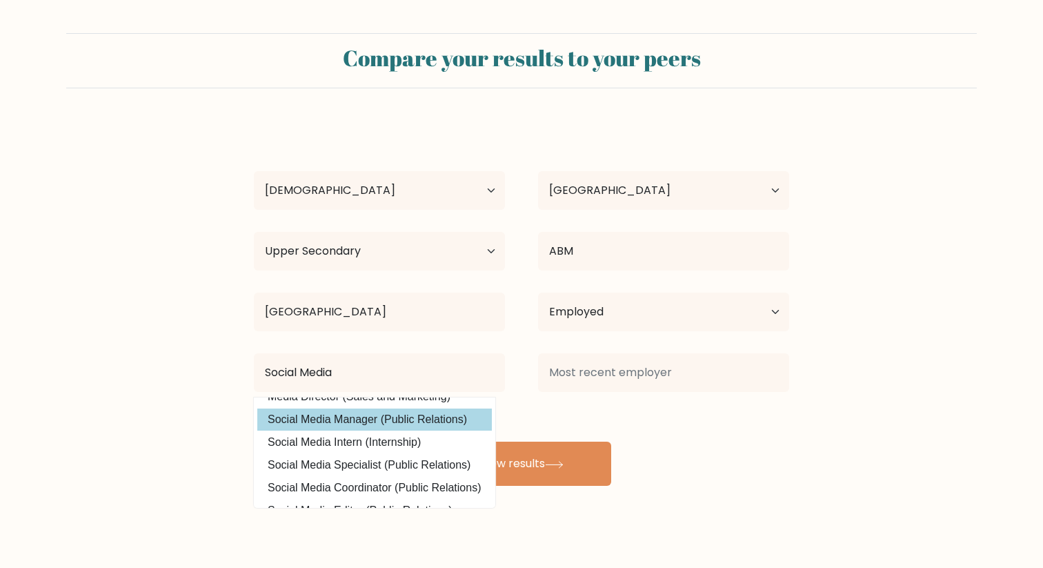
click at [451, 423] on option "Social Media Manager (Public Relations)" at bounding box center [374, 419] width 234 height 22
type input "Social Media Manager"
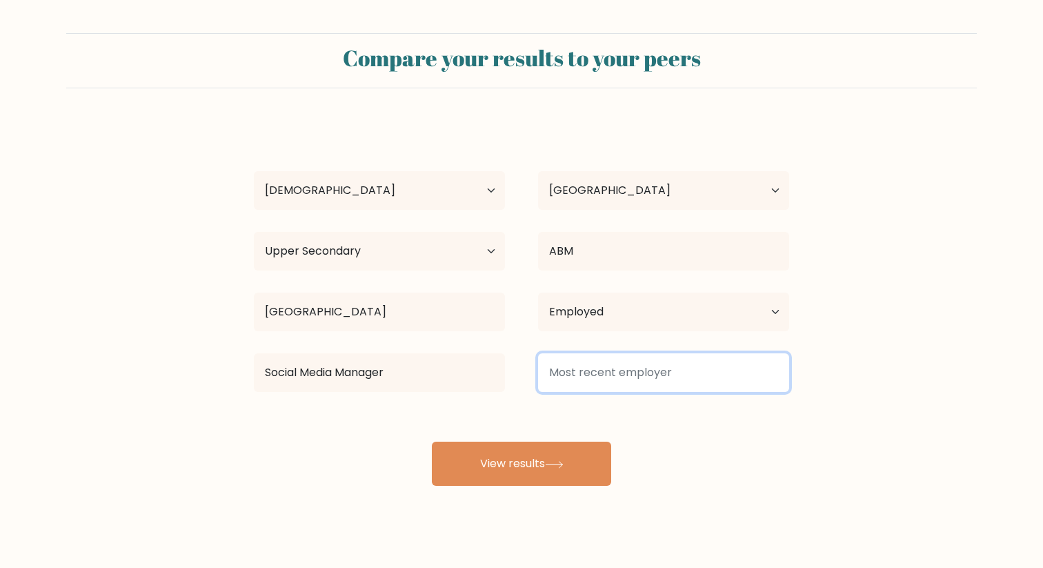
click at [640, 386] on input at bounding box center [663, 372] width 251 height 39
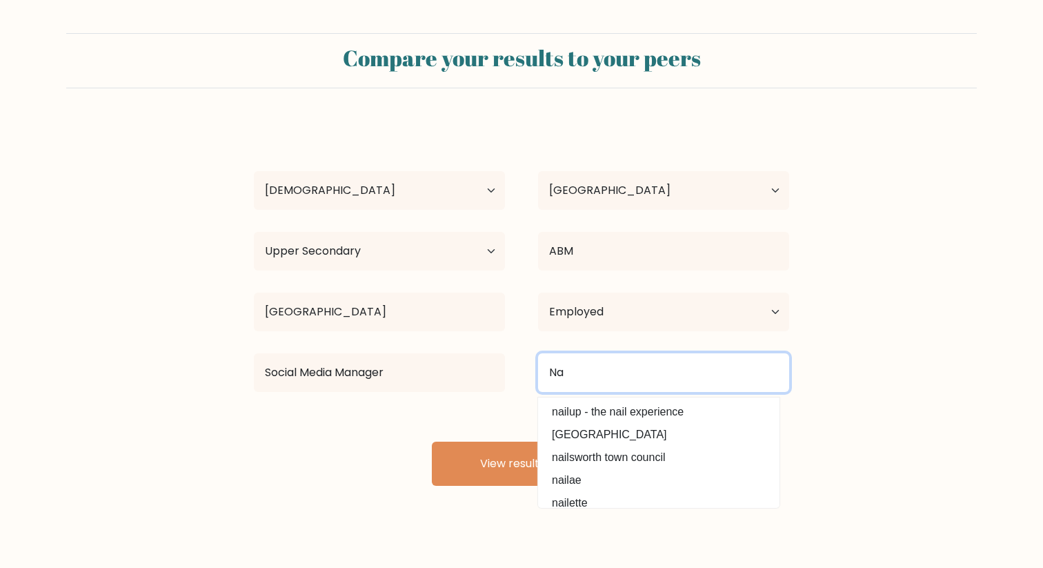
type input "N"
type input "S"
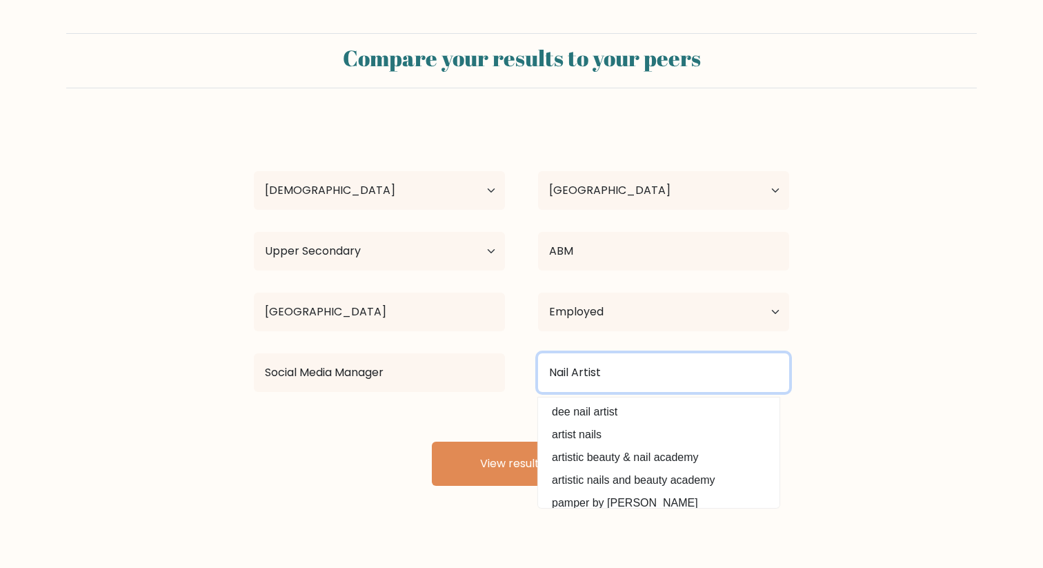
type input "Nail Artist"
click at [432, 441] on button "View results" at bounding box center [521, 463] width 179 height 44
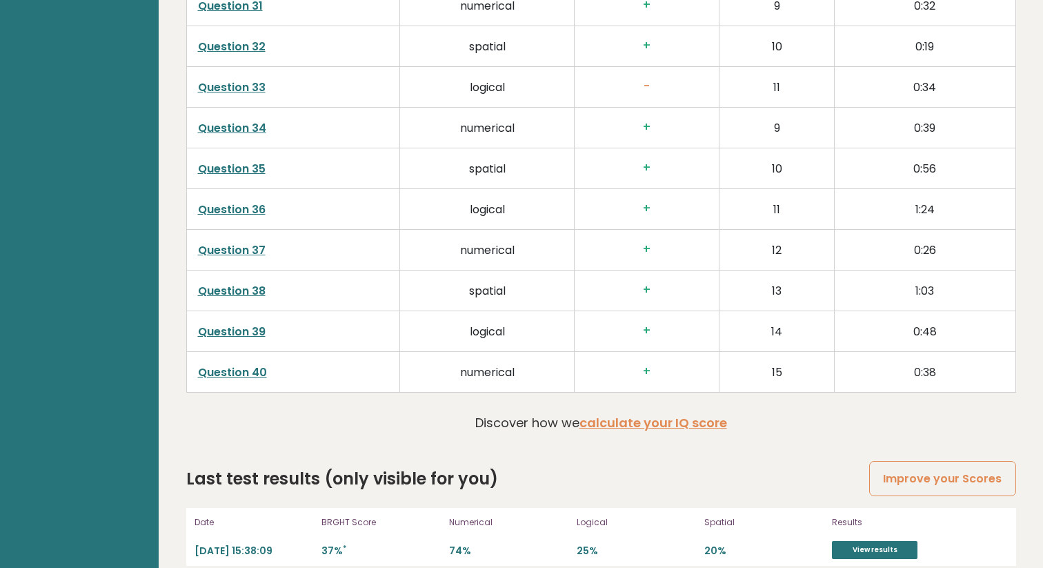
scroll to position [3524, 0]
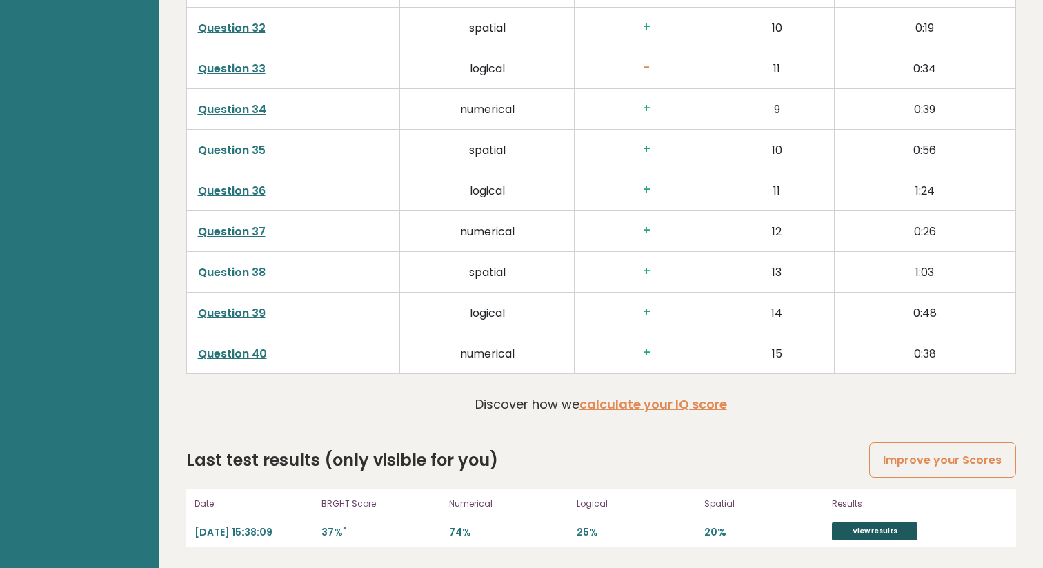
click at [846, 537] on link "View results" at bounding box center [875, 531] width 86 height 18
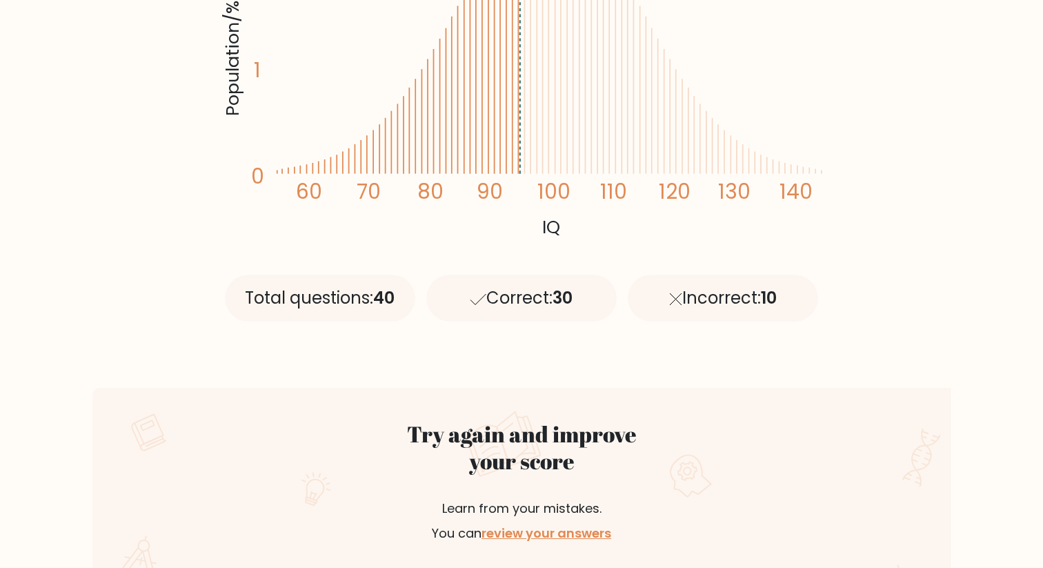
scroll to position [453, 0]
